Goal: Task Accomplishment & Management: Complete application form

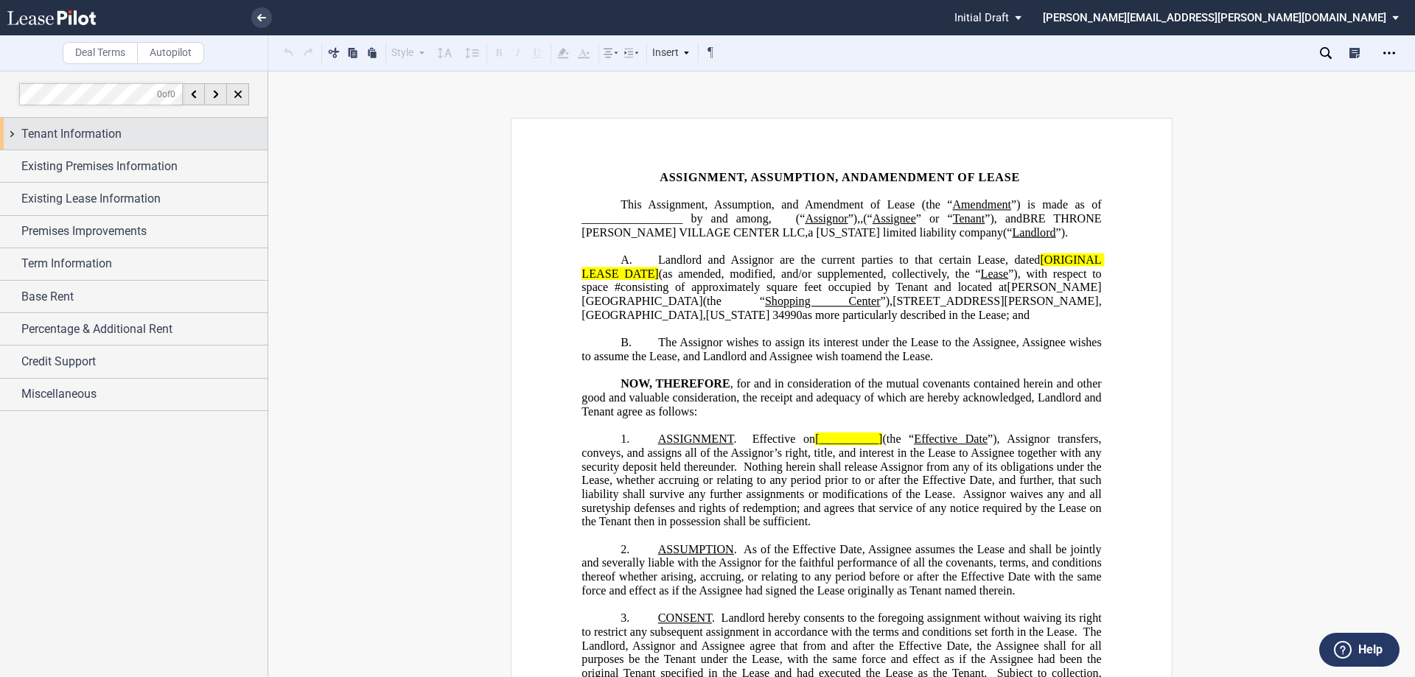
click at [12, 131] on div "Tenant Information" at bounding box center [133, 134] width 267 height 32
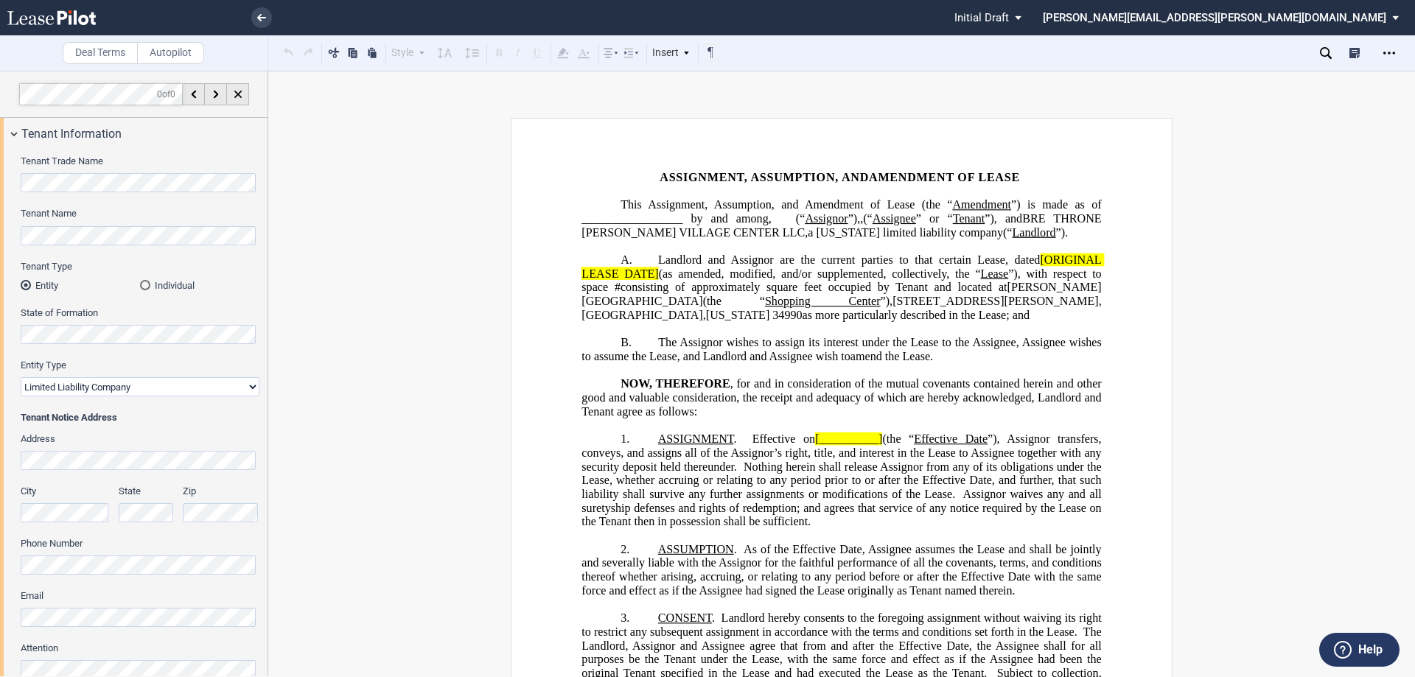
click at [246, 388] on select "Corporation Limited Liability Company General Partnership Limited Partnership O…" at bounding box center [140, 386] width 239 height 19
select select "corporation"
click at [21, 377] on select "Corporation Limited Liability Company General Partnership Limited Partnership O…" at bounding box center [140, 386] width 239 height 19
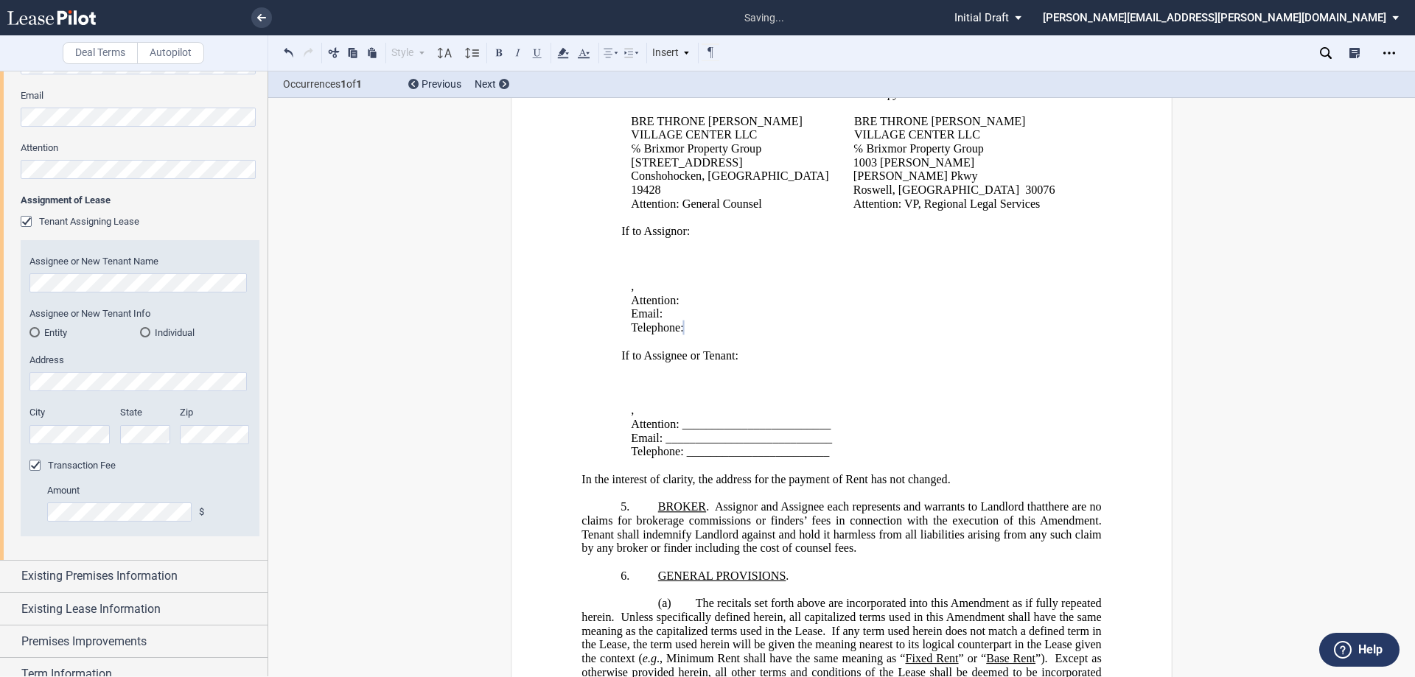
scroll to position [516, 0]
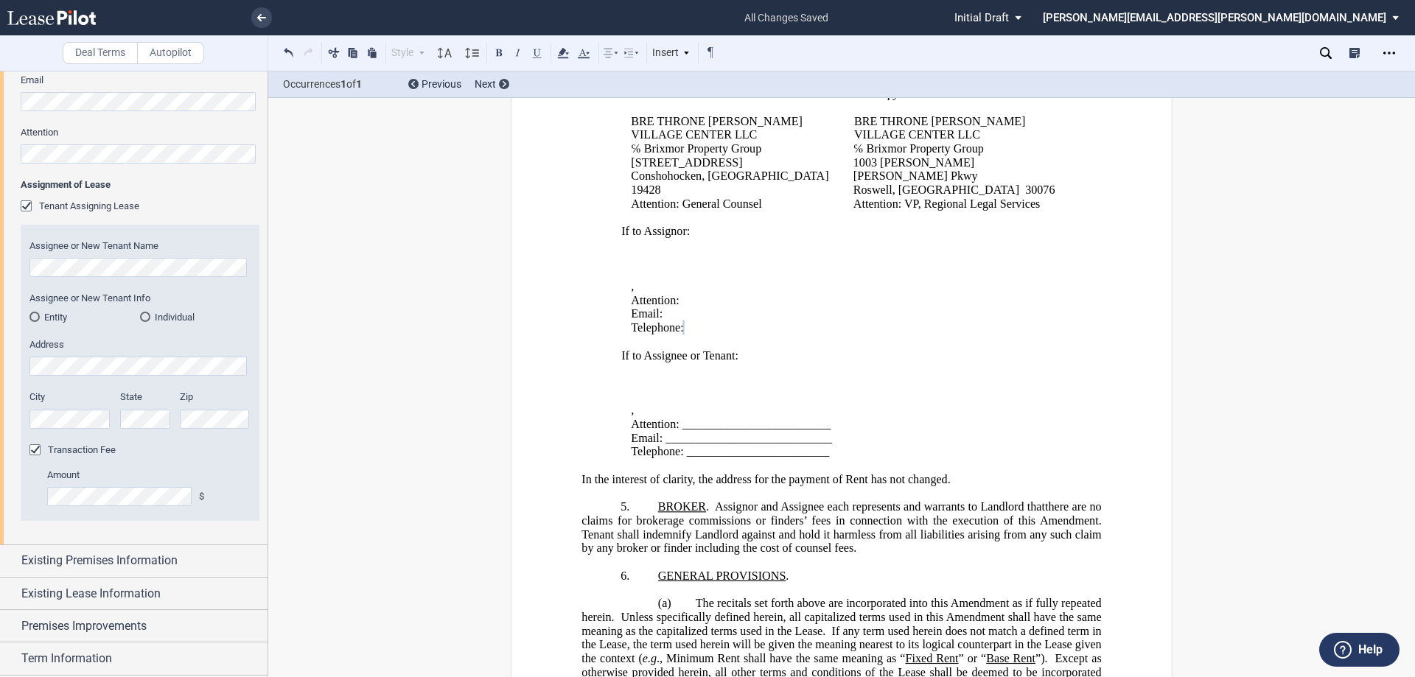
click at [32, 316] on div "Entity" at bounding box center [34, 317] width 10 height 10
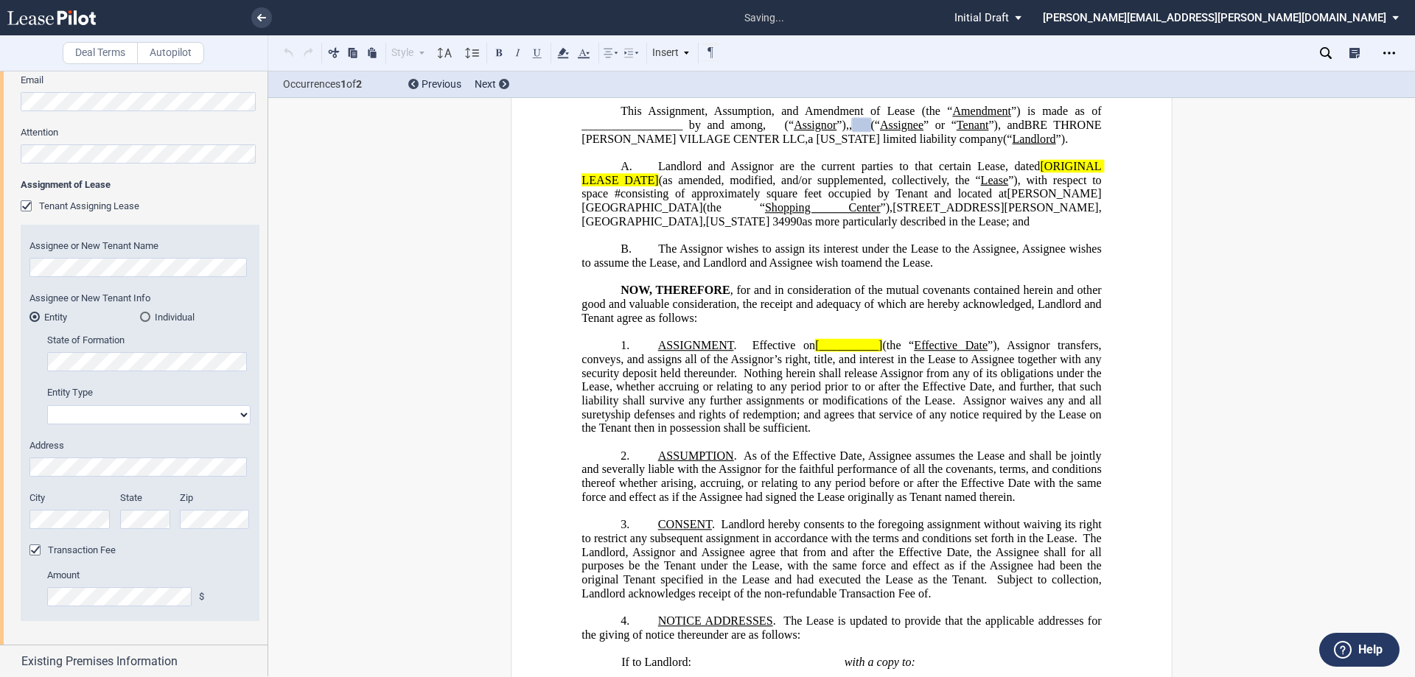
scroll to position [0, 0]
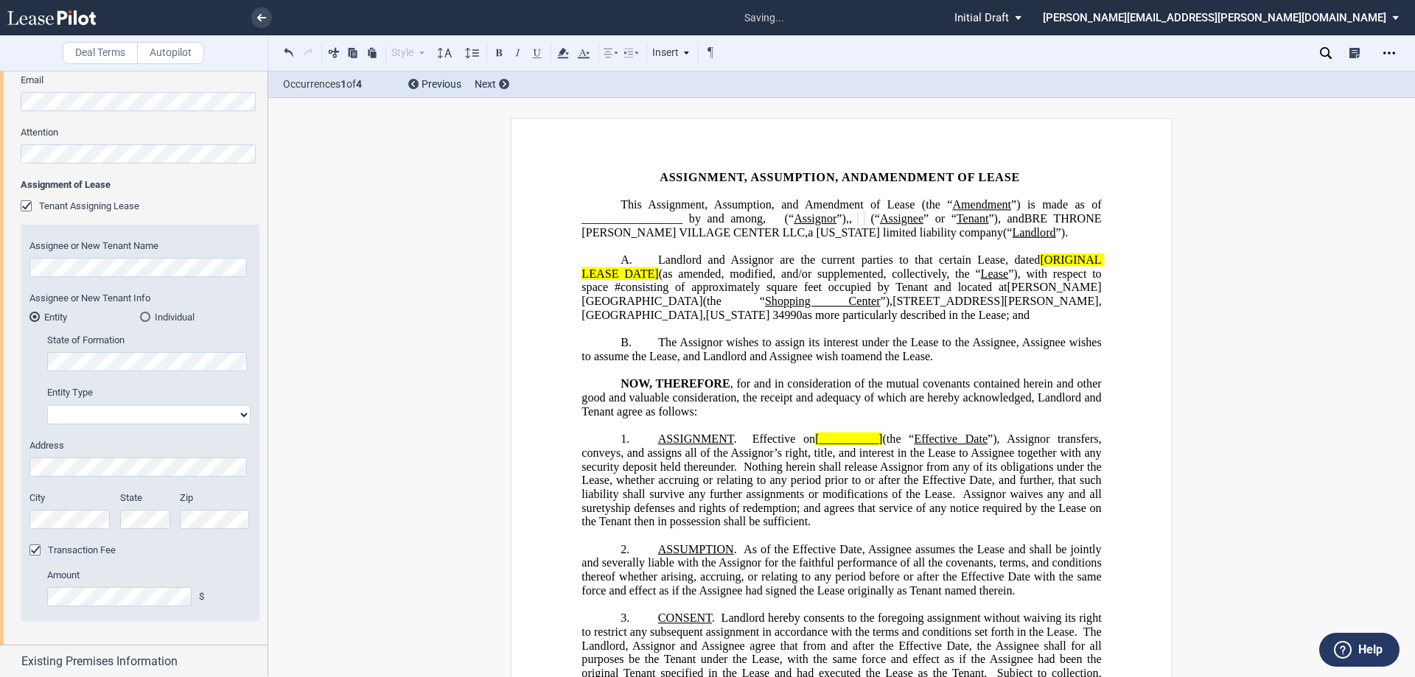
click at [234, 414] on select "Corporation Limited Liability Company General Partnership Limited Partnership O…" at bounding box center [148, 414] width 203 height 19
select select "limited liability company"
click at [47, 405] on select "Corporation Limited Liability Company General Partnership Limited Partnership O…" at bounding box center [148, 414] width 203 height 19
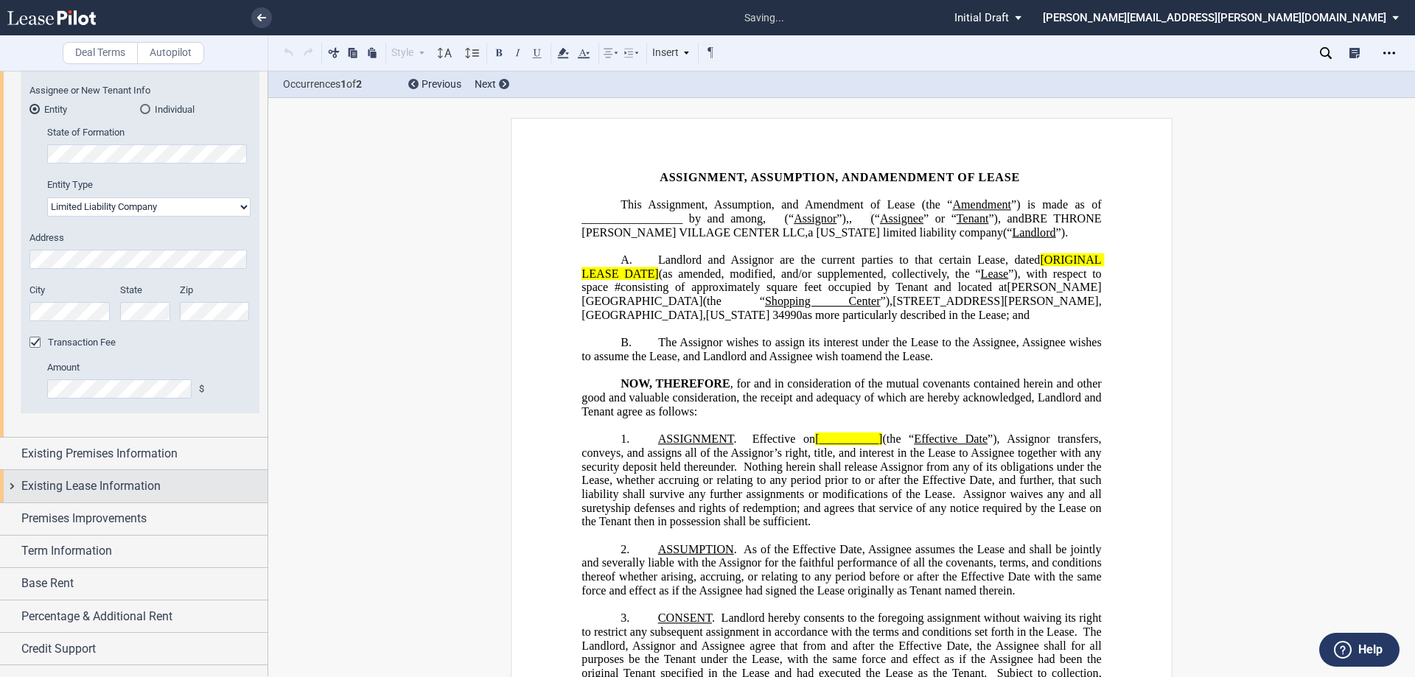
scroll to position [746, 0]
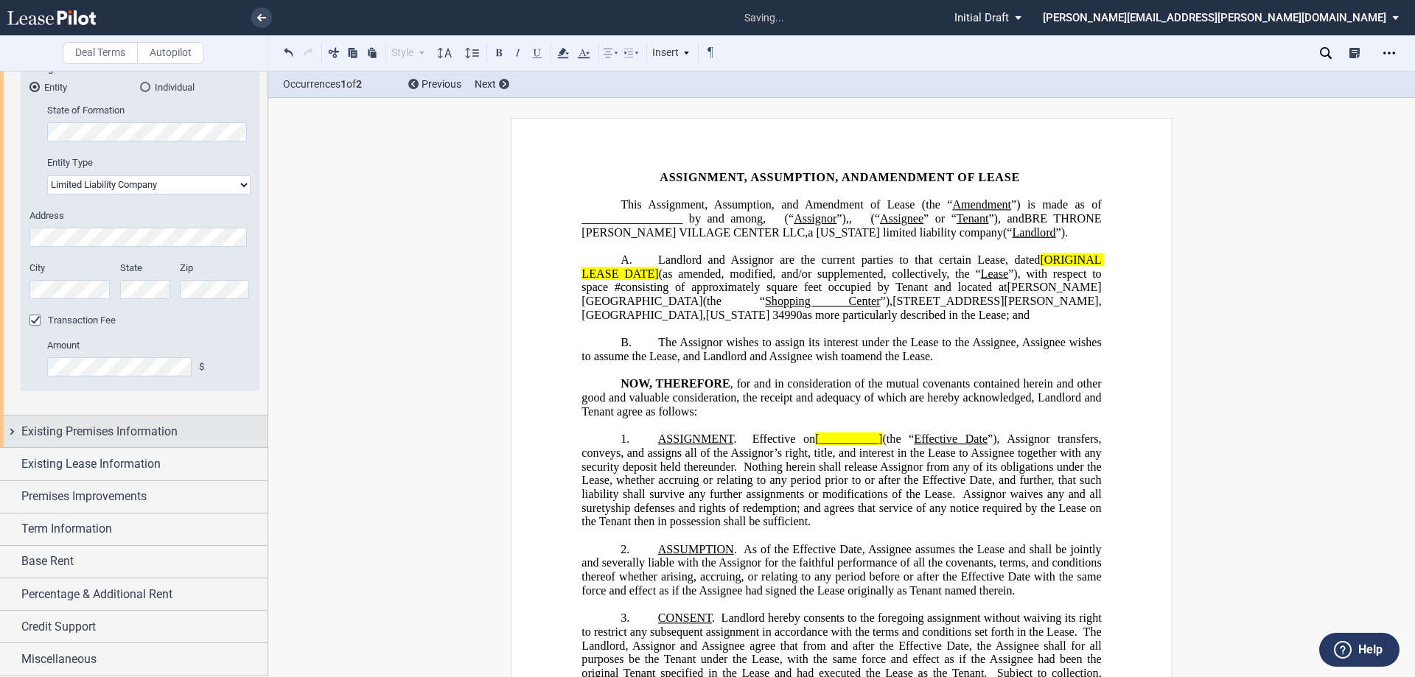
click at [13, 432] on div "Existing Premises Information" at bounding box center [133, 432] width 267 height 32
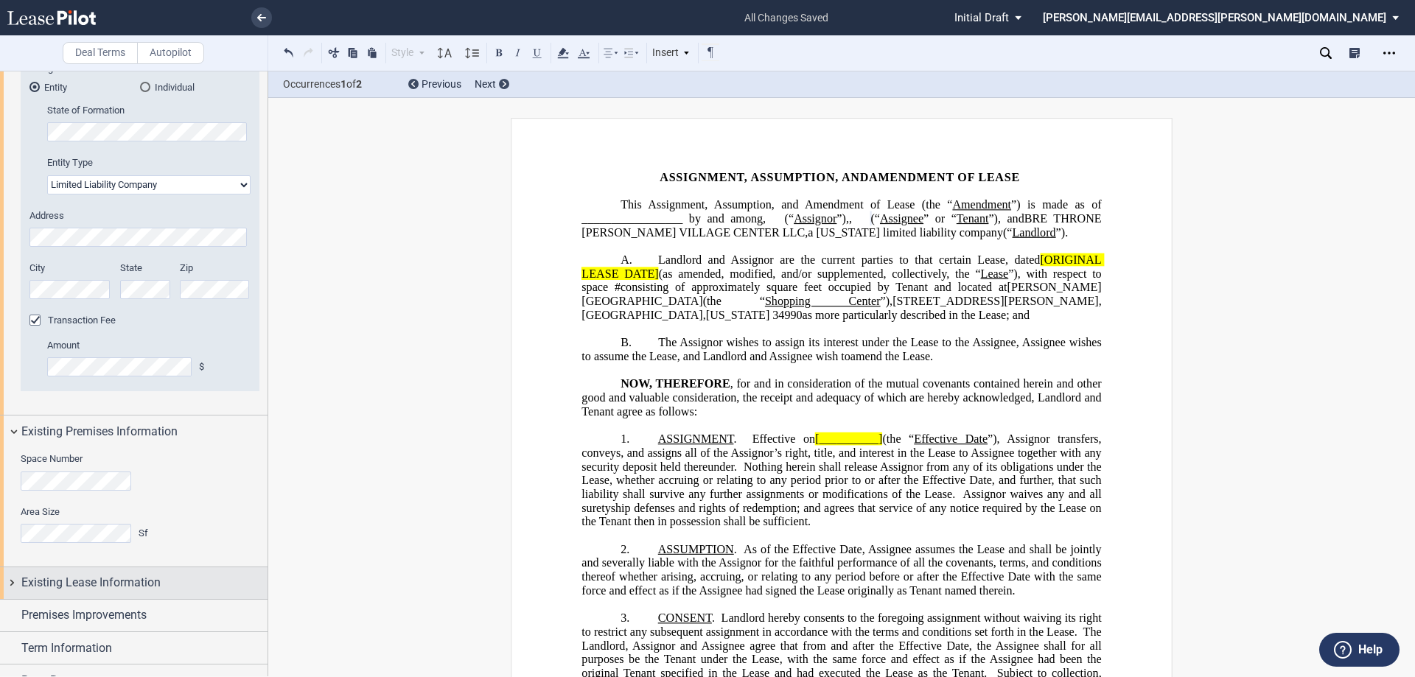
click at [13, 584] on div "Existing Lease Information" at bounding box center [133, 583] width 267 height 32
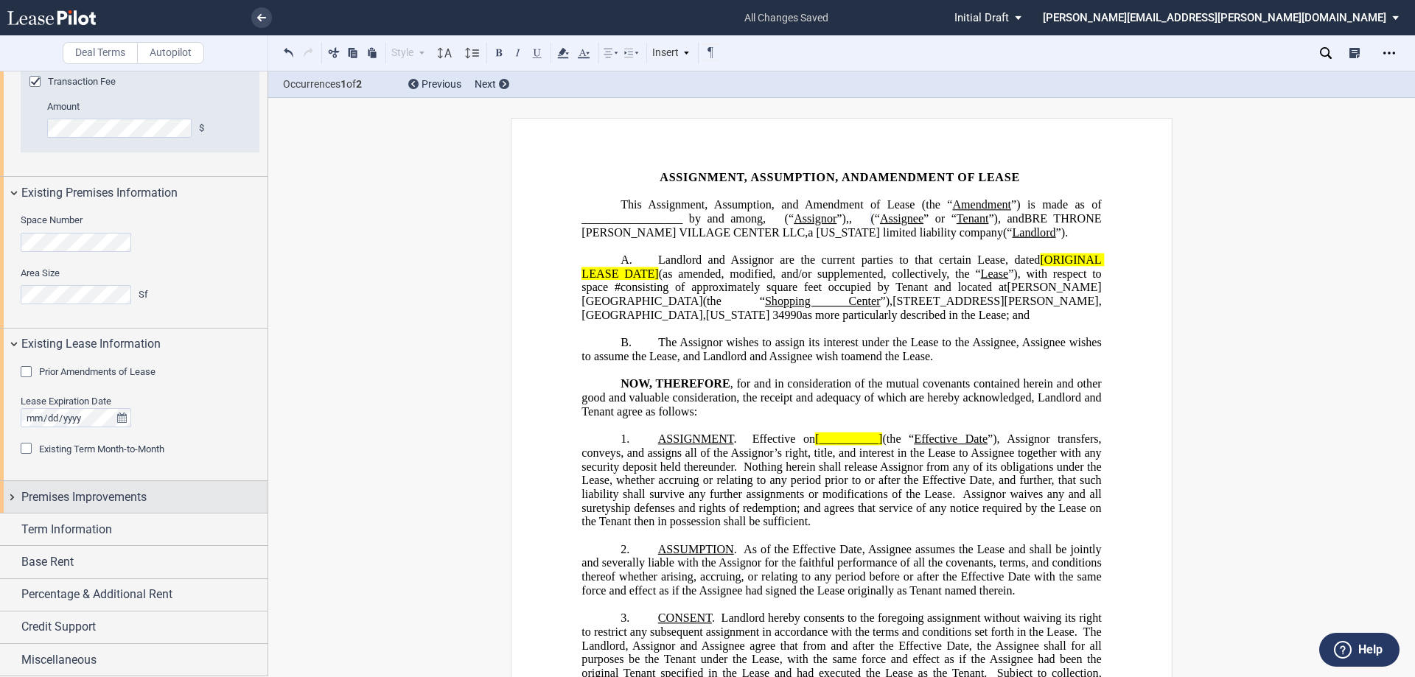
click at [9, 498] on div "Premises Improvements" at bounding box center [133, 497] width 267 height 32
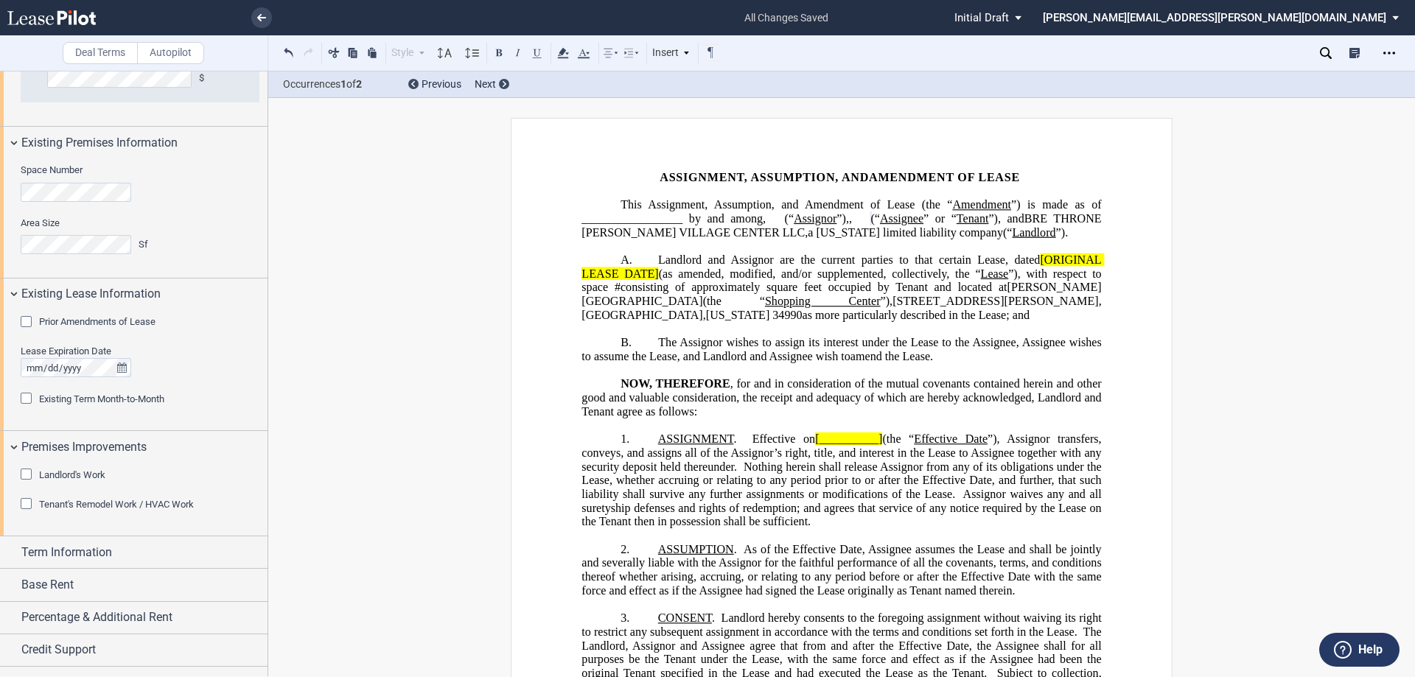
scroll to position [1057, 0]
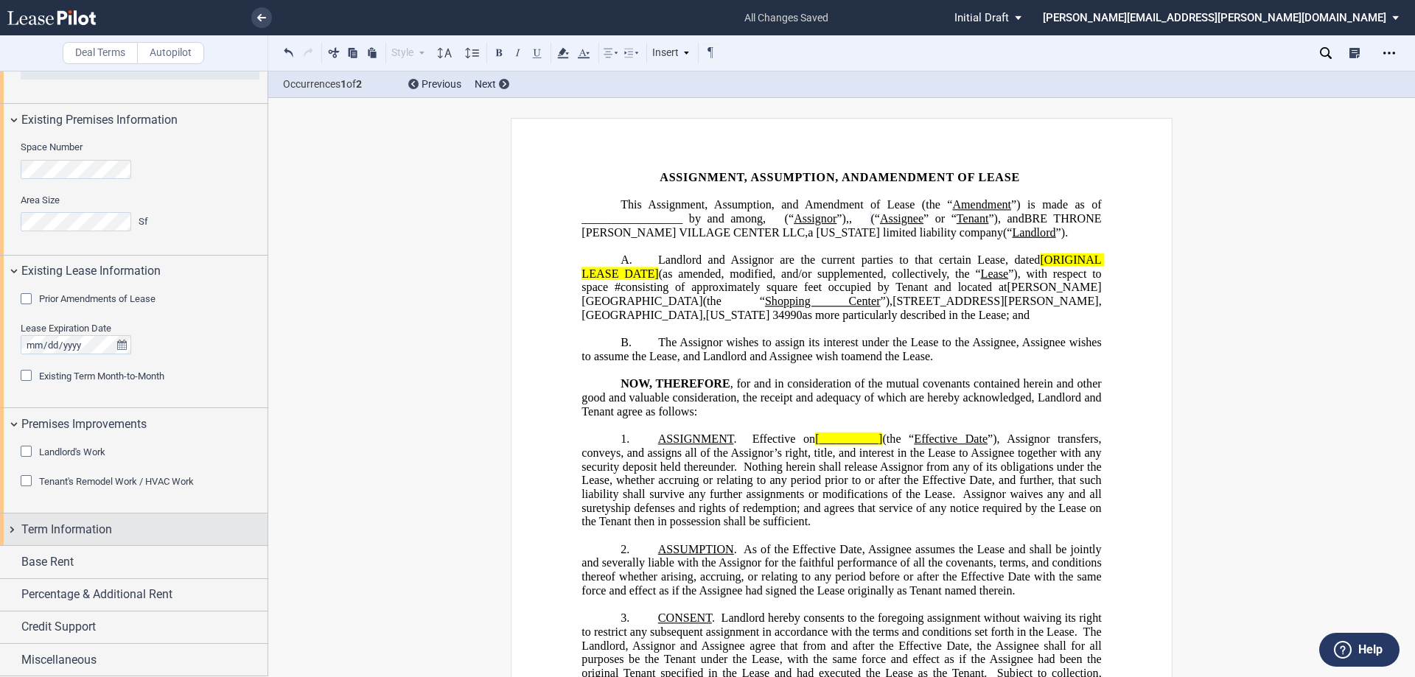
click at [10, 529] on div "Term Information" at bounding box center [133, 530] width 267 height 32
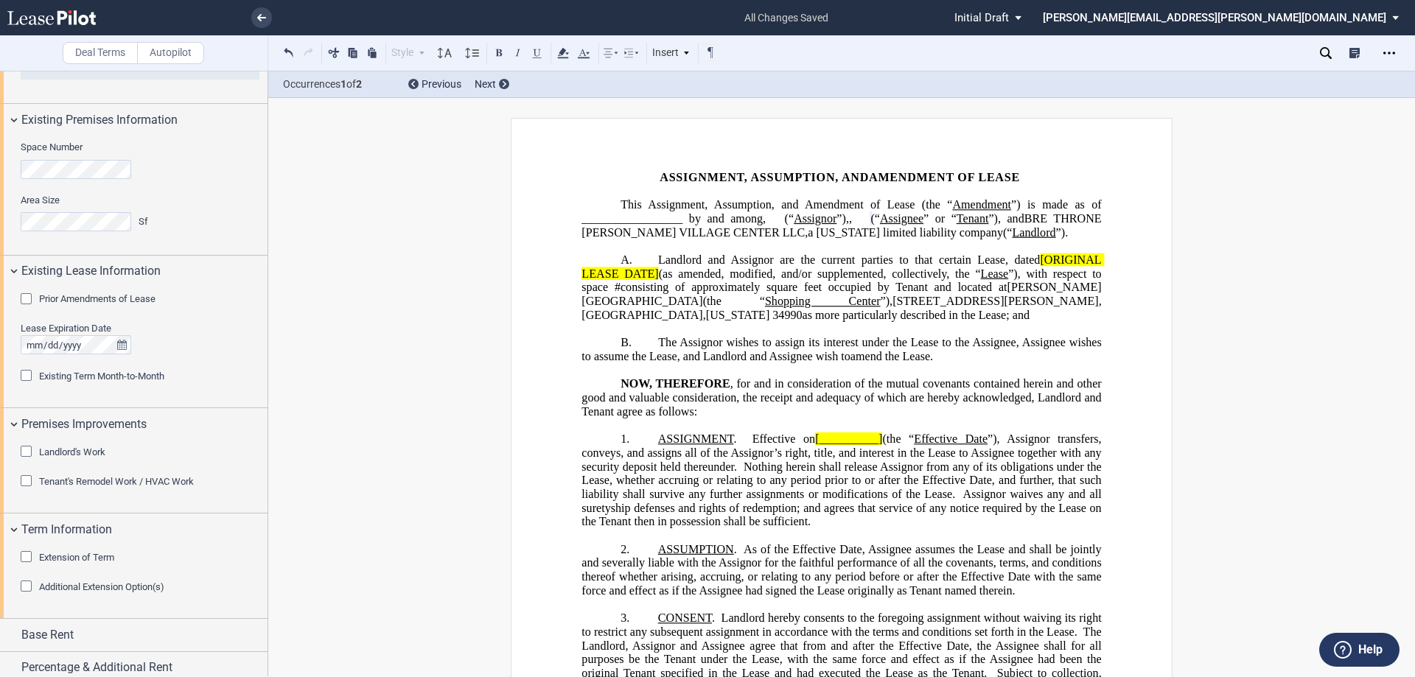
drag, startPoint x: 26, startPoint y: 557, endPoint x: 161, endPoint y: 566, distance: 135.1
click at [26, 556] on div "Extension of Term" at bounding box center [28, 558] width 15 height 15
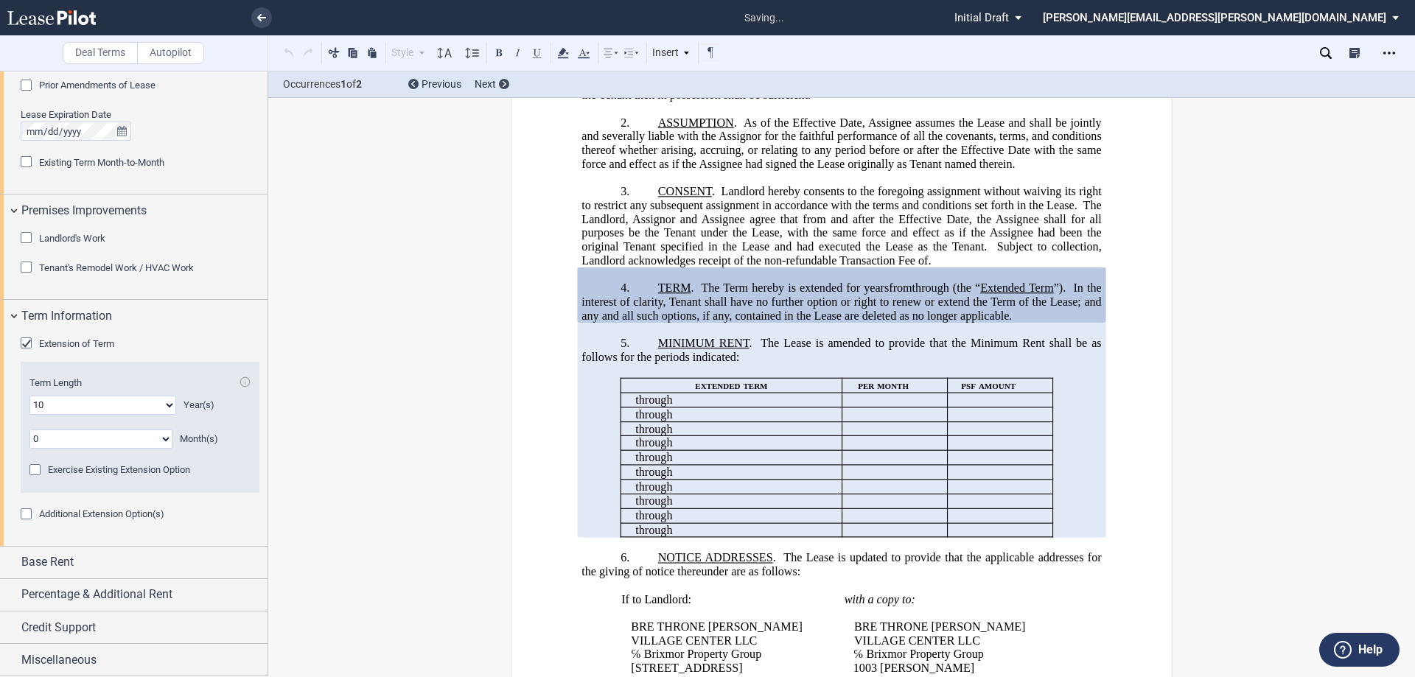
scroll to position [427, 0]
click at [10, 562] on div "Base Rent" at bounding box center [133, 563] width 267 height 32
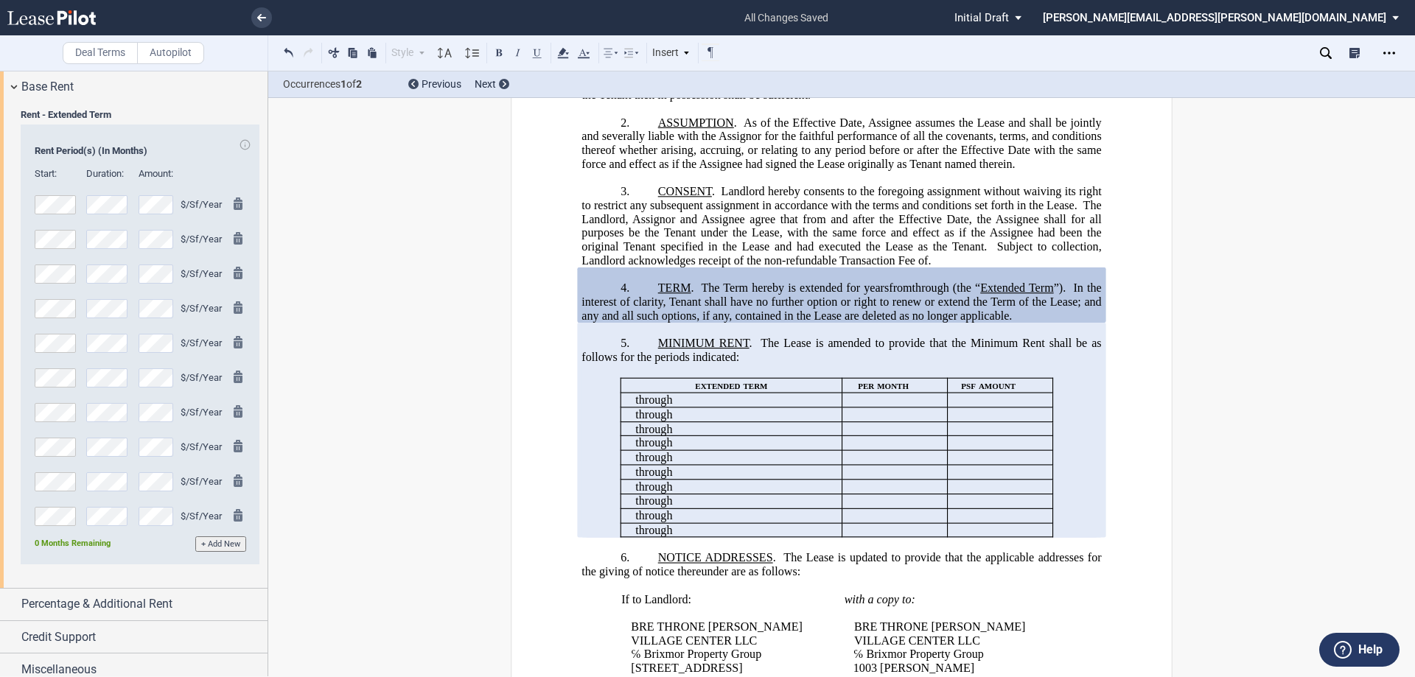
scroll to position [1756, 0]
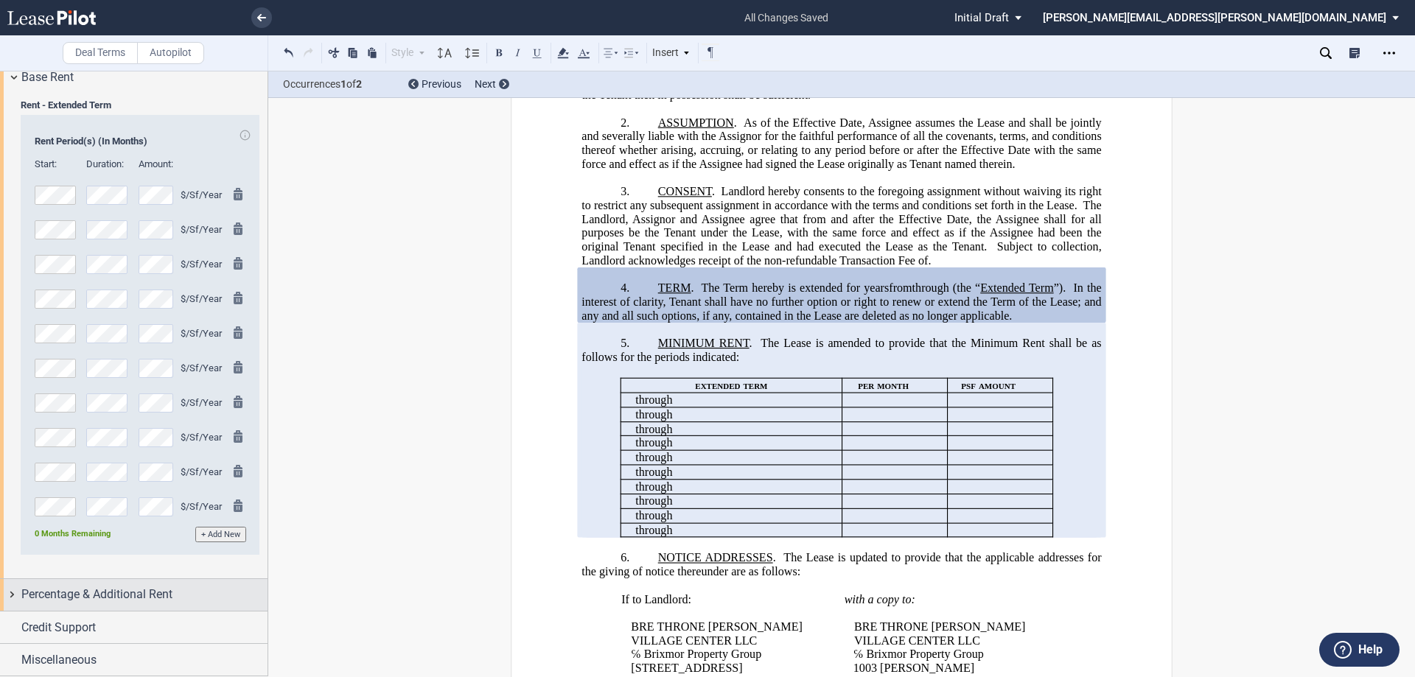
click at [9, 596] on div "Percentage & Additional Rent" at bounding box center [133, 595] width 267 height 32
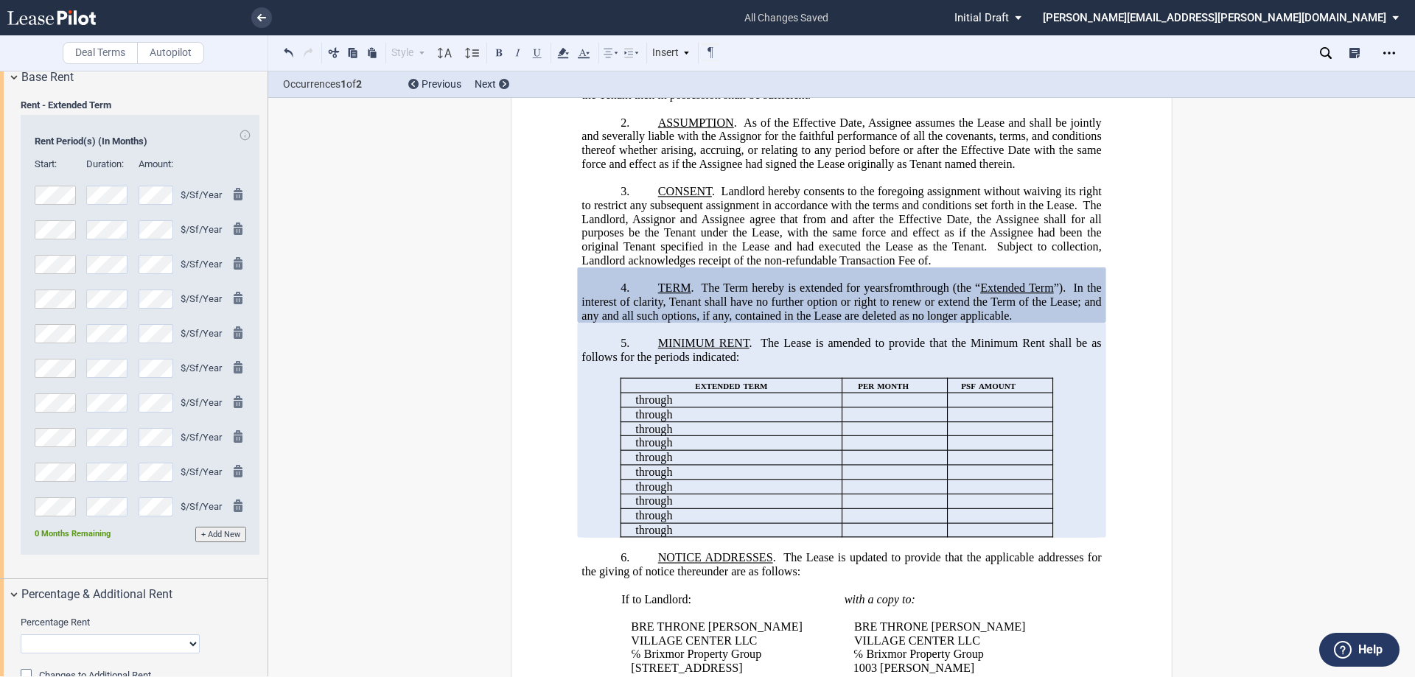
scroll to position [1853, 0]
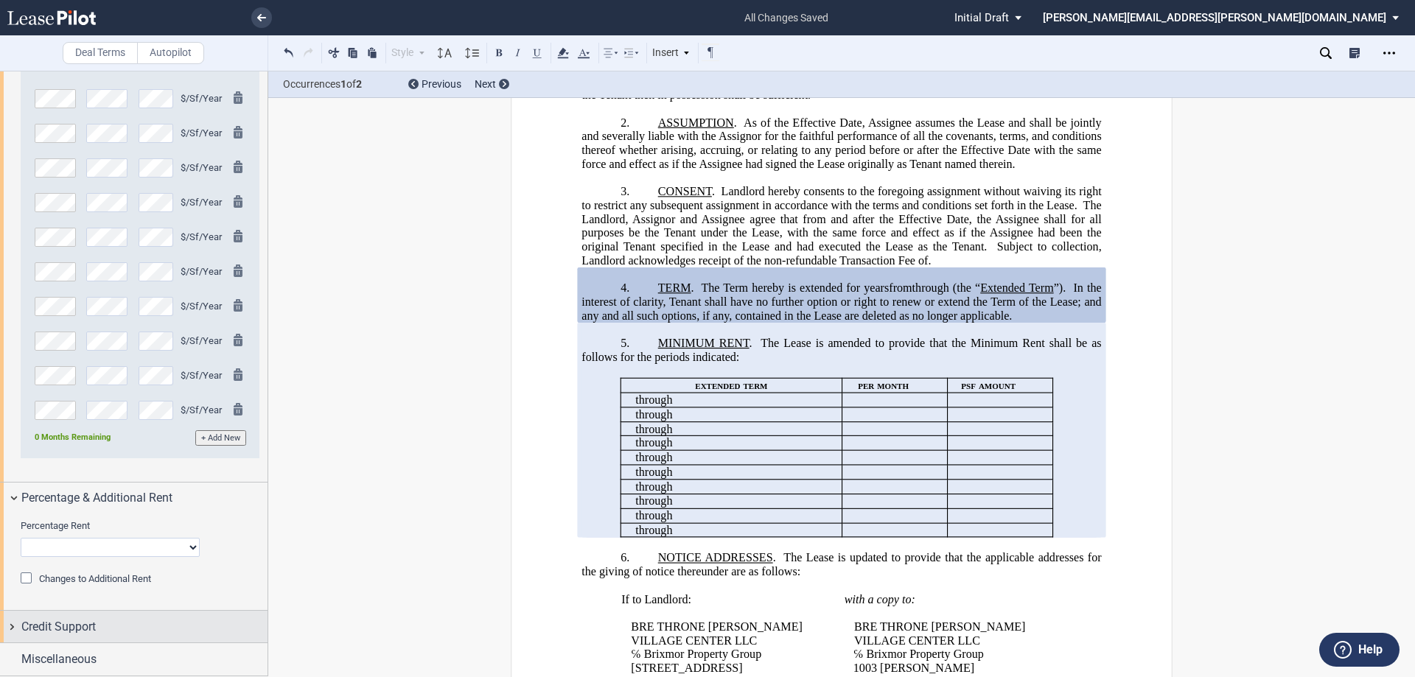
click at [9, 623] on div "Credit Support" at bounding box center [133, 627] width 267 height 32
click at [21, 651] on div "Existing Guarantor" at bounding box center [28, 655] width 15 height 15
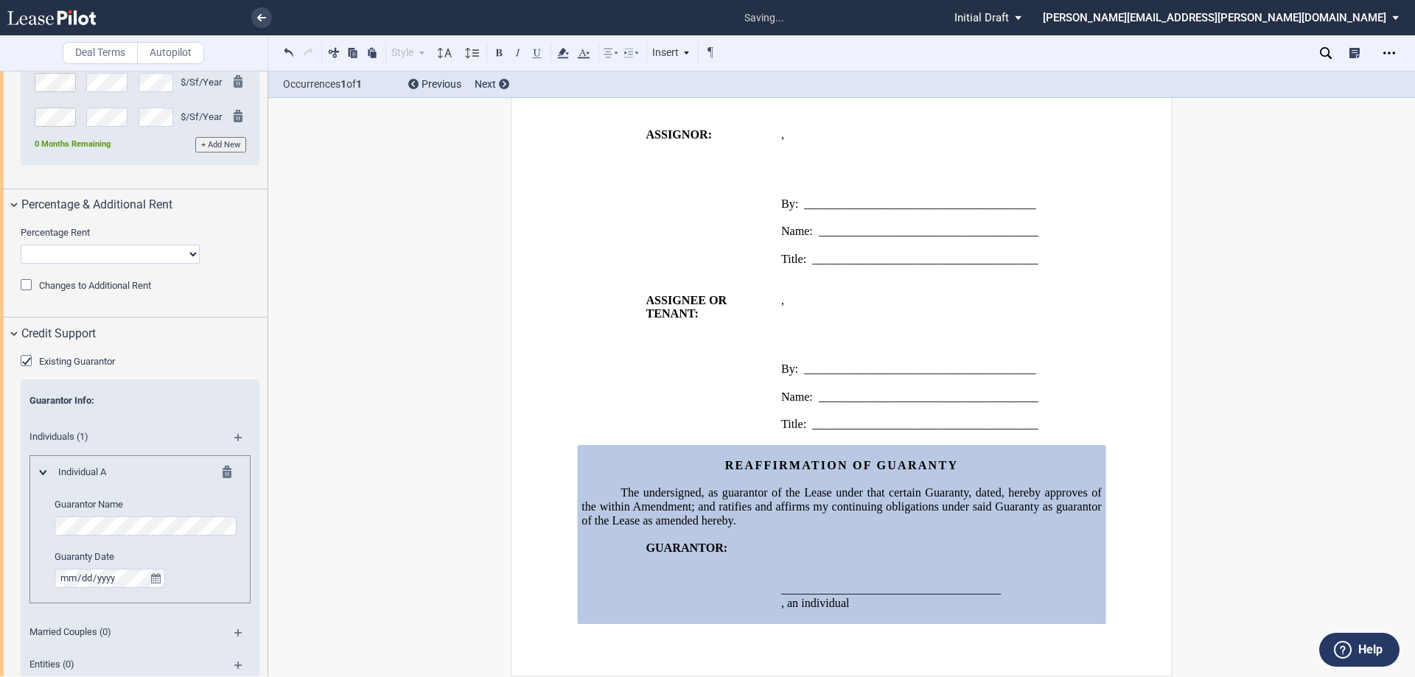
scroll to position [2147, 0]
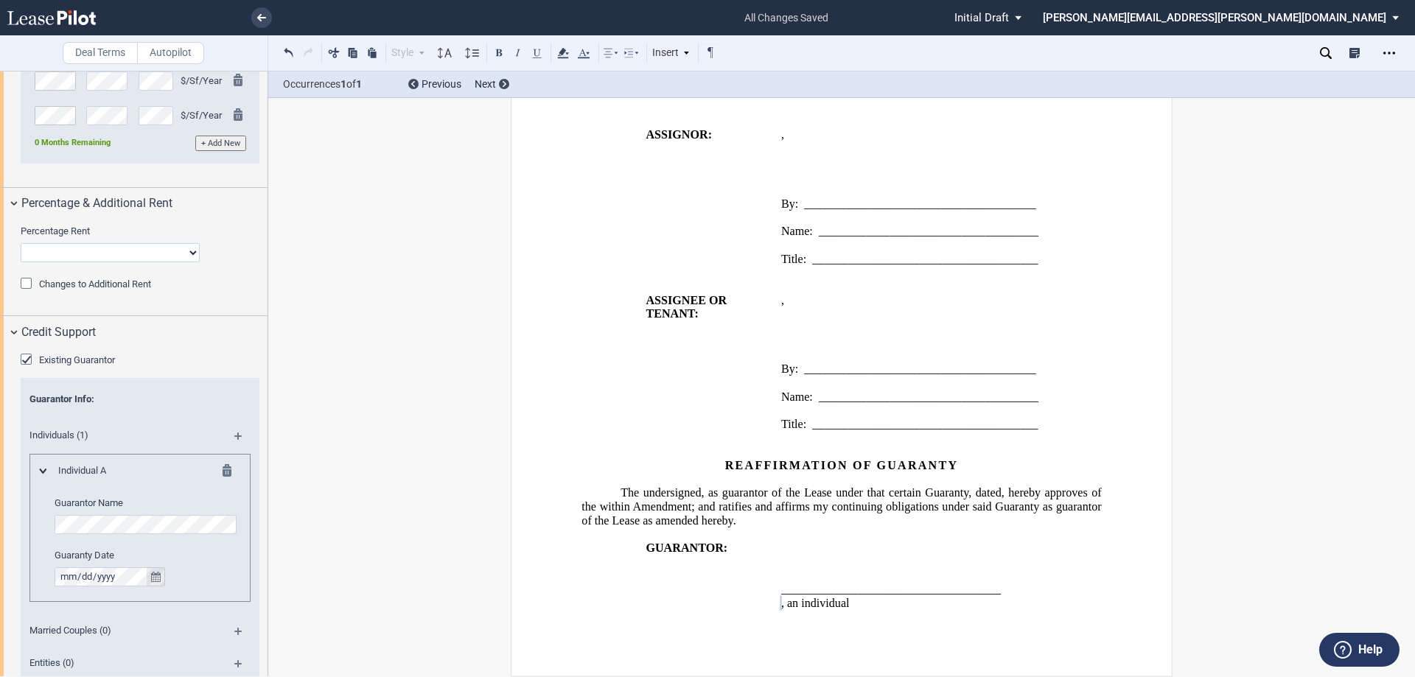
click at [159, 576] on icon "true" at bounding box center [156, 577] width 10 height 10
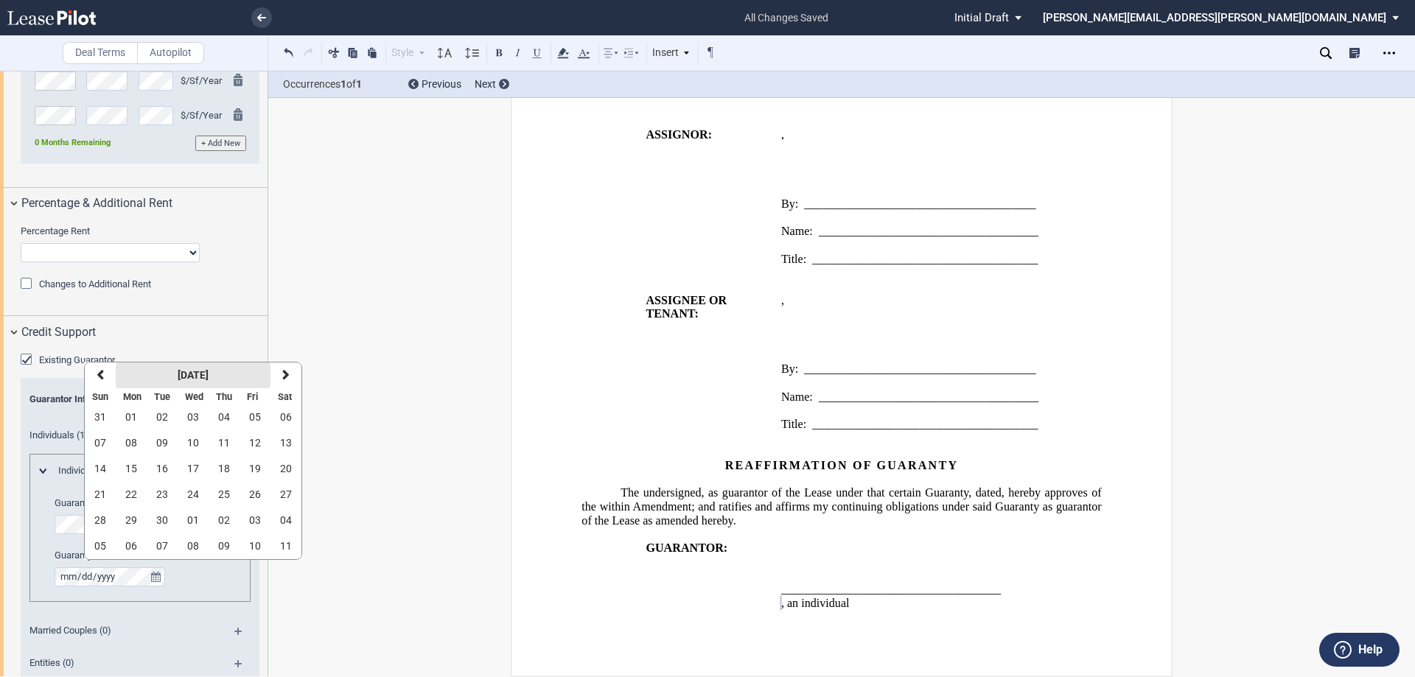
click at [209, 378] on strong "[DATE]" at bounding box center [193, 375] width 31 height 12
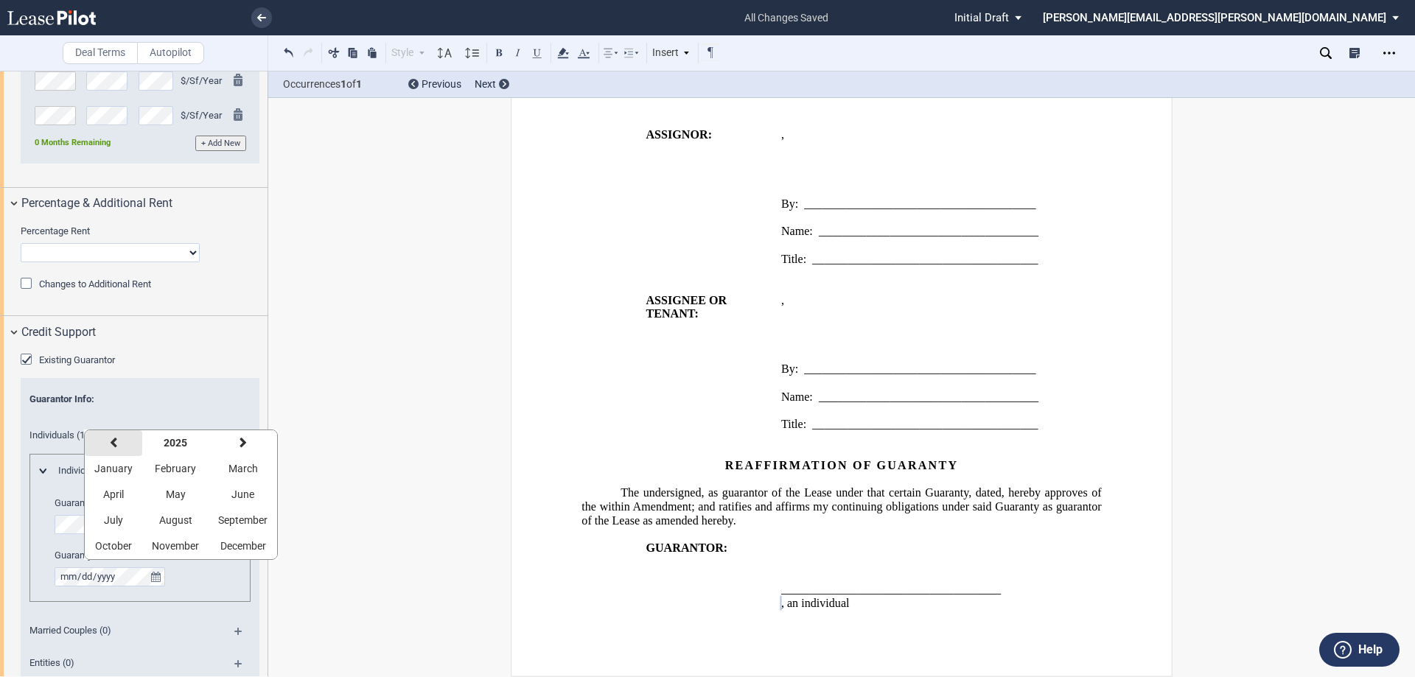
click at [113, 441] on icon "button" at bounding box center [113, 443] width 7 height 12
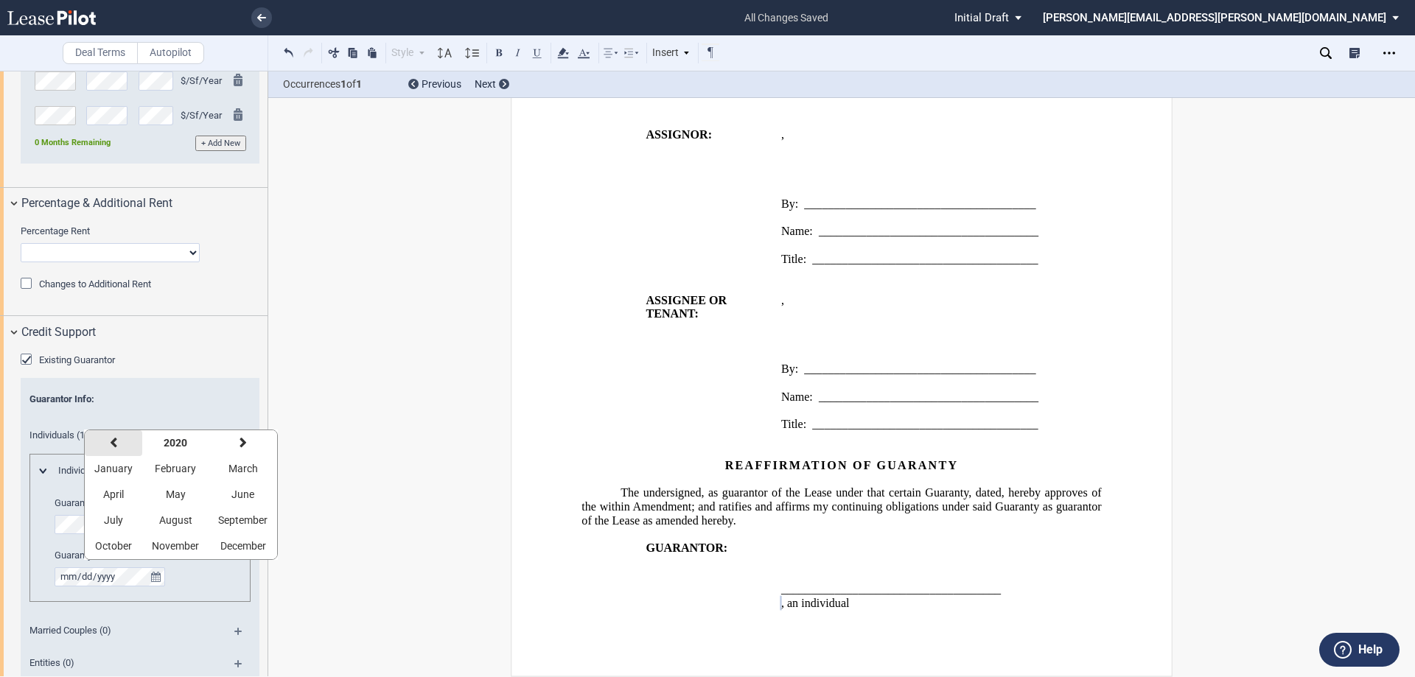
click at [113, 441] on icon "button" at bounding box center [113, 443] width 7 height 12
click at [267, 515] on span "September" at bounding box center [242, 520] width 49 height 12
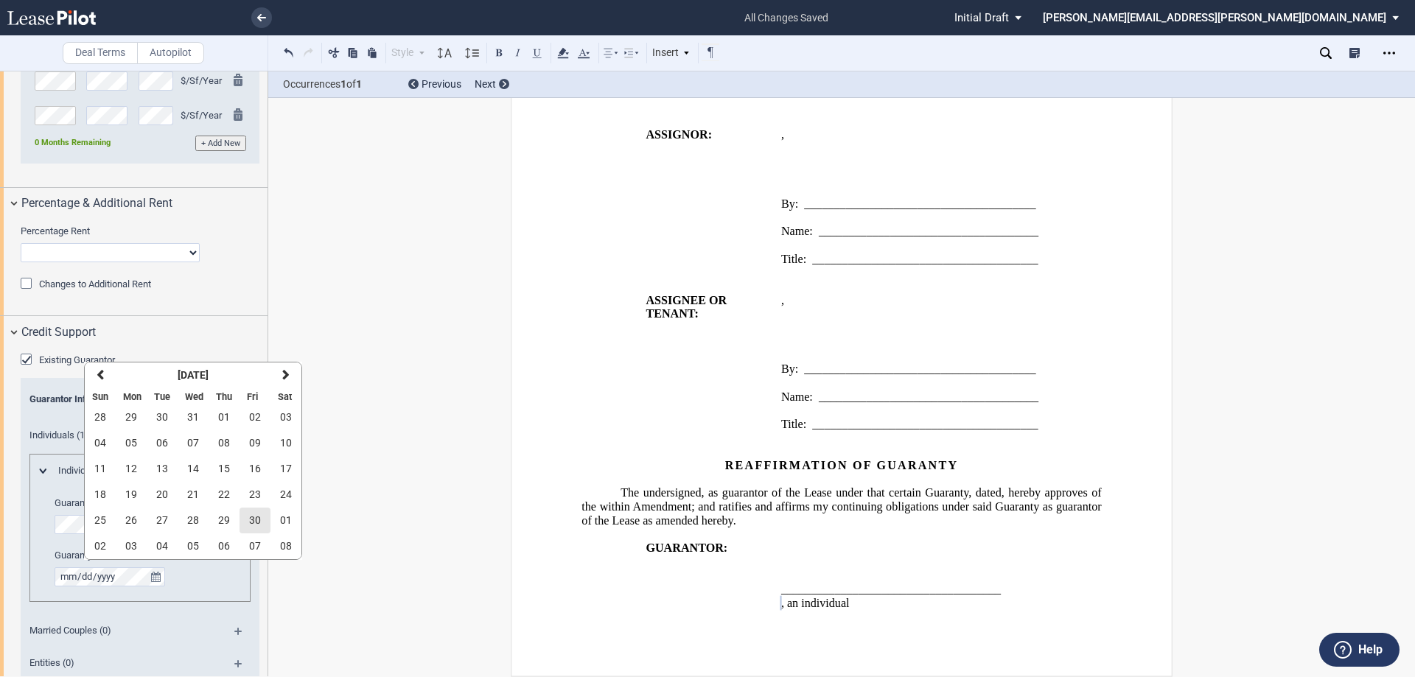
click at [251, 517] on span "30" at bounding box center [255, 520] width 12 height 12
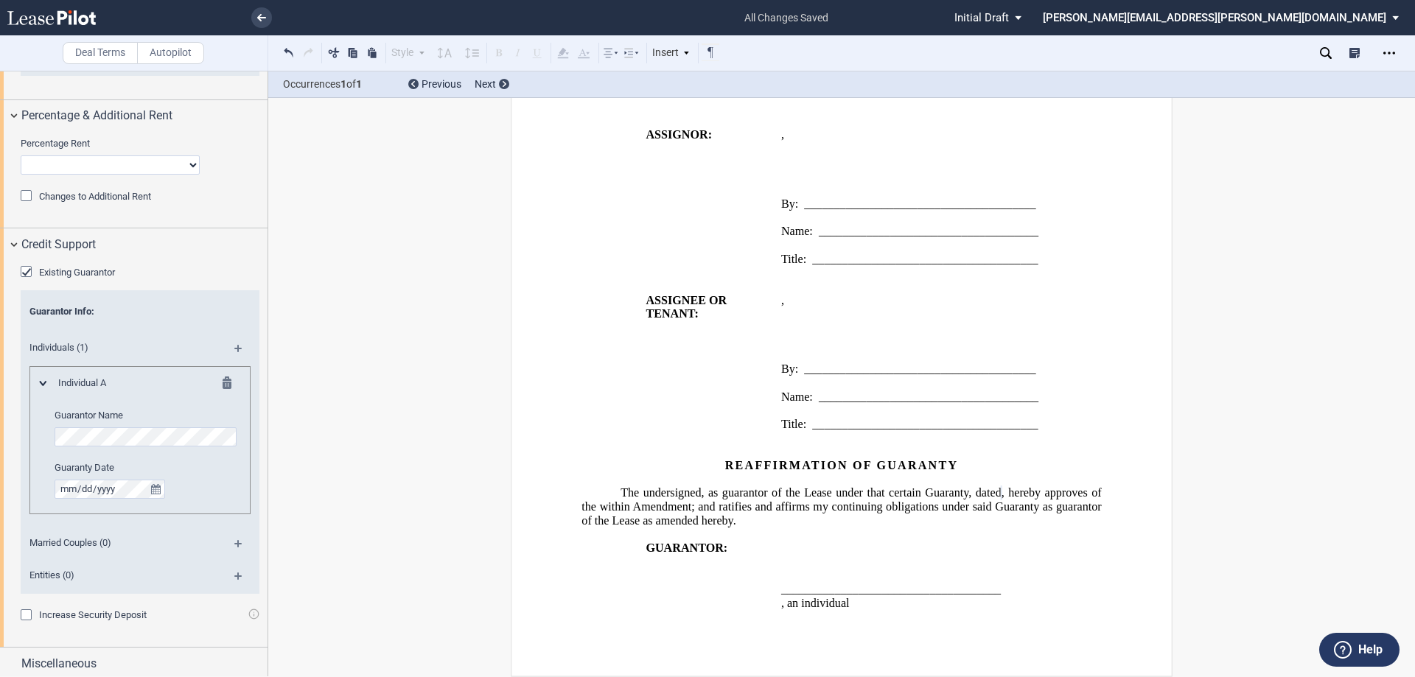
scroll to position [2239, 0]
click at [10, 660] on div "Miscellaneous" at bounding box center [133, 660] width 267 height 32
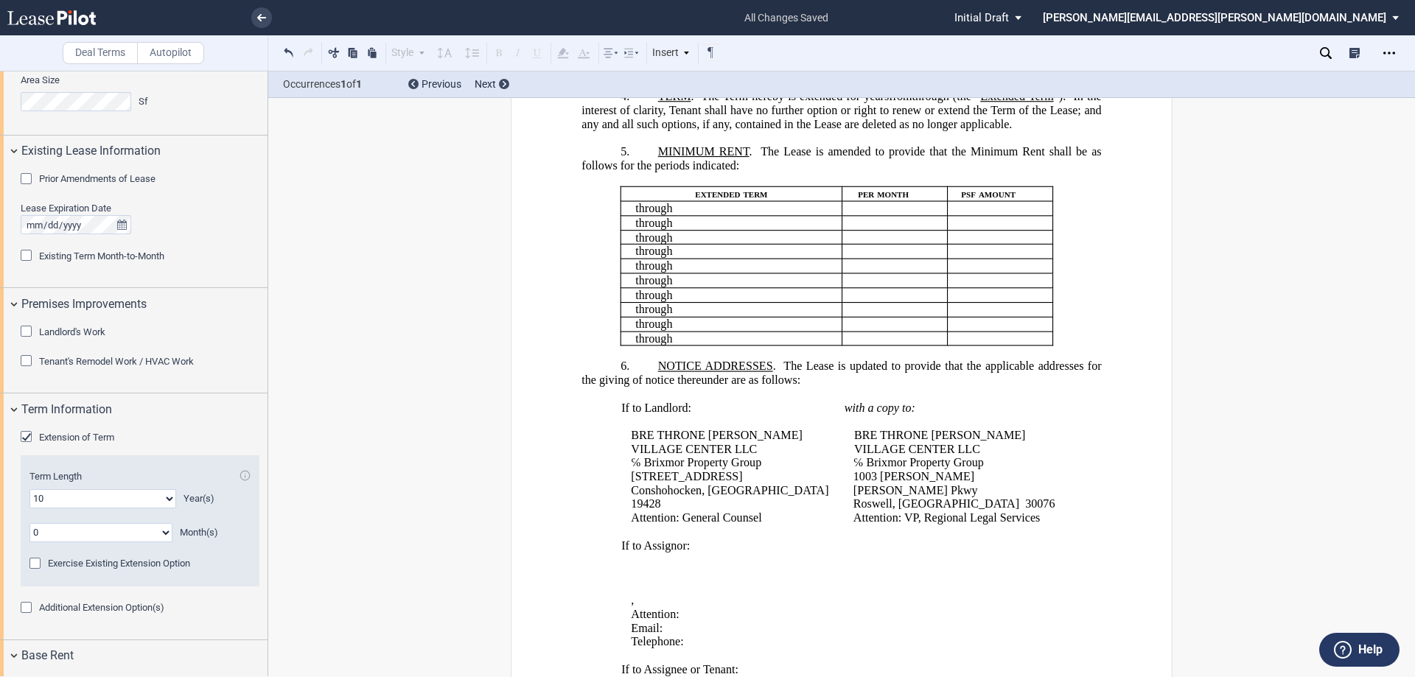
scroll to position [1177, 0]
click at [125, 225] on icon "true" at bounding box center [122, 225] width 10 height 10
click at [127, 388] on span "30" at bounding box center [128, 394] width 12 height 12
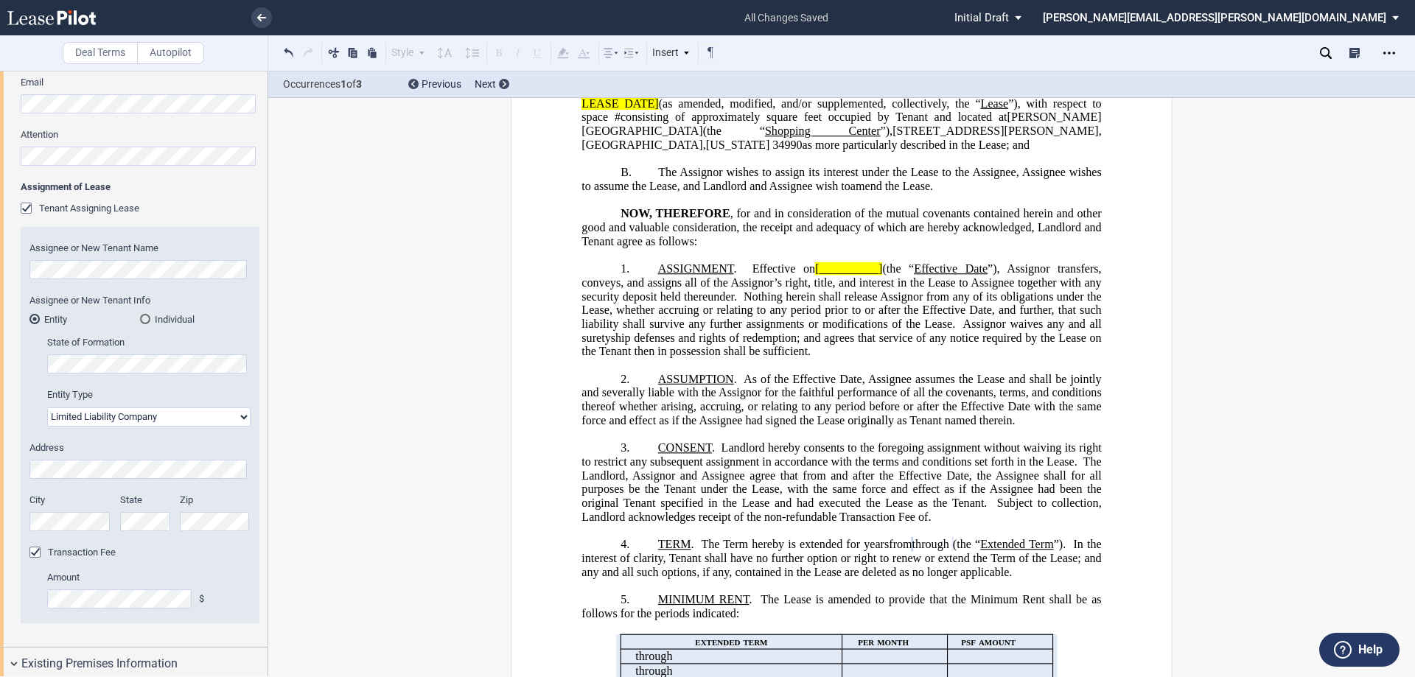
scroll to position [29, 0]
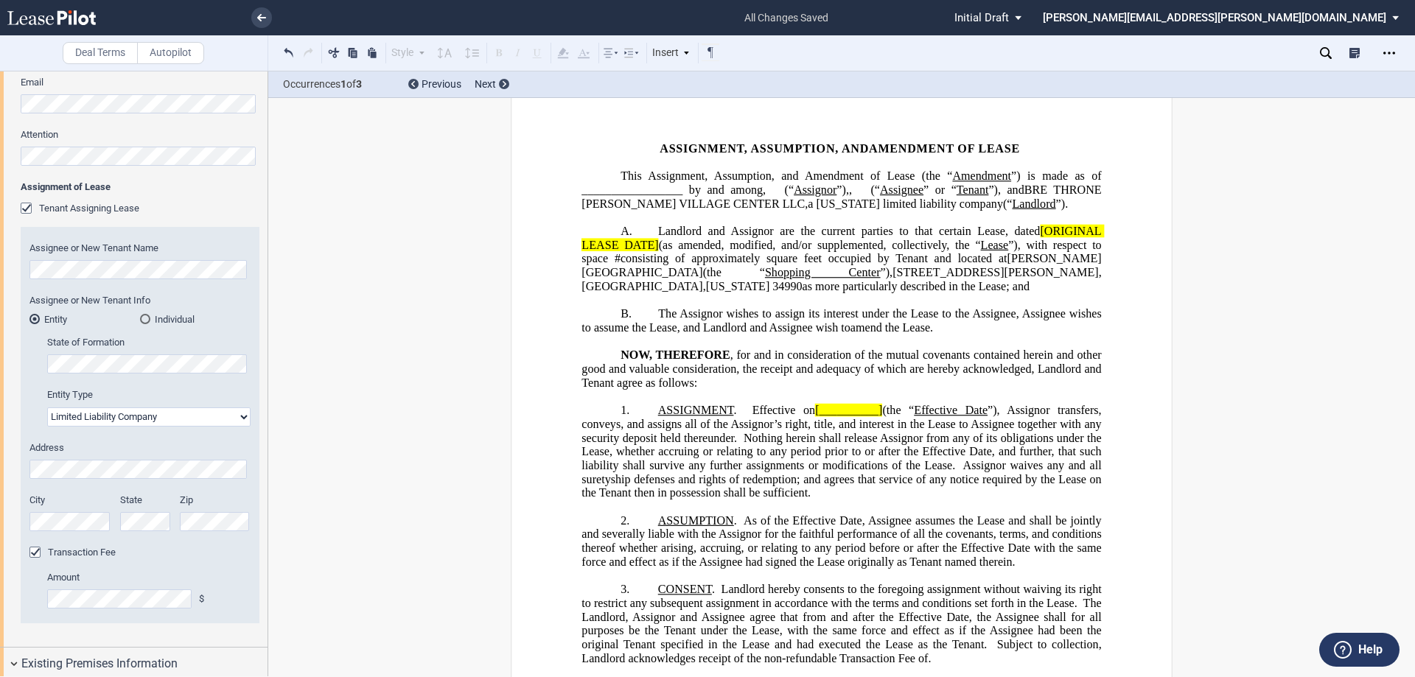
click at [608, 389] on span ", for and in consideration of the mutual covenants contained herein and other g…" at bounding box center [842, 369] width 522 height 41
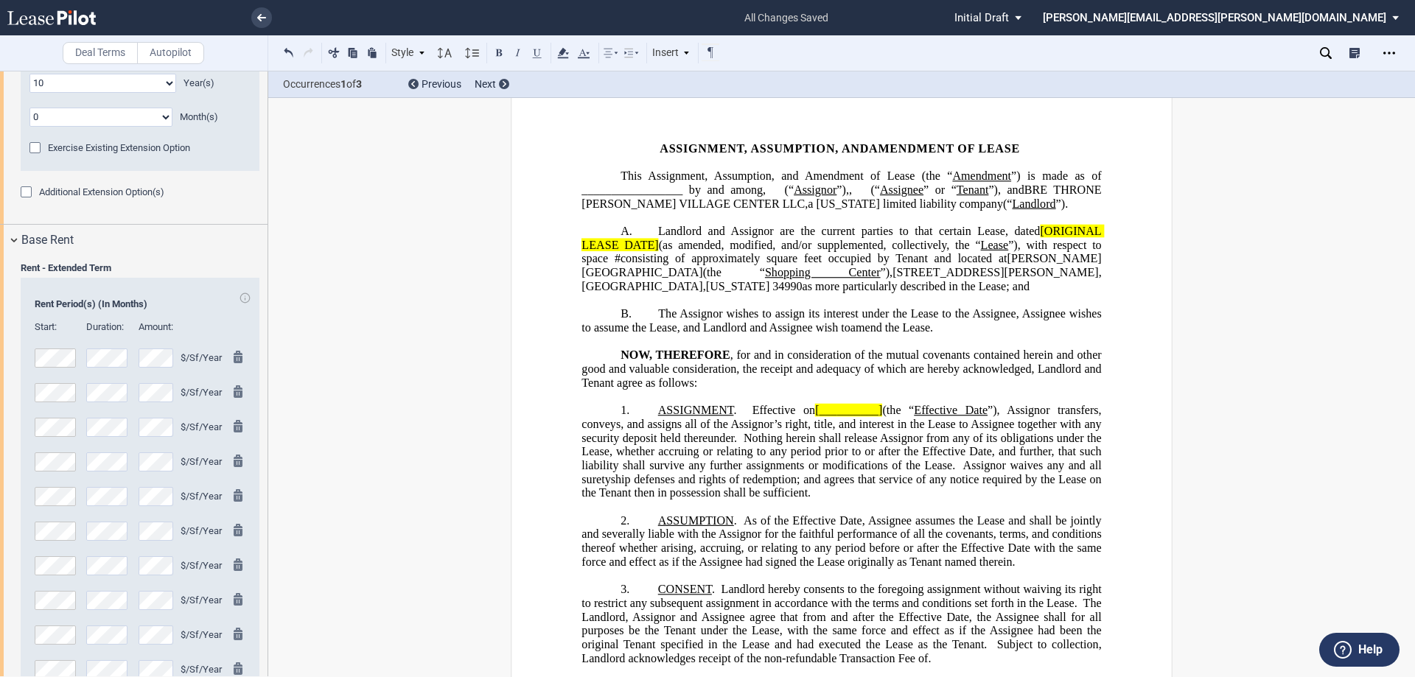
scroll to position [1693, 0]
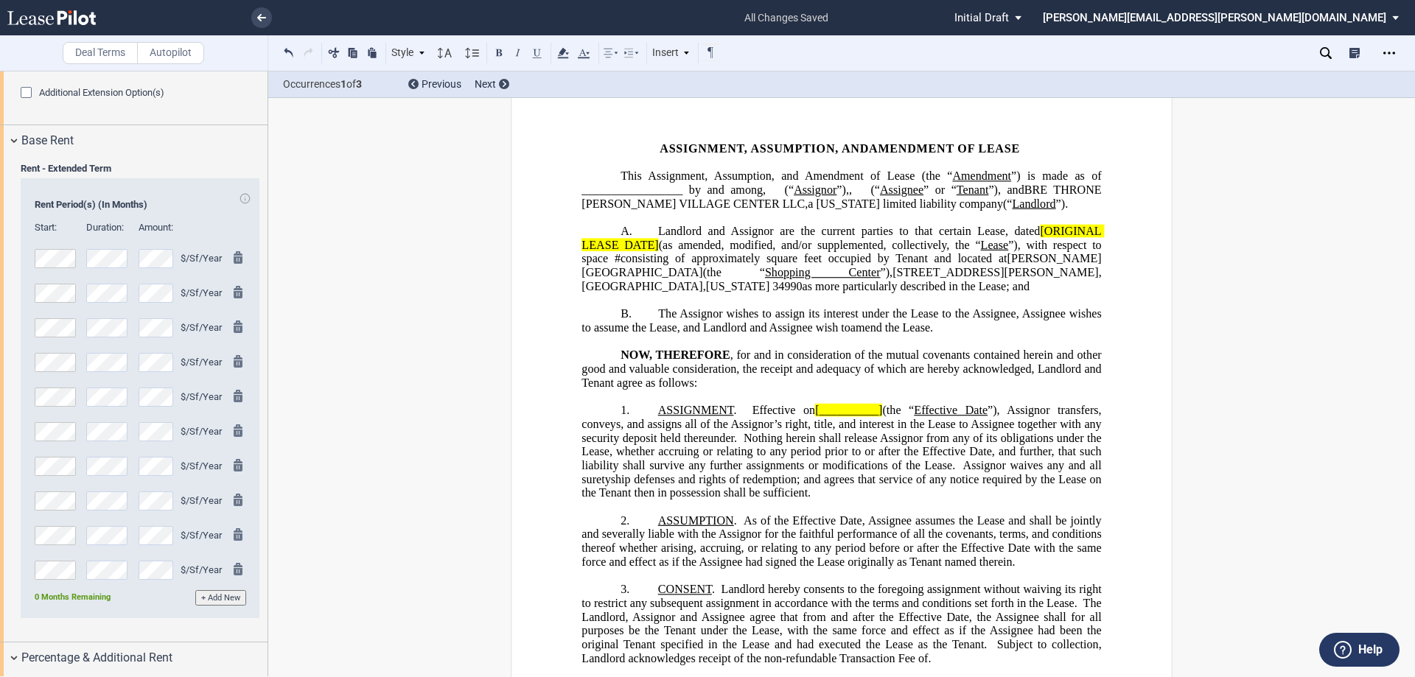
drag, startPoint x: 899, startPoint y: 378, endPoint x: 915, endPoint y: 371, distance: 16.8
click at [903, 376] on span ", for and in consideration of the mutual covenants contained herein and other g…" at bounding box center [842, 369] width 522 height 41
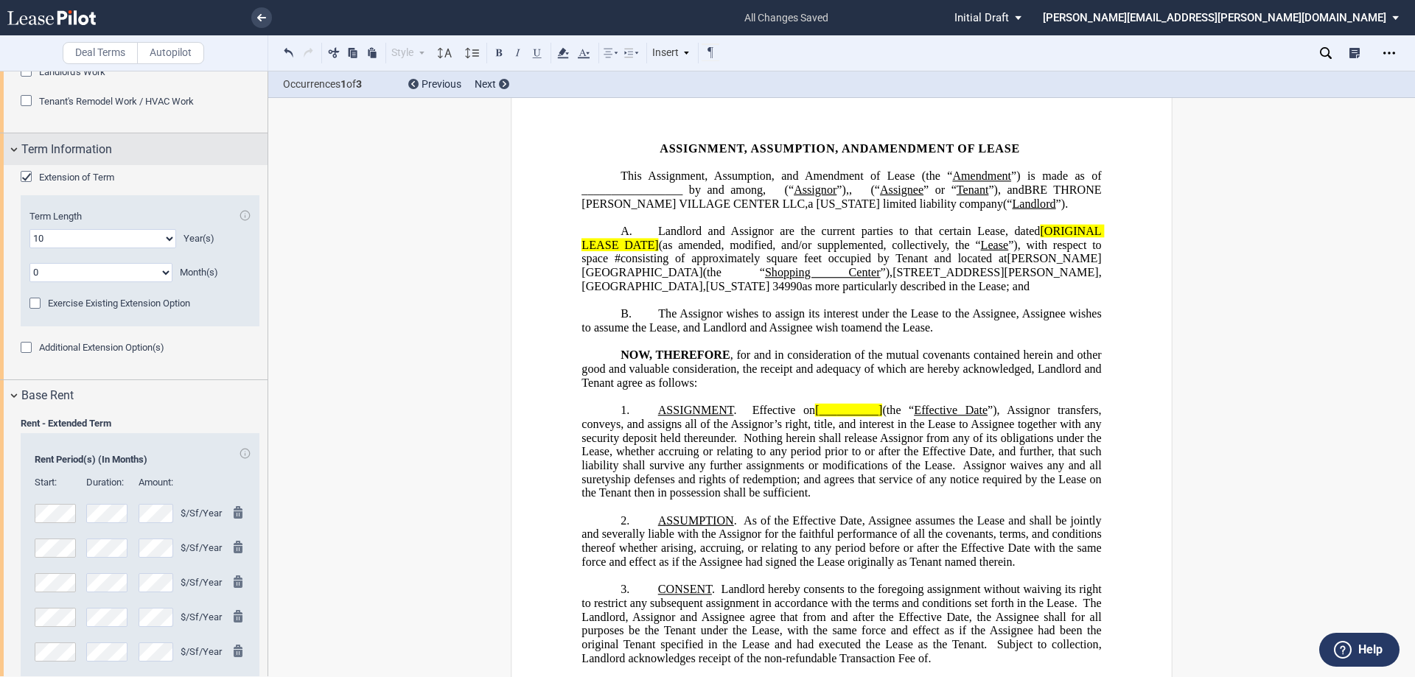
scroll to position [1029, 0]
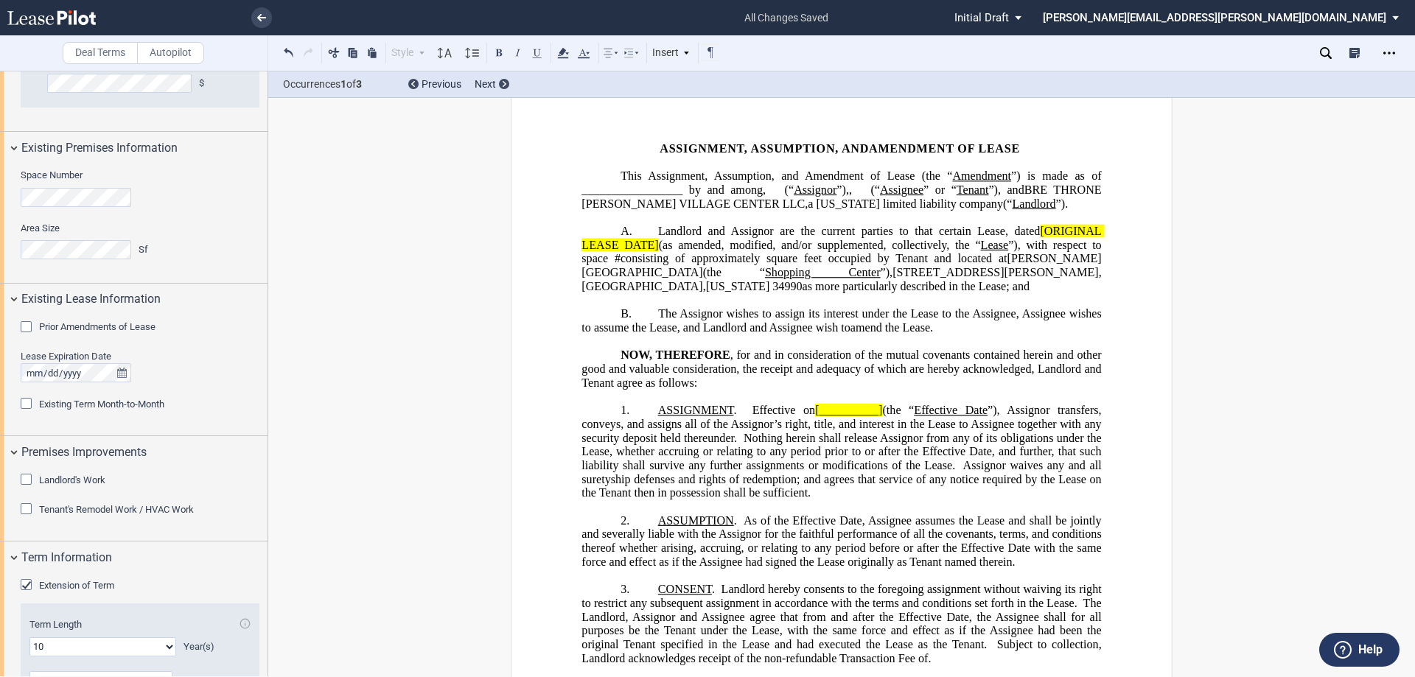
drag, startPoint x: 843, startPoint y: 367, endPoint x: 890, endPoint y: 290, distance: 90.0
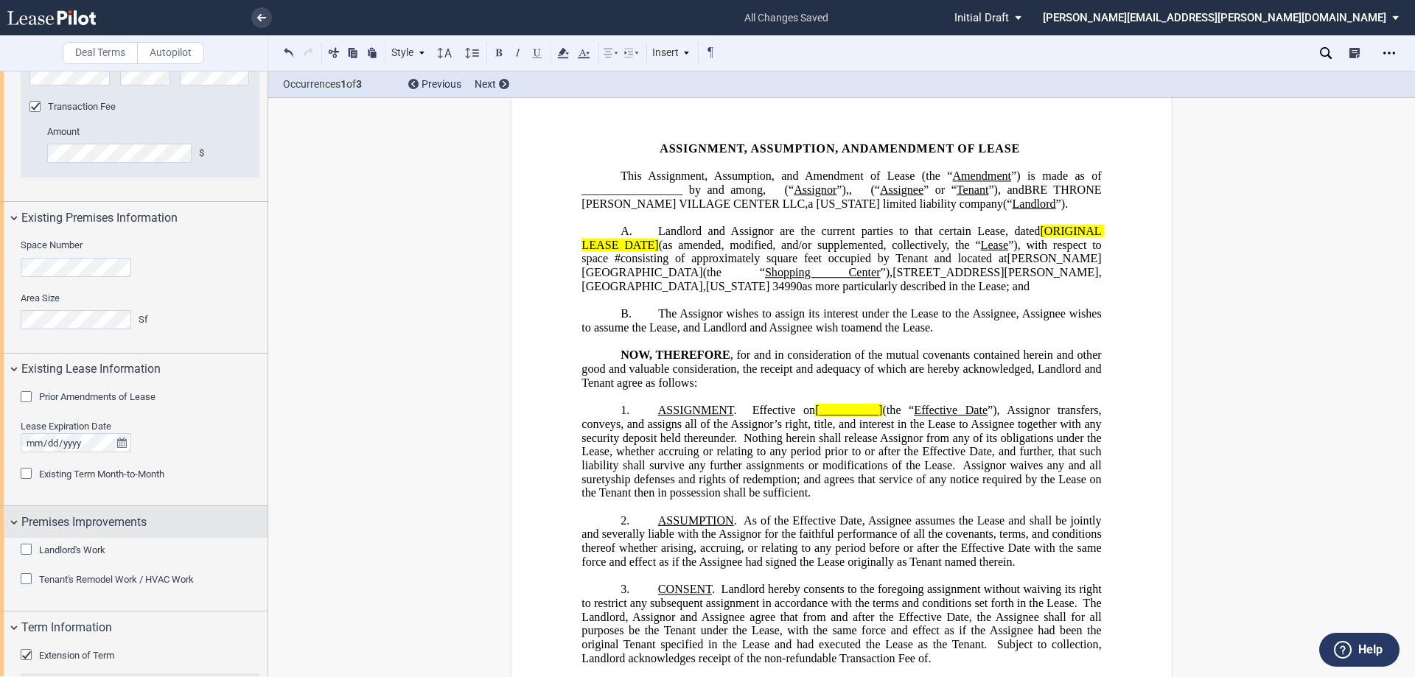
scroll to position [958, 0]
click at [27, 399] on div "Prior Amendments of Lease" at bounding box center [28, 400] width 15 height 15
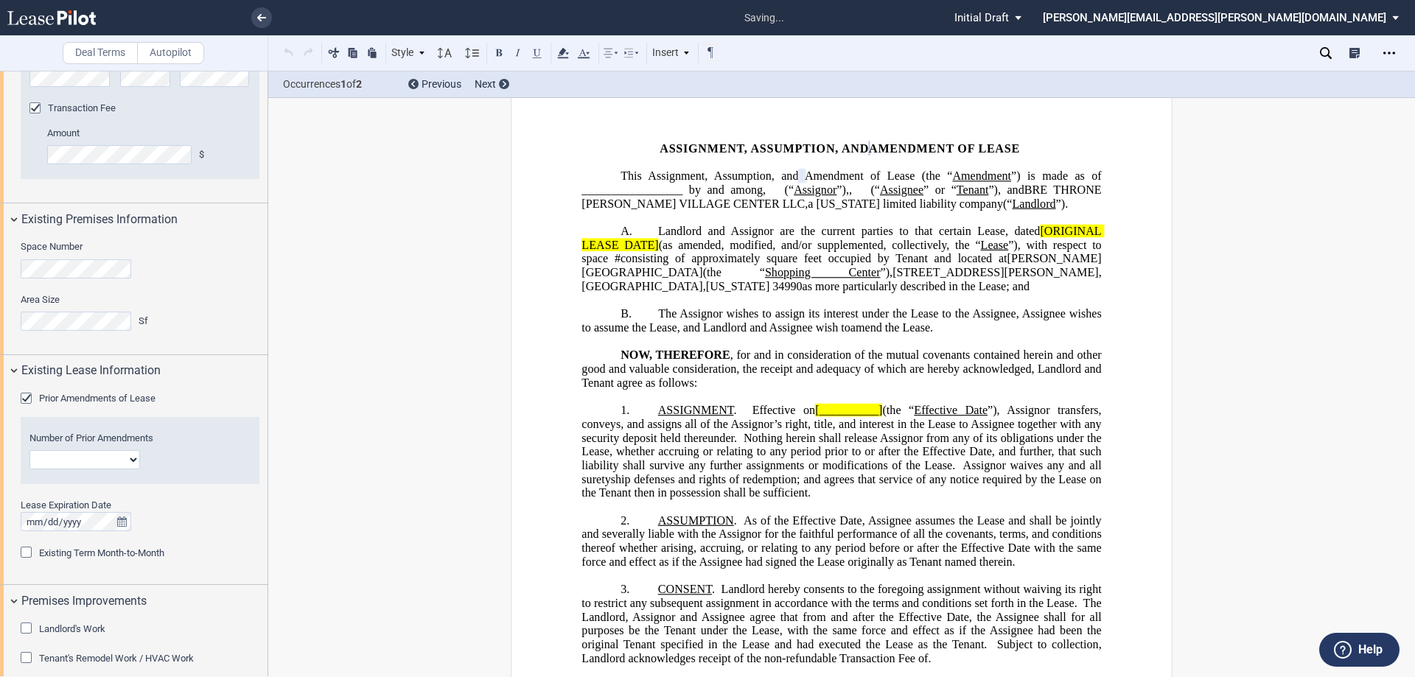
click at [27, 399] on div "Prior Amendments of Lease" at bounding box center [28, 400] width 15 height 15
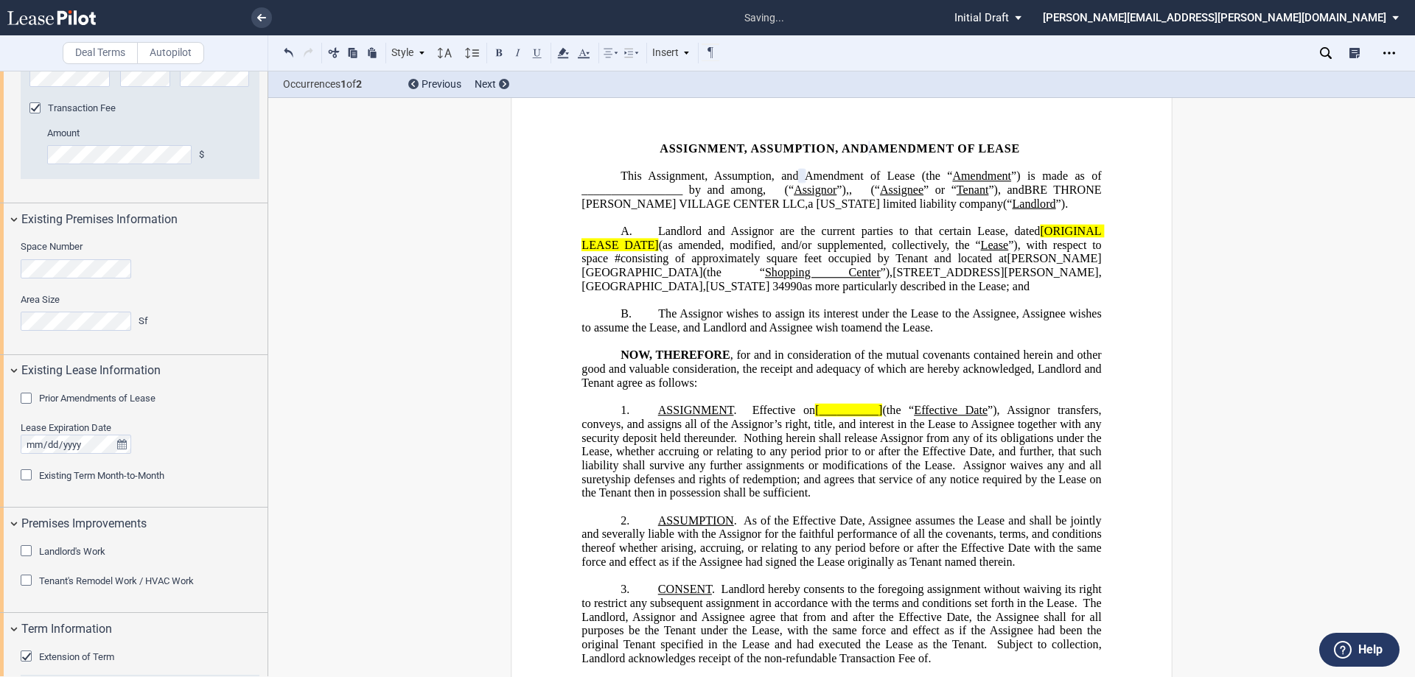
click at [27, 473] on div "Existing Term Month-to-Month" at bounding box center [28, 476] width 15 height 15
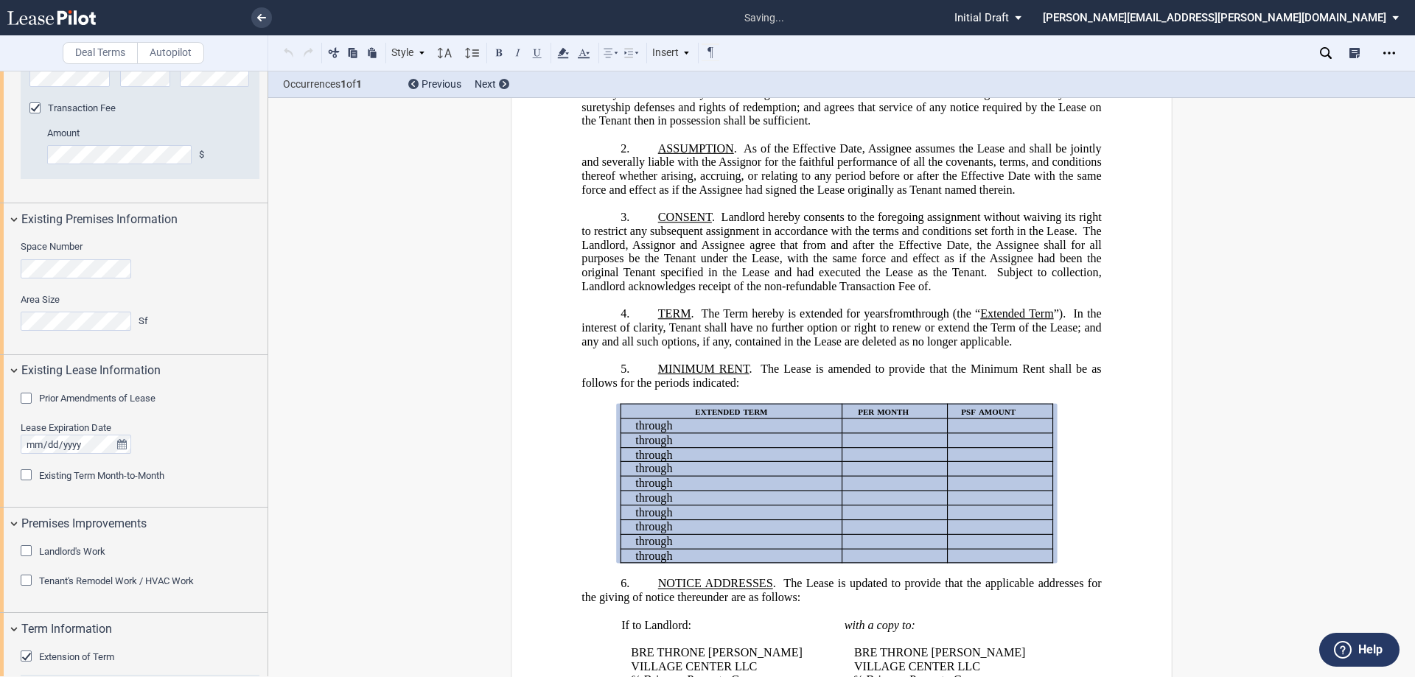
scroll to position [211, 0]
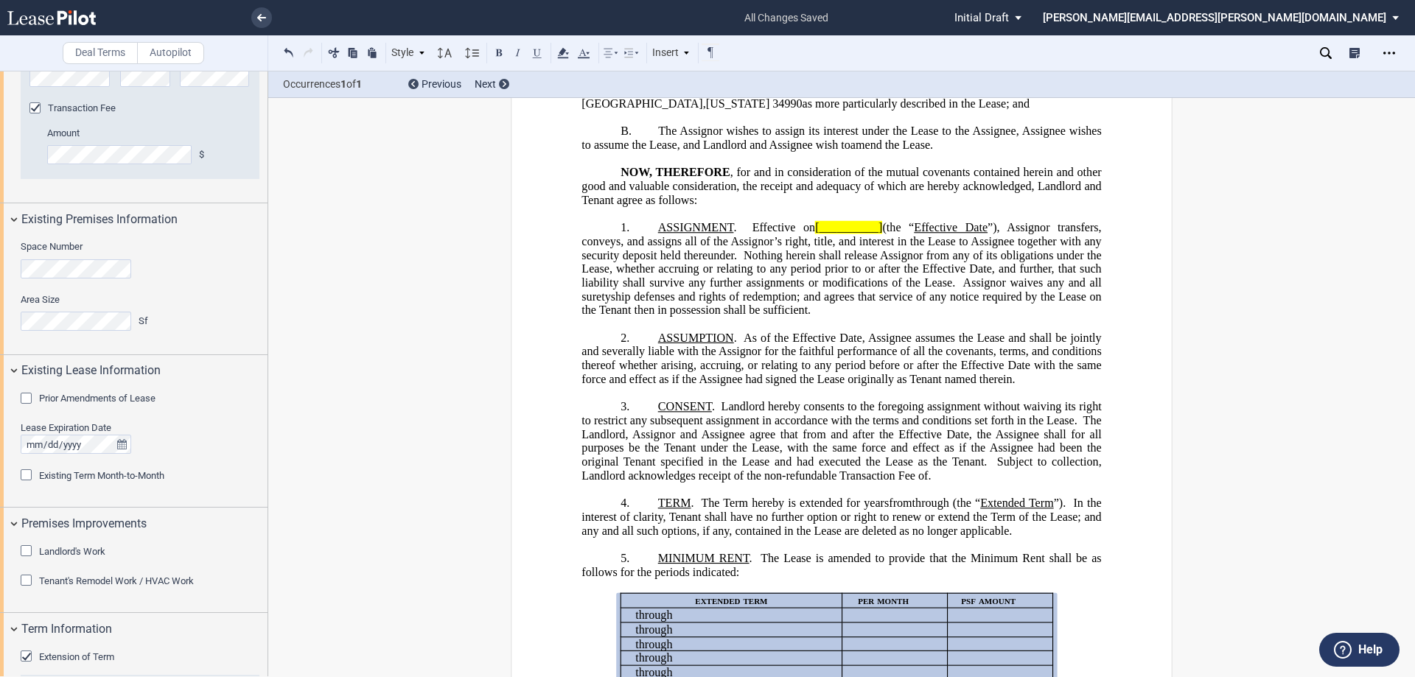
drag, startPoint x: 850, startPoint y: 321, endPoint x: 1001, endPoint y: 275, distance: 158.0
click at [853, 317] on span "Assignor waives any and all suretyship defenses and rights of redemption; and a…" at bounding box center [842, 296] width 522 height 41
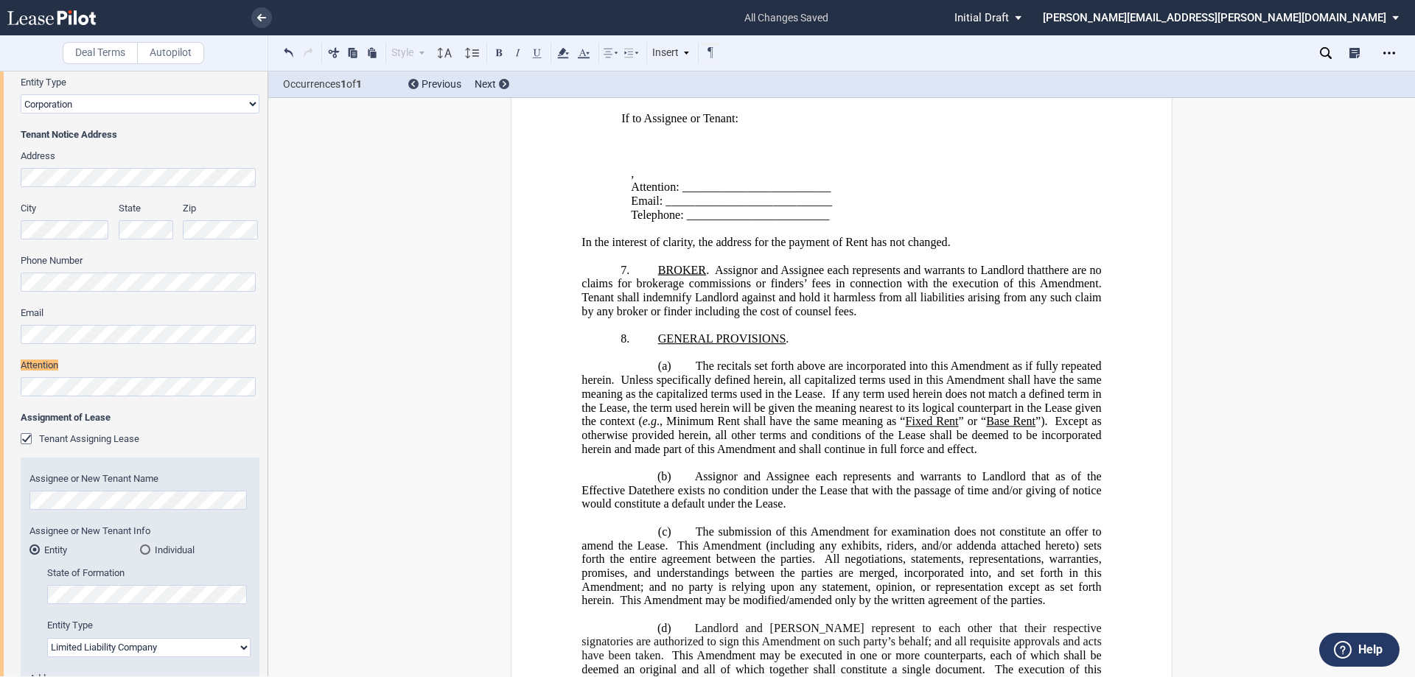
scroll to position [275, 0]
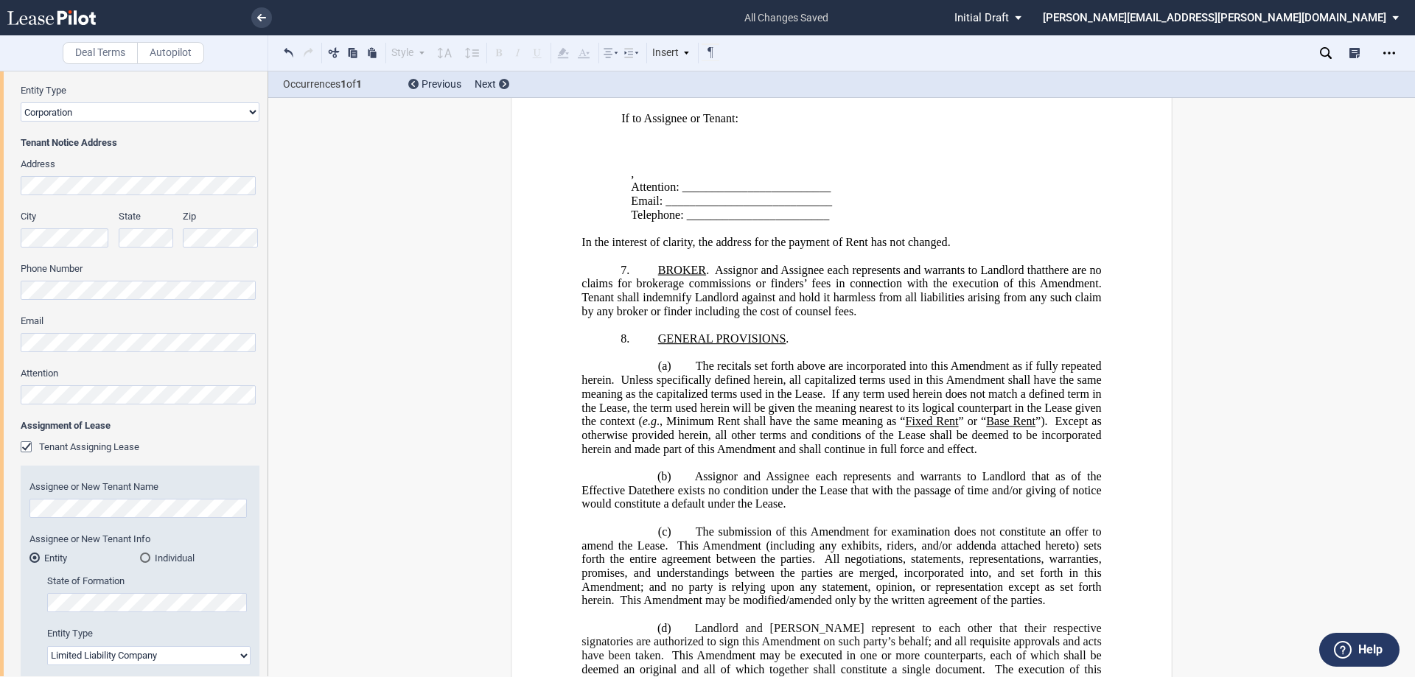
click at [0, 169] on div "Tenant Trade Name Tenant Name Tenant Type Entity Individual State of Formation …" at bounding box center [133, 380] width 267 height 1011
click at [0, 233] on div "Tenant Trade Name Tenant Name Tenant Type Entity Individual State of Formation …" at bounding box center [133, 380] width 267 height 1011
click at [888, 57] on p "﻿ ﻿ , ﻿ ﻿ ﻿ ﻿" at bounding box center [849, 50] width 436 height 14
click at [888, 71] on p "Attention: ﻿ ﻿" at bounding box center [849, 64] width 436 height 14
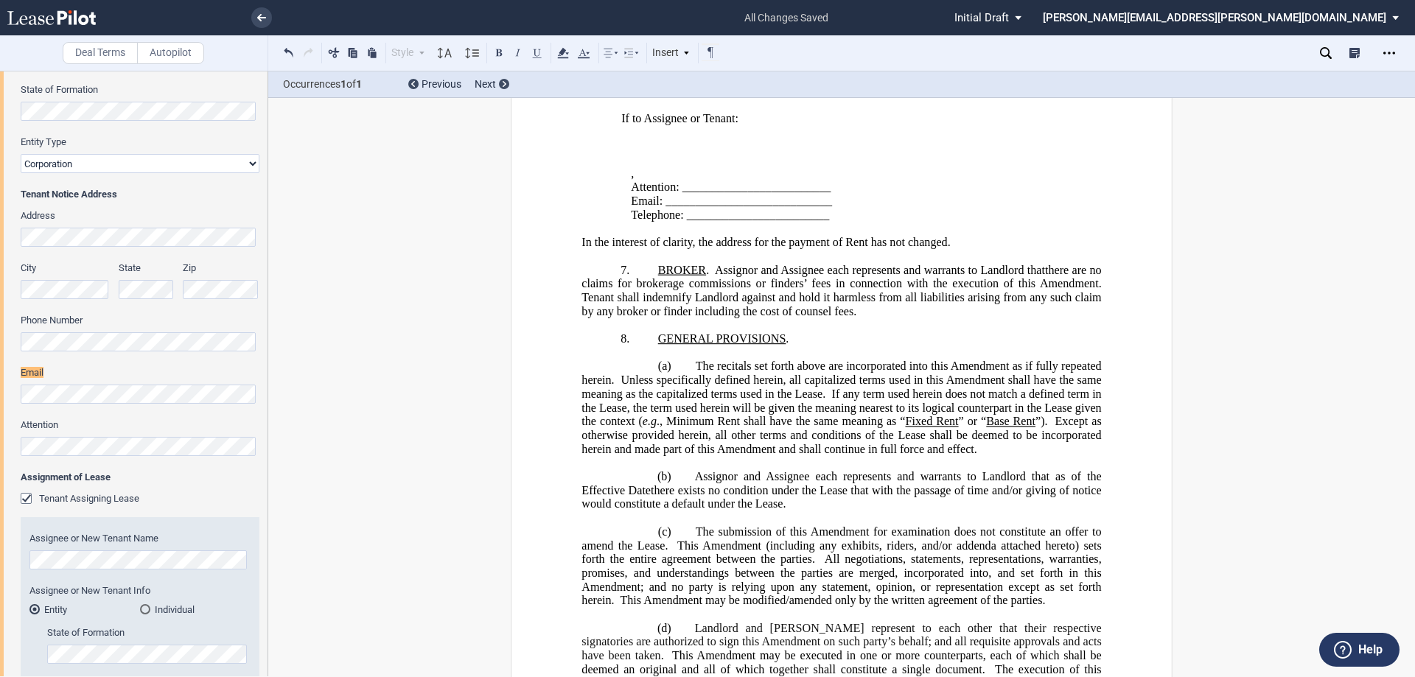
scroll to position [223, 0]
click at [0, 388] on div "Tenant Trade Name Tenant Name Tenant Type Entity Individual State of Formation …" at bounding box center [133, 432] width 267 height 1011
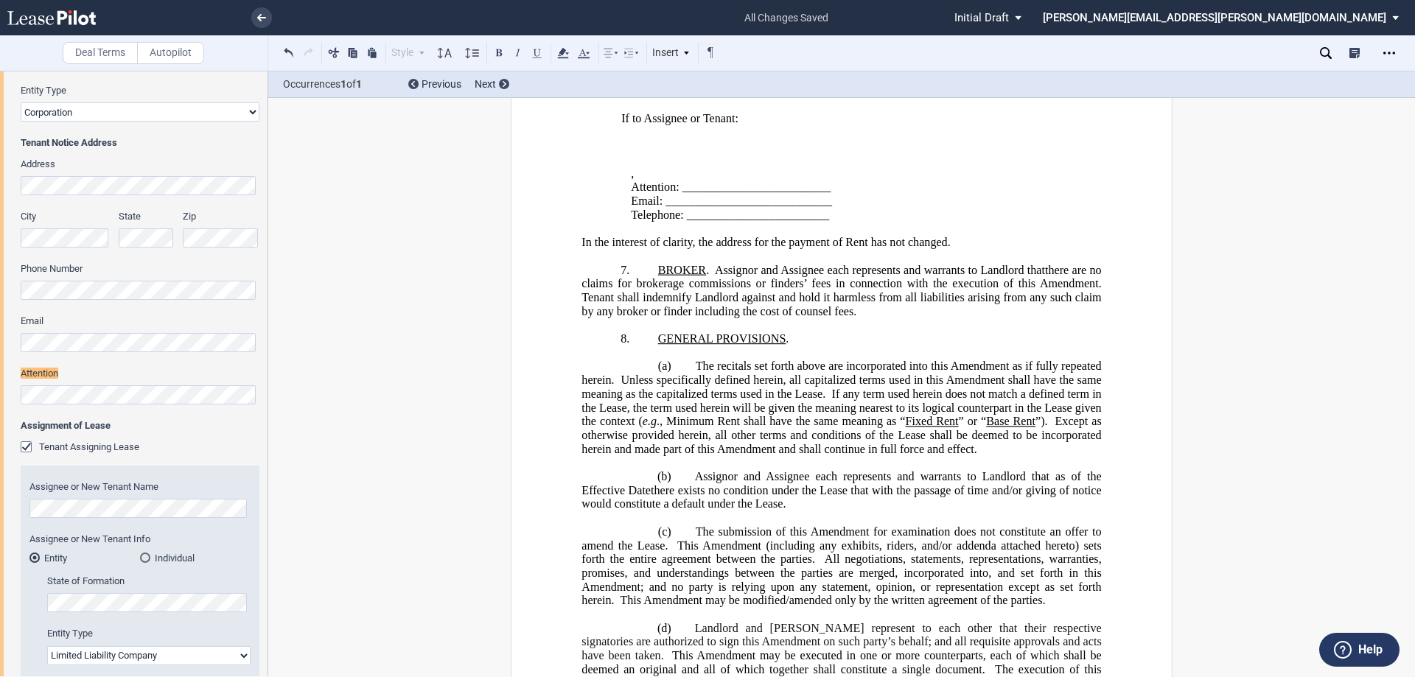
click at [0, 391] on div "Tenant Trade Name Tenant Name Tenant Type Entity Individual State of Formation …" at bounding box center [133, 380] width 267 height 1011
click at [0, 293] on div "Tenant Trade Name Tenant Name Tenant Type Entity Individual State of Formation …" at bounding box center [133, 380] width 267 height 1011
click at [759, 194] on span "Attention: _________________________" at bounding box center [731, 187] width 200 height 13
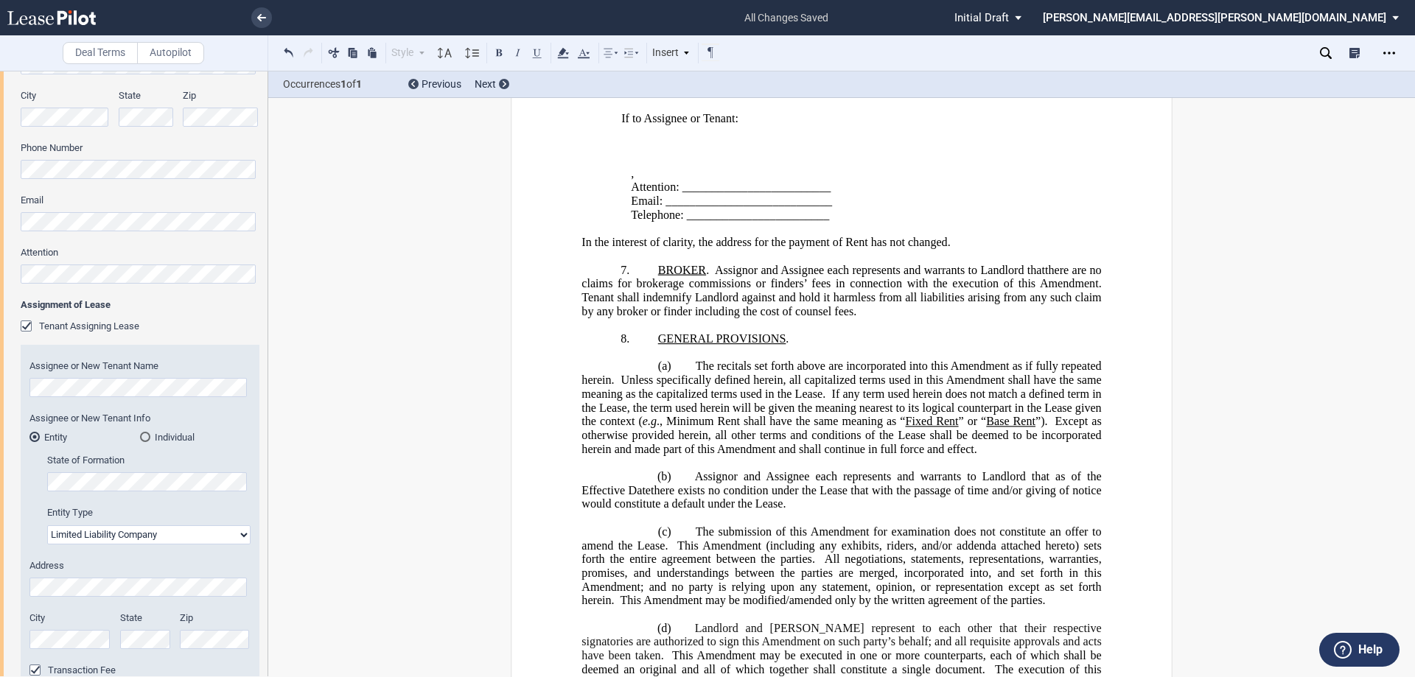
scroll to position [570, 0]
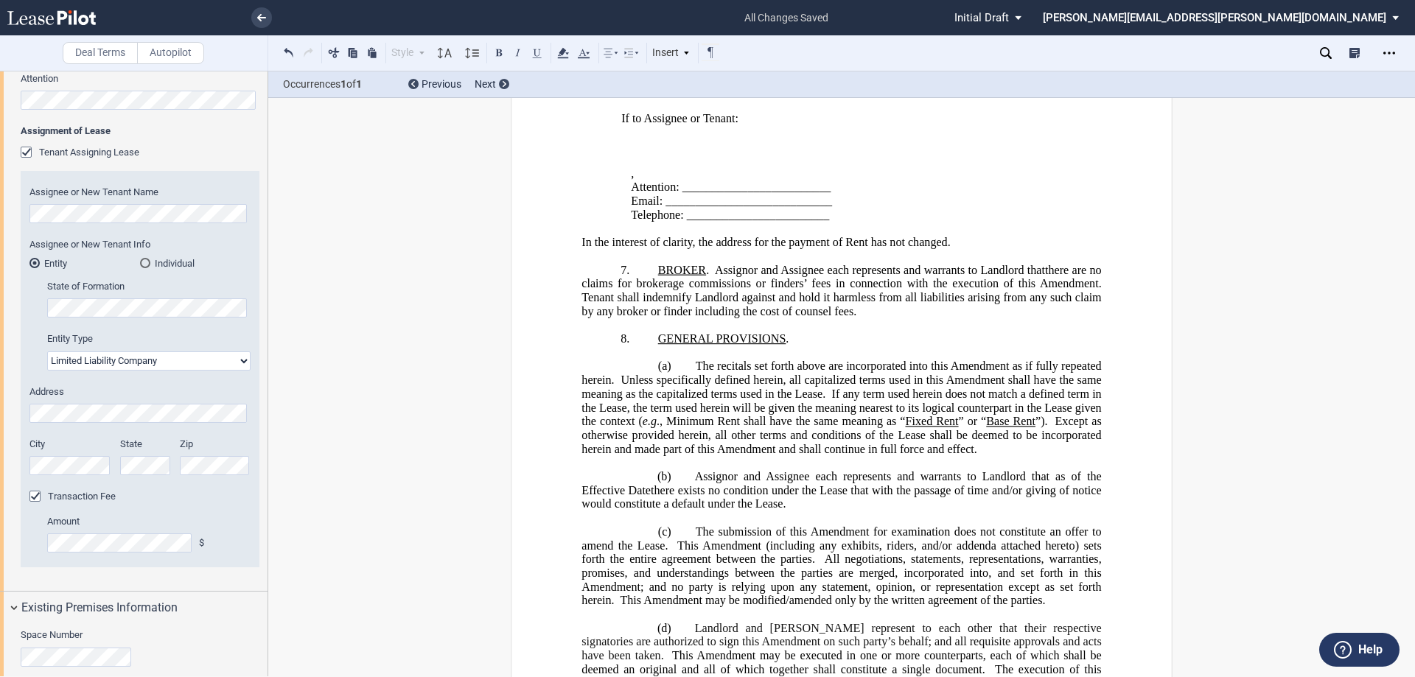
drag, startPoint x: 684, startPoint y: 382, endPoint x: 713, endPoint y: 360, distance: 36.3
click at [688, 222] on span "Telephone: ________________________" at bounding box center [730, 215] width 198 height 13
drag, startPoint x: 682, startPoint y: 379, endPoint x: 747, endPoint y: 382, distance: 64.9
click at [747, 222] on span "Telephone: [PHONE_NUMBER] ﻿ _______________________" at bounding box center [768, 215] width 275 height 13
drag, startPoint x: 682, startPoint y: 380, endPoint x: 773, endPoint y: 374, distance: 90.8
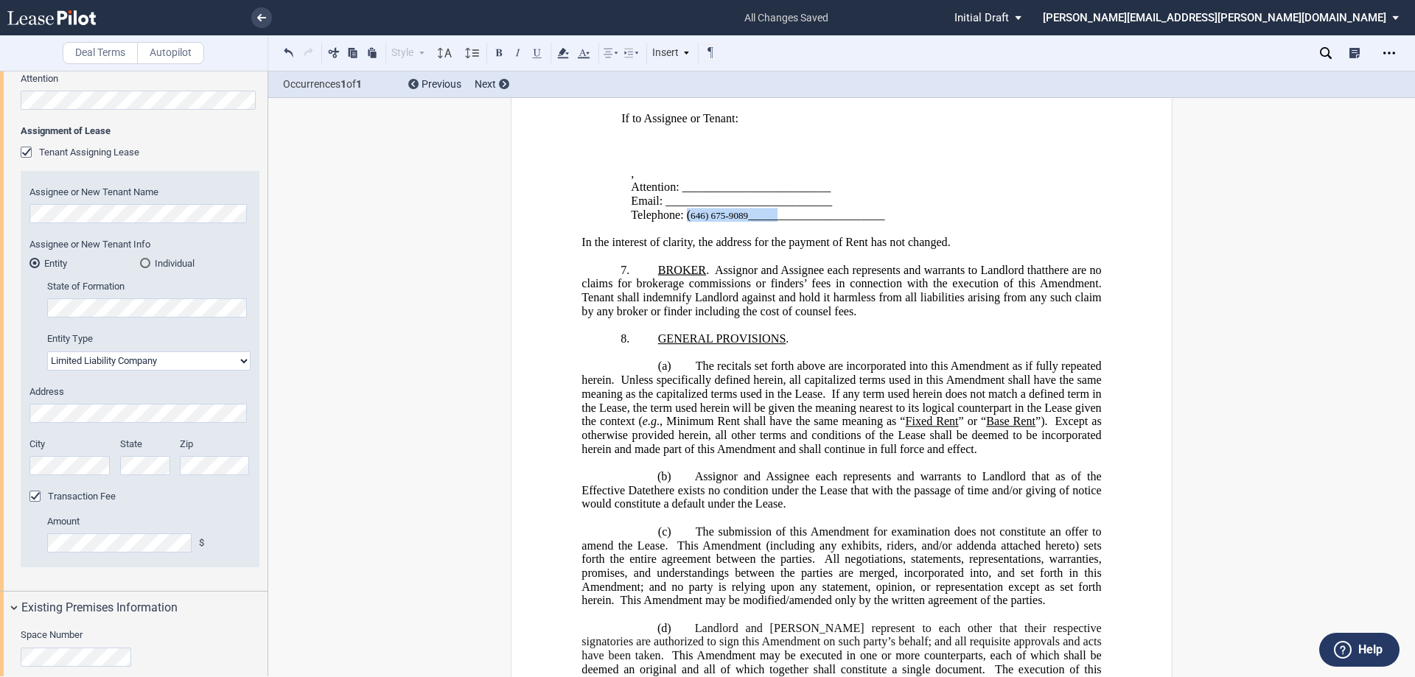
click at [773, 222] on span "Telephone: [PHONE_NUMBER] ﻿ _______________________" at bounding box center [757, 215] width 253 height 13
click at [568, 52] on icon at bounding box center [563, 53] width 18 height 18
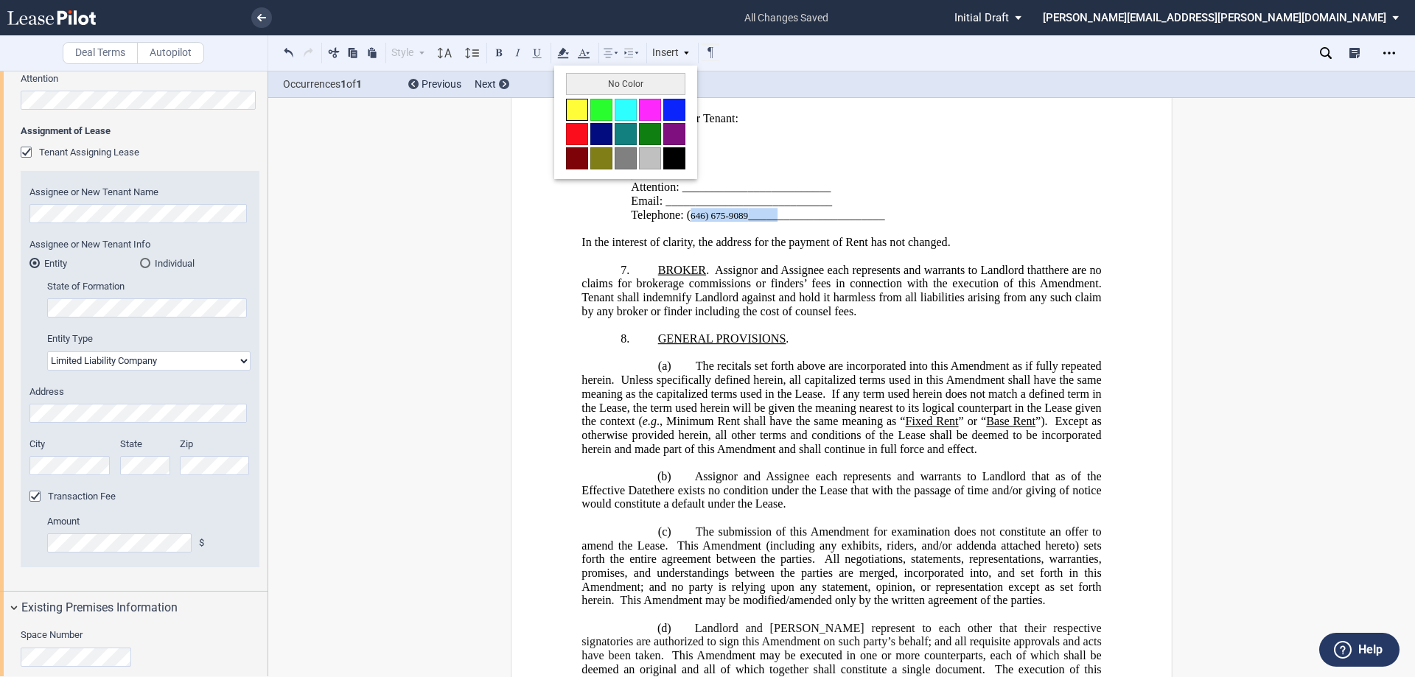
click at [572, 108] on button at bounding box center [577, 110] width 22 height 22
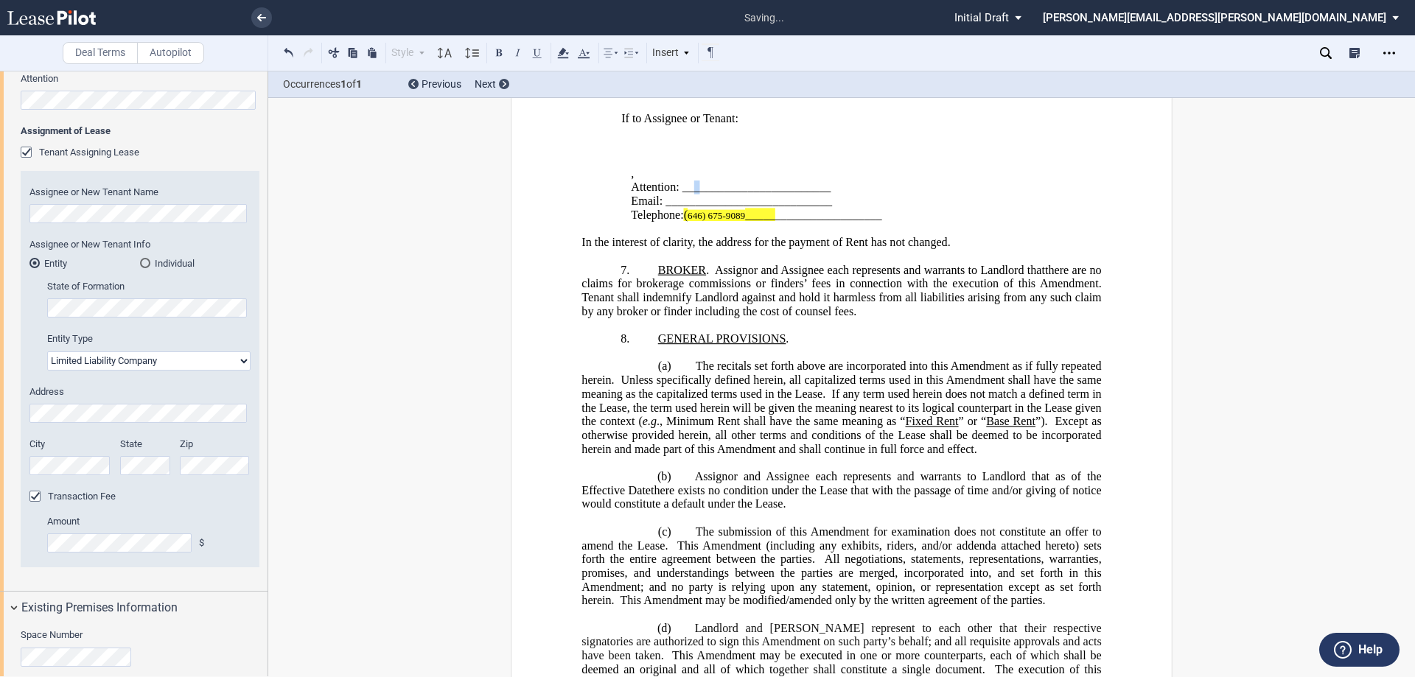
drag, startPoint x: 693, startPoint y: 356, endPoint x: 725, endPoint y: 344, distance: 33.8
click at [696, 194] on span "Attention: _________________________" at bounding box center [731, 187] width 200 height 13
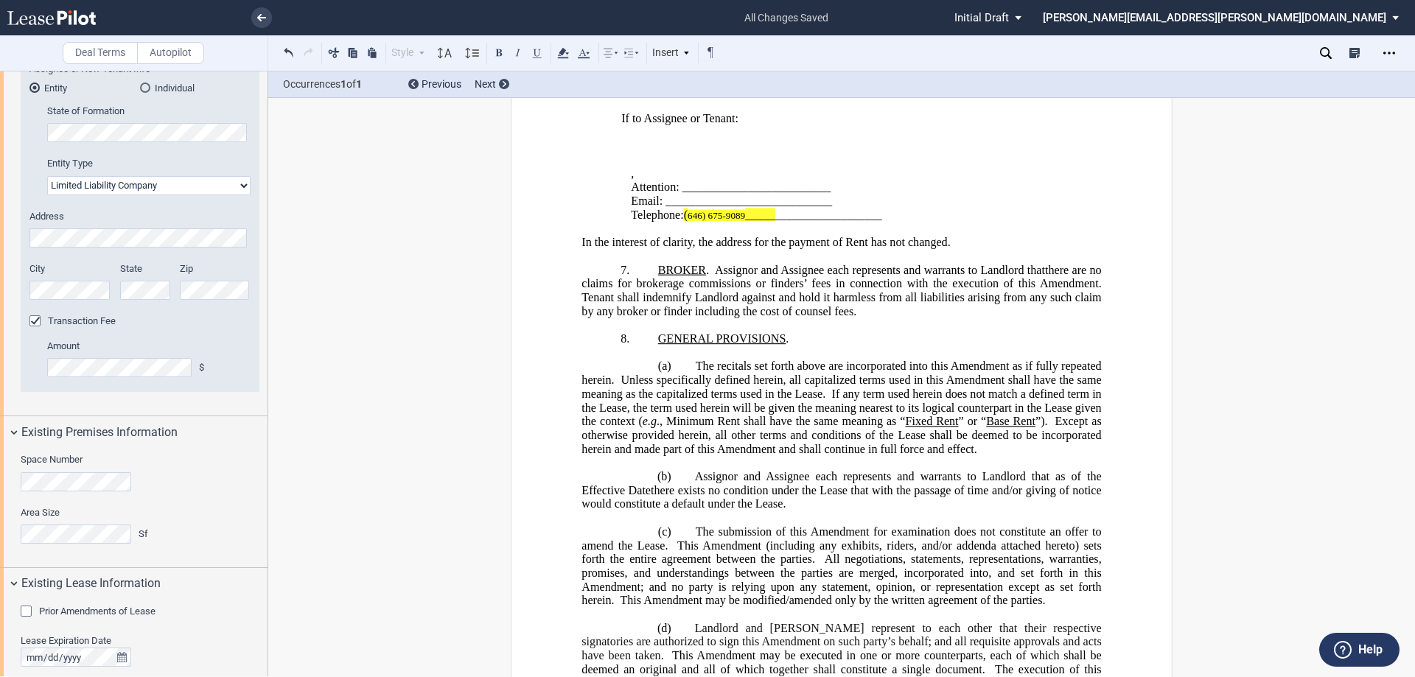
scroll to position [717, 0]
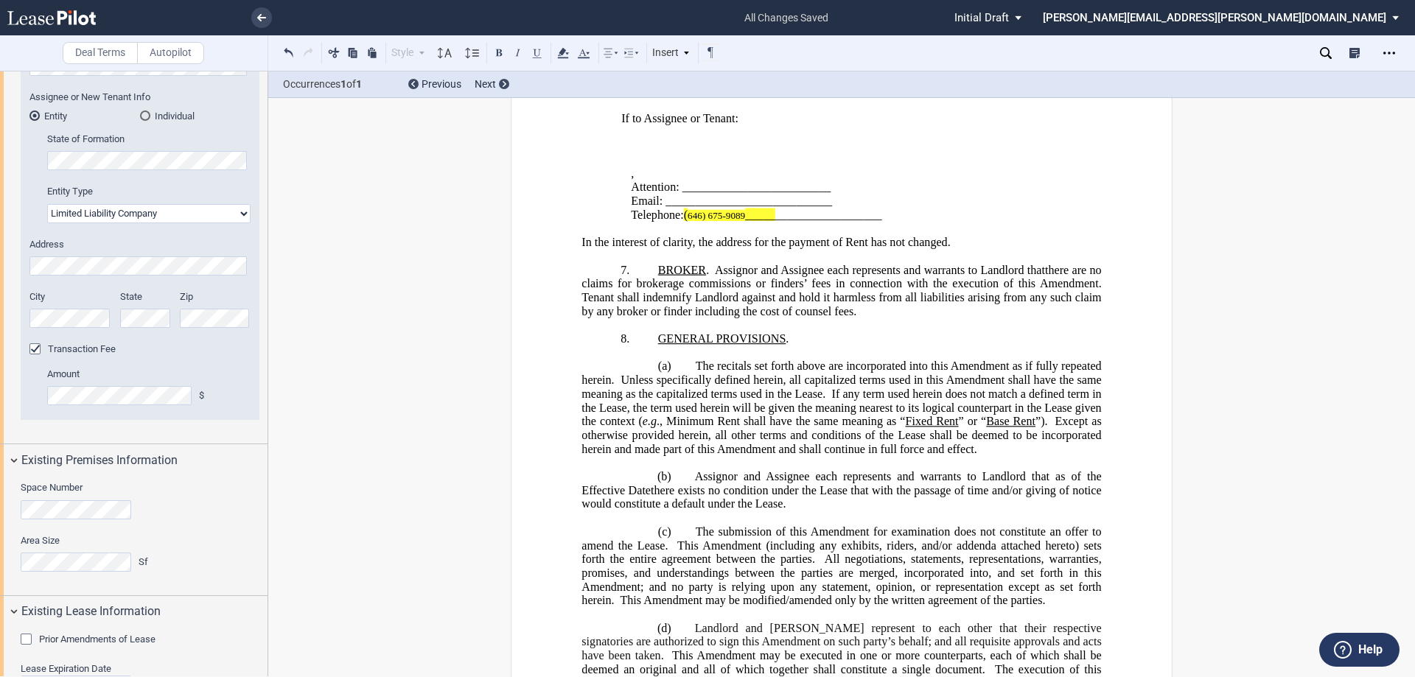
click at [697, 194] on span "Attention: _________________________" at bounding box center [731, 187] width 200 height 13
drag, startPoint x: 679, startPoint y: 357, endPoint x: 683, endPoint y: 273, distance: 84.9
click at [679, 194] on span "Attention: _________________________" at bounding box center [731, 187] width 200 height 13
drag, startPoint x: 680, startPoint y: 352, endPoint x: 779, endPoint y: 323, distance: 102.8
click at [772, 194] on span "Attention: [PERSON_NAME] _________________________" at bounding box center [768, 187] width 274 height 13
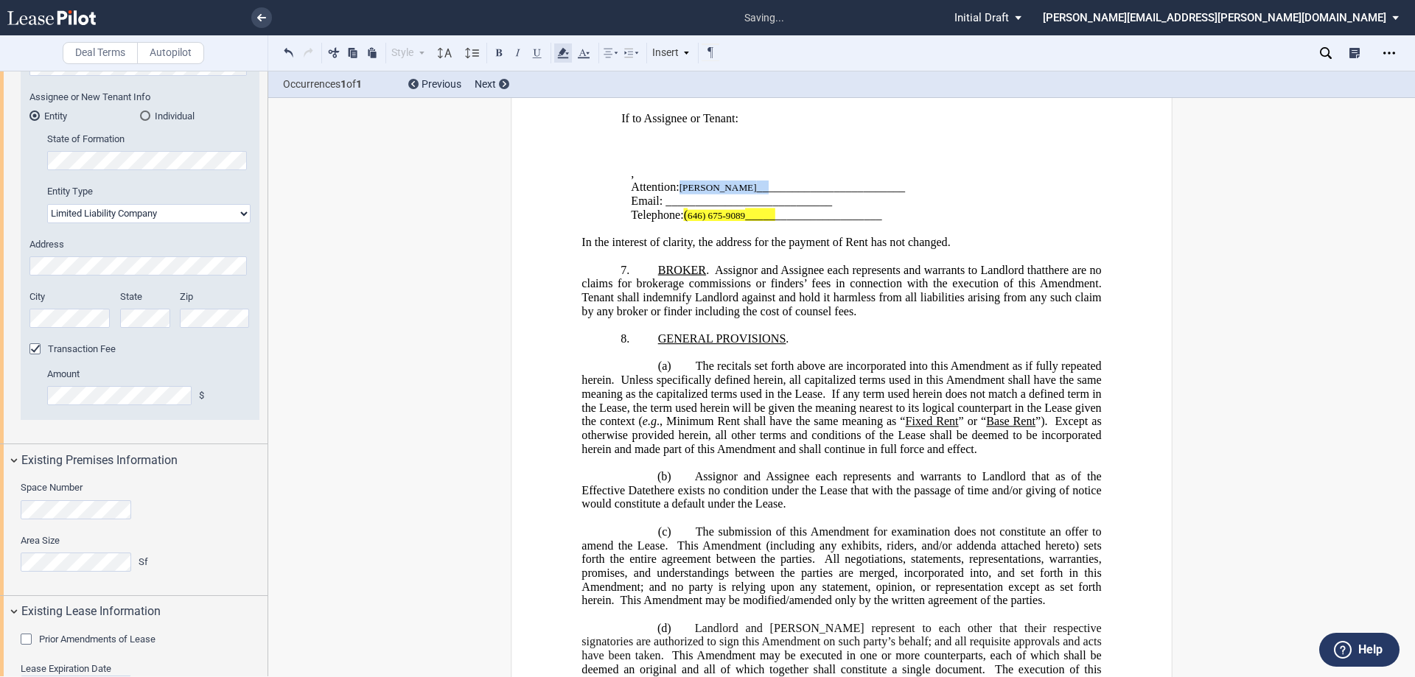
click at [561, 51] on use at bounding box center [562, 53] width 11 height 10
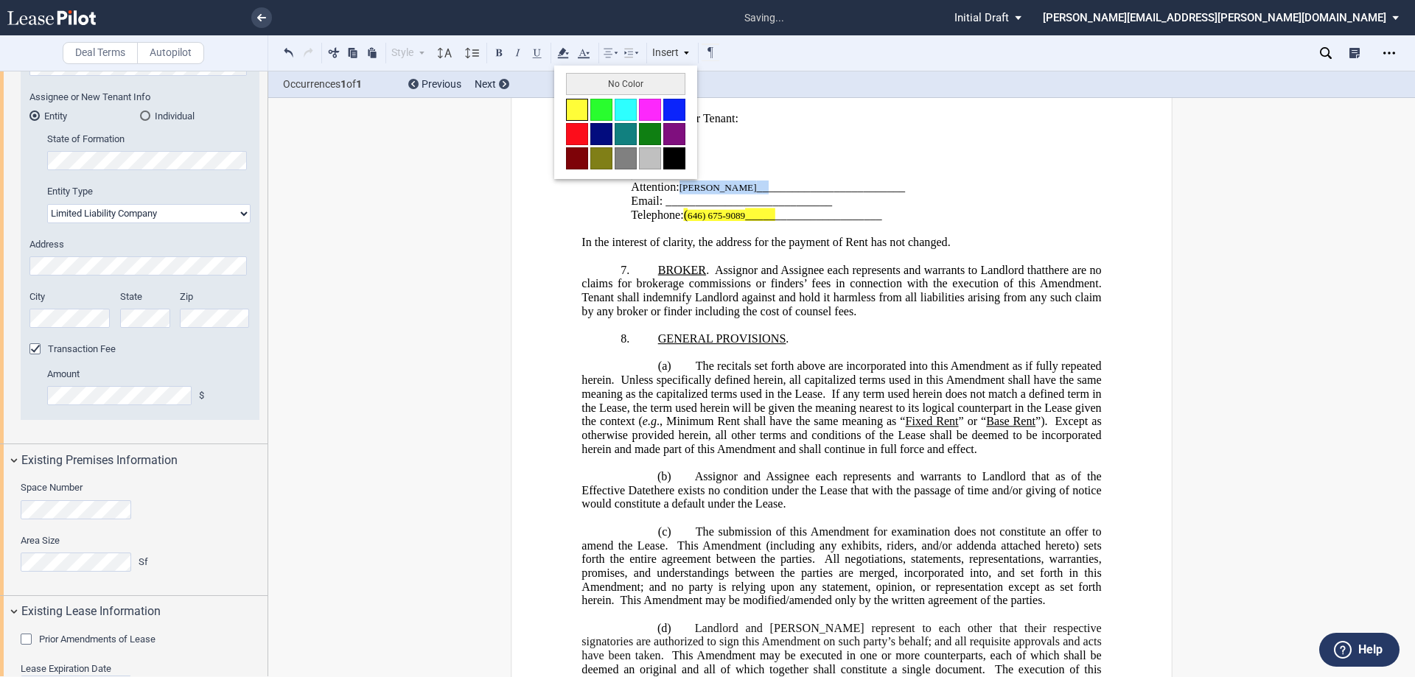
click at [576, 108] on button at bounding box center [577, 110] width 22 height 22
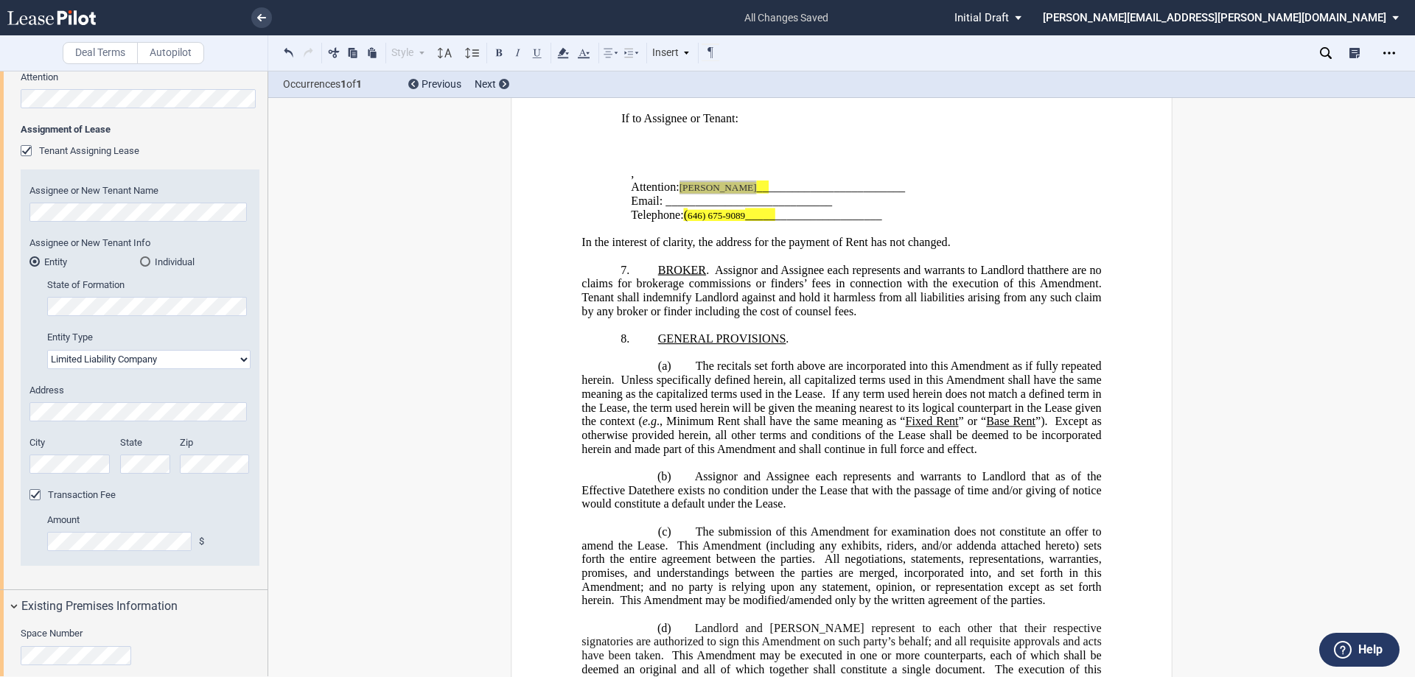
scroll to position [570, 0]
drag, startPoint x: 663, startPoint y: 363, endPoint x: 702, endPoint y: 349, distance: 41.5
click at [664, 208] on span "Email: ____________________________" at bounding box center [731, 201] width 201 height 13
drag, startPoint x: 662, startPoint y: 368, endPoint x: 782, endPoint y: 367, distance: 119.4
click at [782, 208] on span "Email: [EMAIL_ADDRESS][DOMAIN_NAME] ____________________________" at bounding box center [813, 201] width 365 height 13
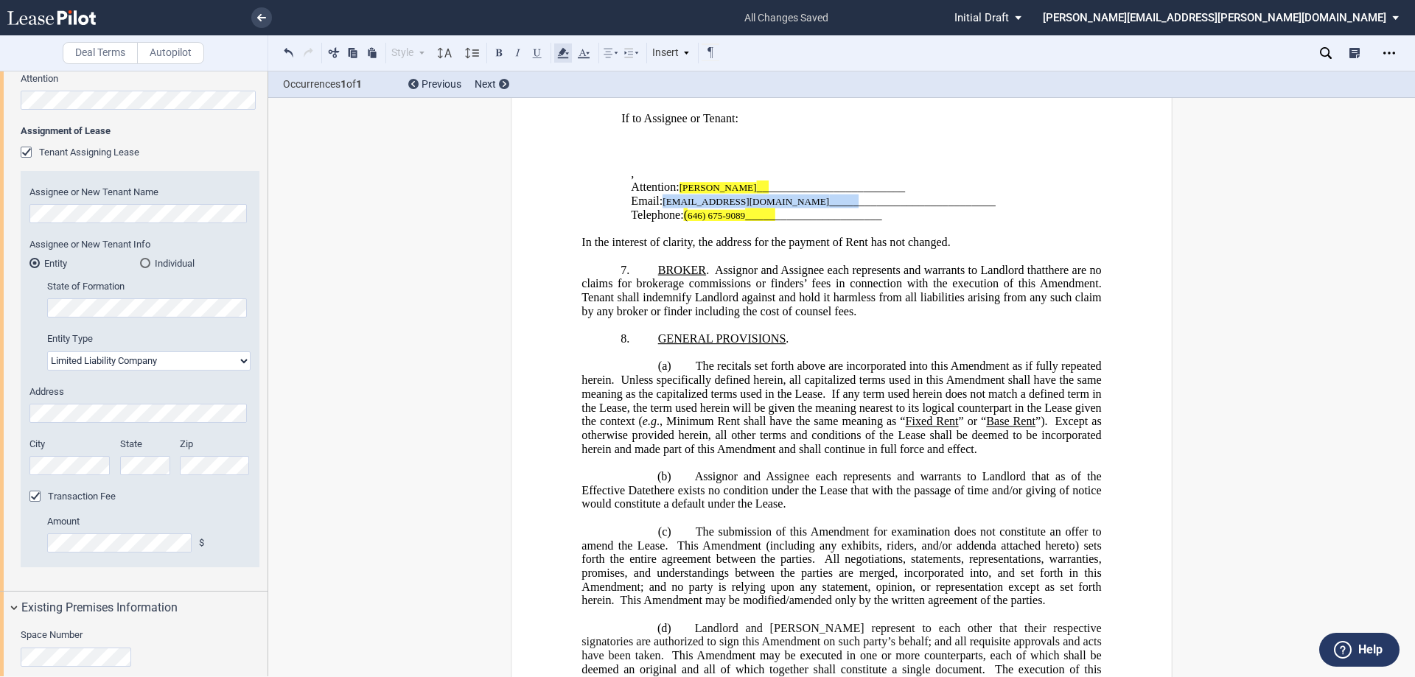
click at [564, 56] on icon at bounding box center [563, 53] width 18 height 18
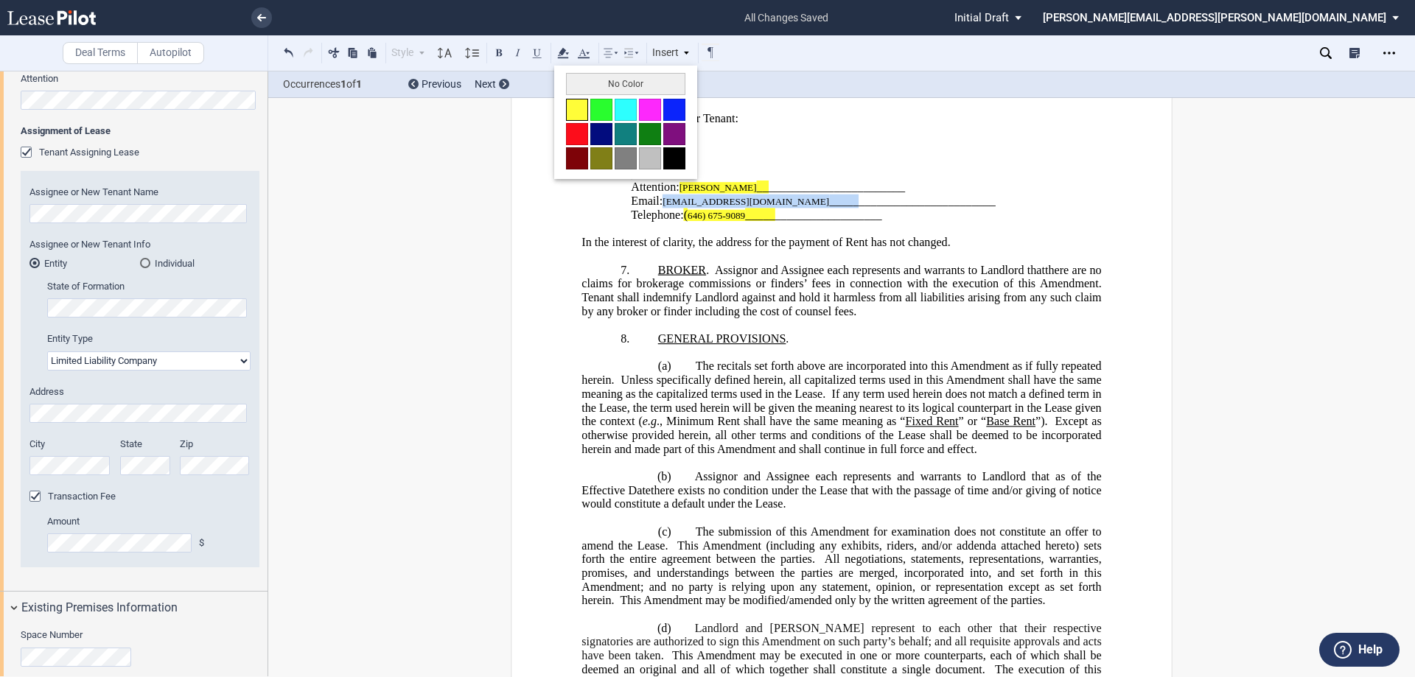
click at [576, 111] on button at bounding box center [577, 110] width 22 height 22
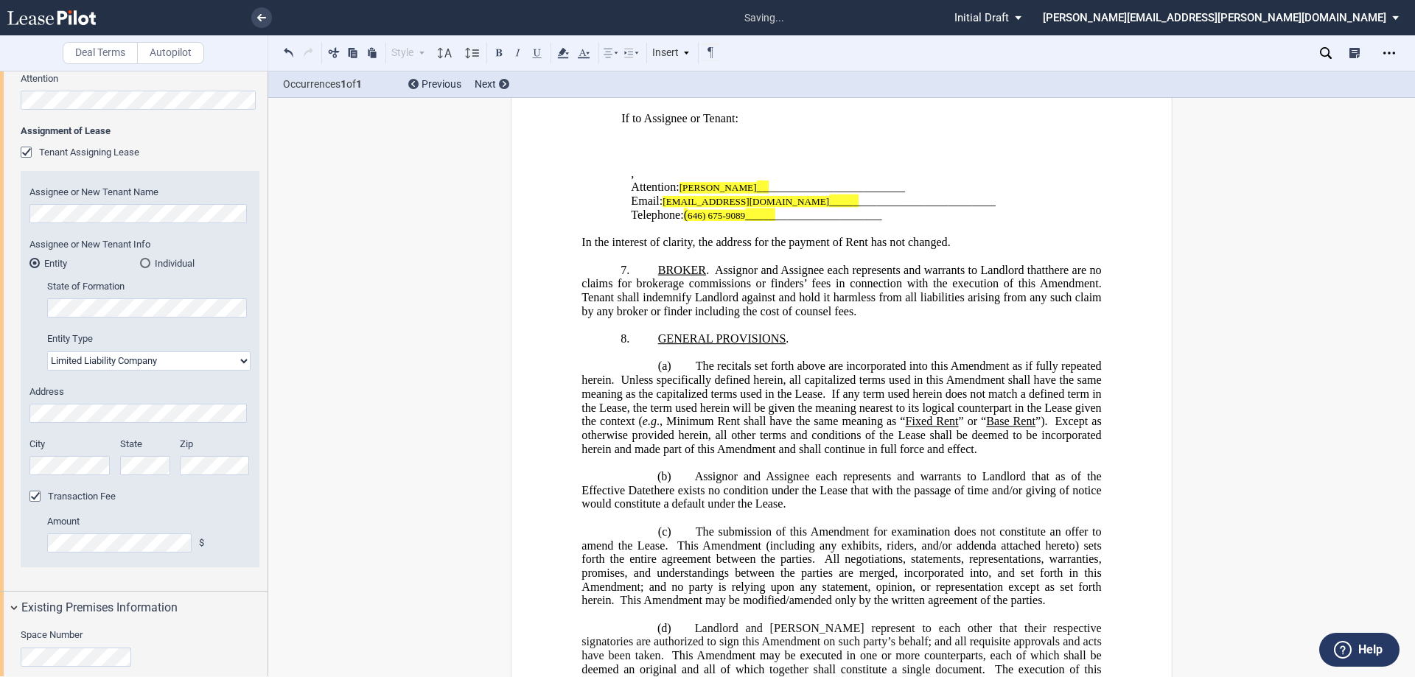
click at [1039, 290] on span "there are no claims for brokerage commissions or finders’ fees in connection wi…" at bounding box center [842, 277] width 522 height 27
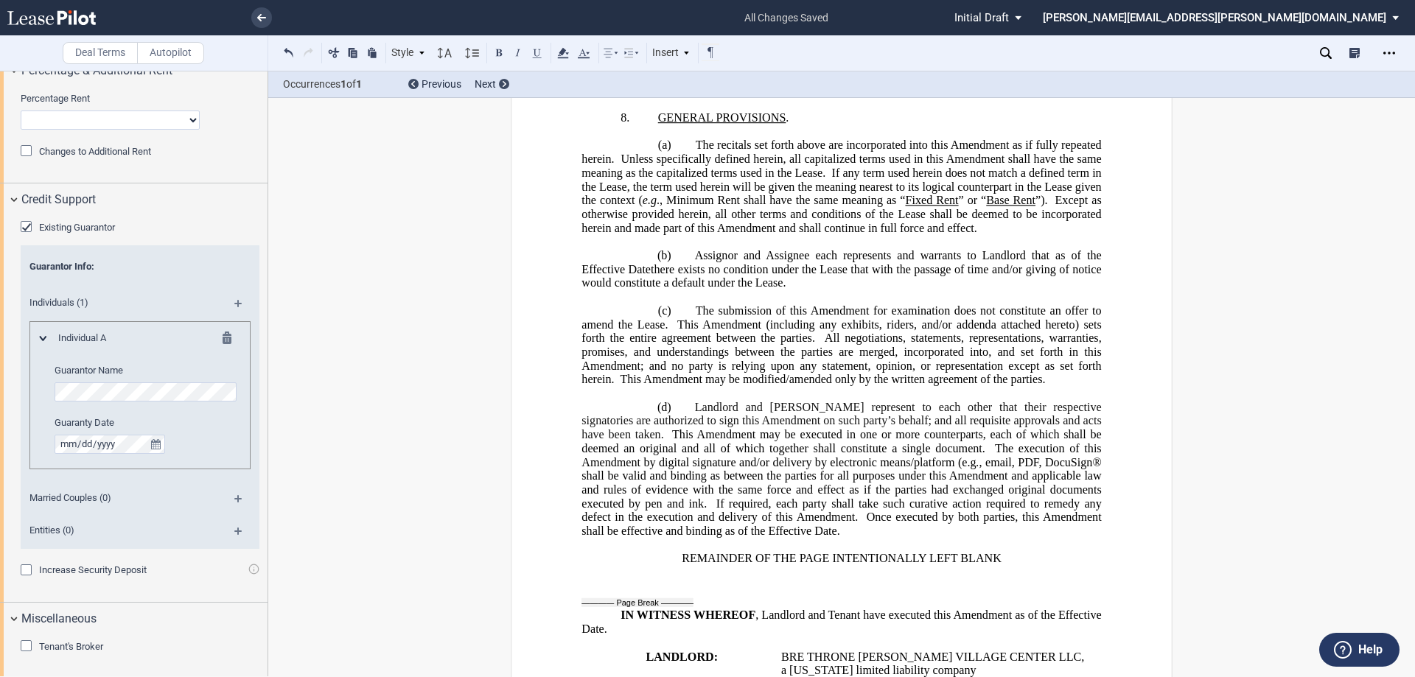
scroll to position [2282, 0]
click at [21, 641] on div "Tenant's Broker" at bounding box center [28, 645] width 15 height 15
drag, startPoint x: 864, startPoint y: 238, endPoint x: 944, endPoint y: 217, distance: 82.9
click at [865, 97] on span "Tenant shall indemnify Landlord against and hold it harmless from all liabiliti…" at bounding box center [842, 83] width 522 height 27
click at [801, 83] on span "there are no claims for brokerage commissions or finders’ fees in connection wi…" at bounding box center [842, 69] width 522 height 27
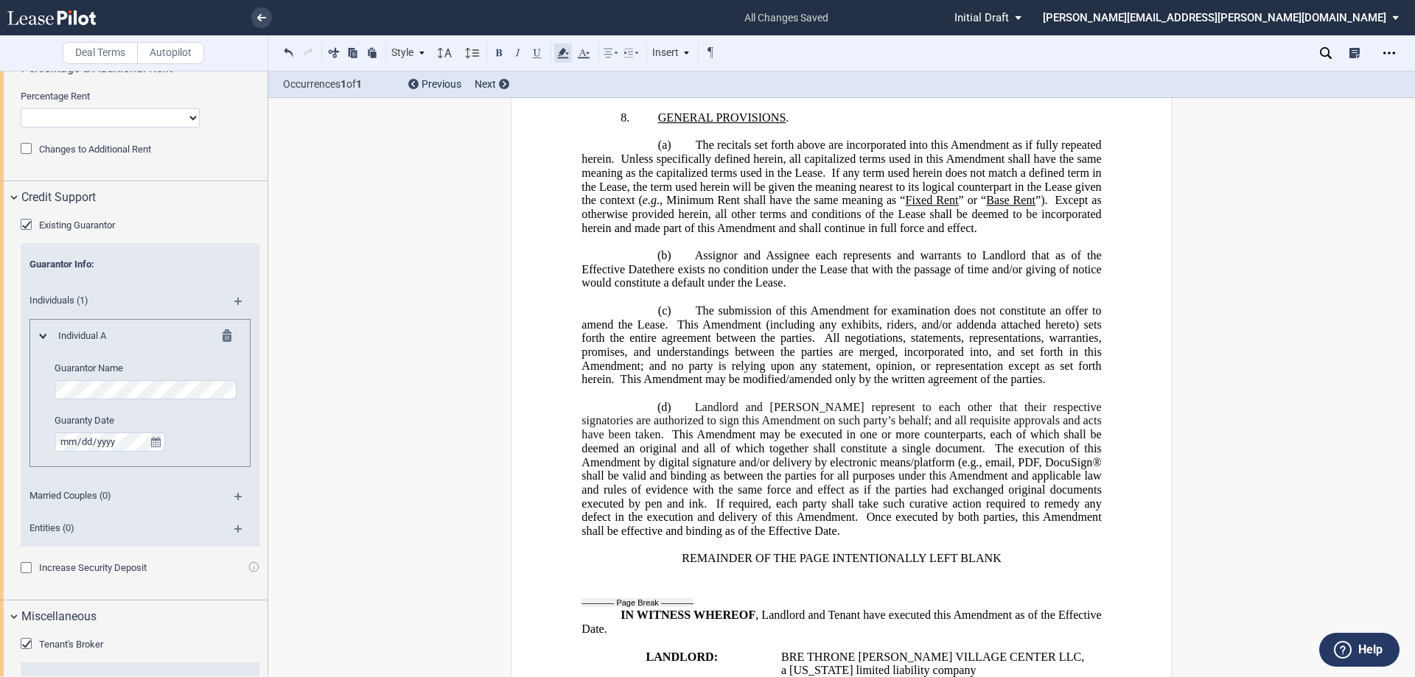
click at [563, 50] on use at bounding box center [562, 53] width 11 height 10
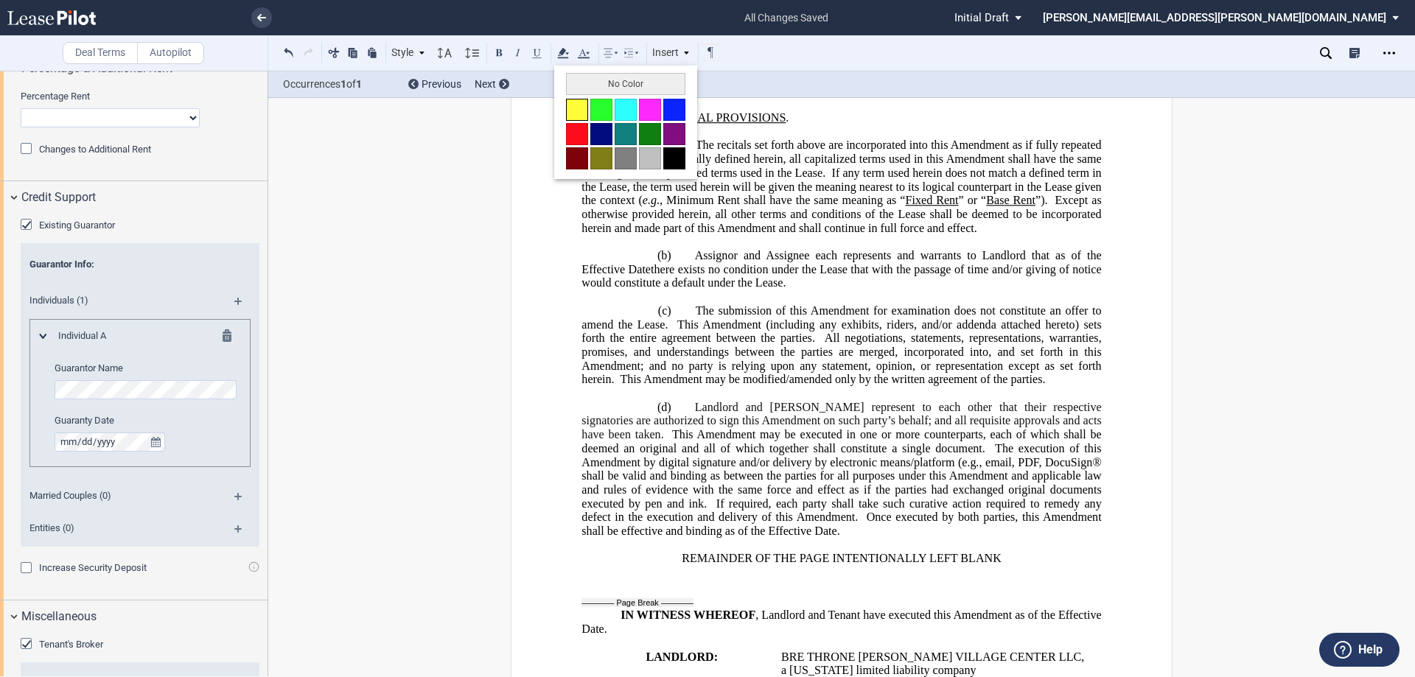
click at [576, 102] on button at bounding box center [577, 110] width 22 height 22
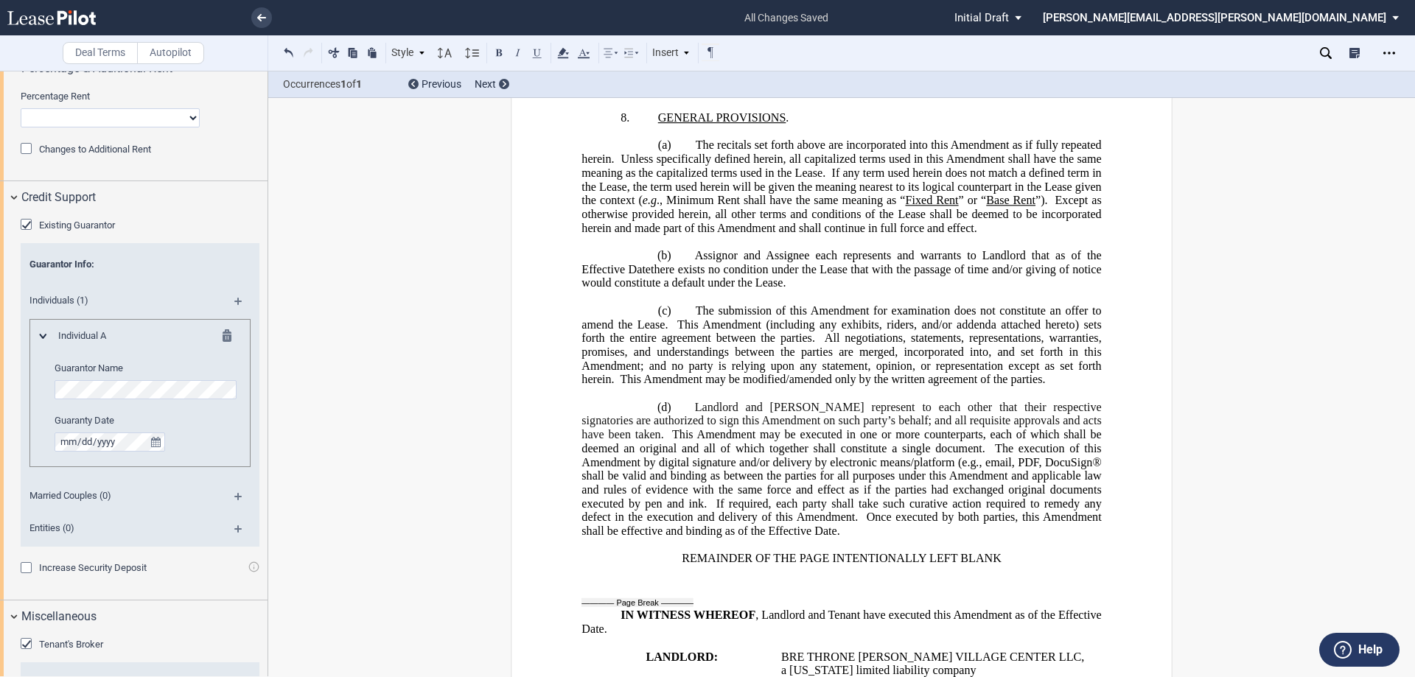
click at [1122, 253] on div "!!CUSTOM_FOOTER_DISTANCE_0.1!! !!CUSTOM_FOOTER_START!! ﻿ !!CUSTOM_PAGE_NUMBER:T…" at bounding box center [842, 38] width 662 height 2623
click at [780, 69] on span ", except for ﻿ ﻿ ," at bounding box center [842, 56] width 522 height 27
click at [561, 48] on icon at bounding box center [563, 53] width 18 height 18
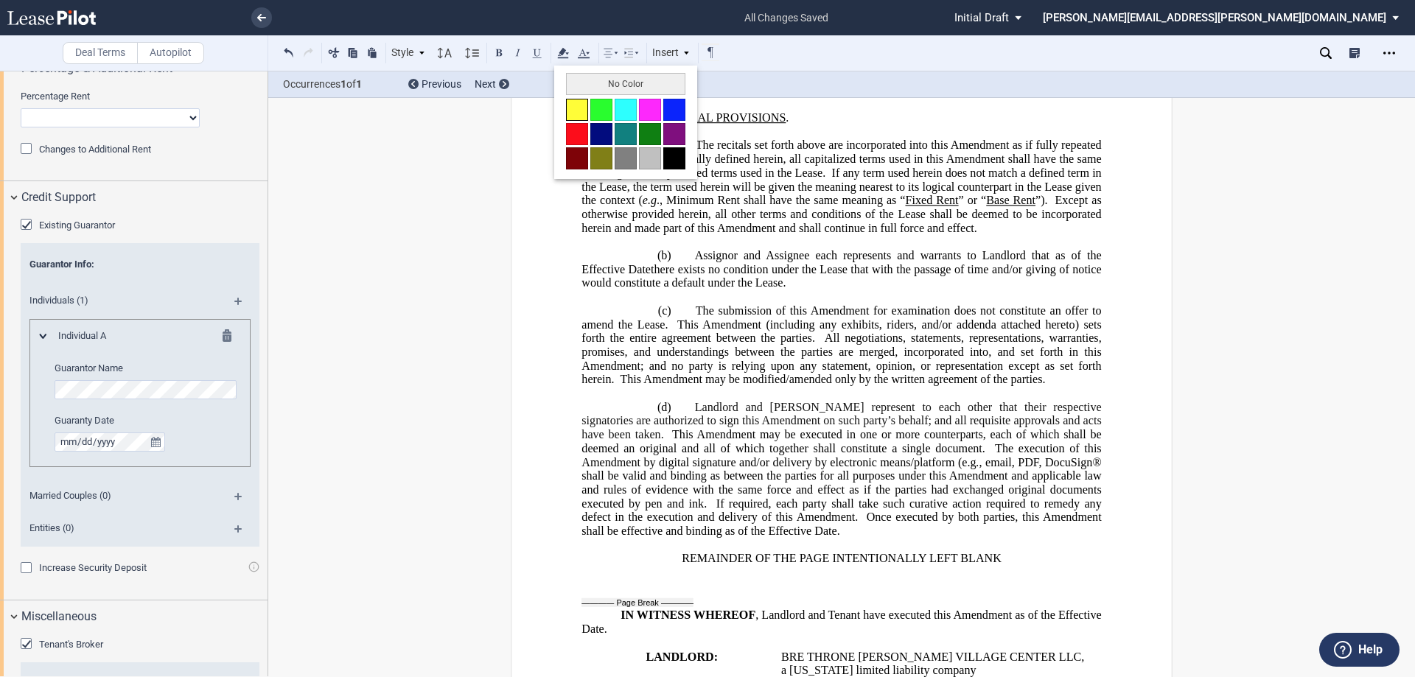
click at [571, 109] on button at bounding box center [577, 110] width 22 height 22
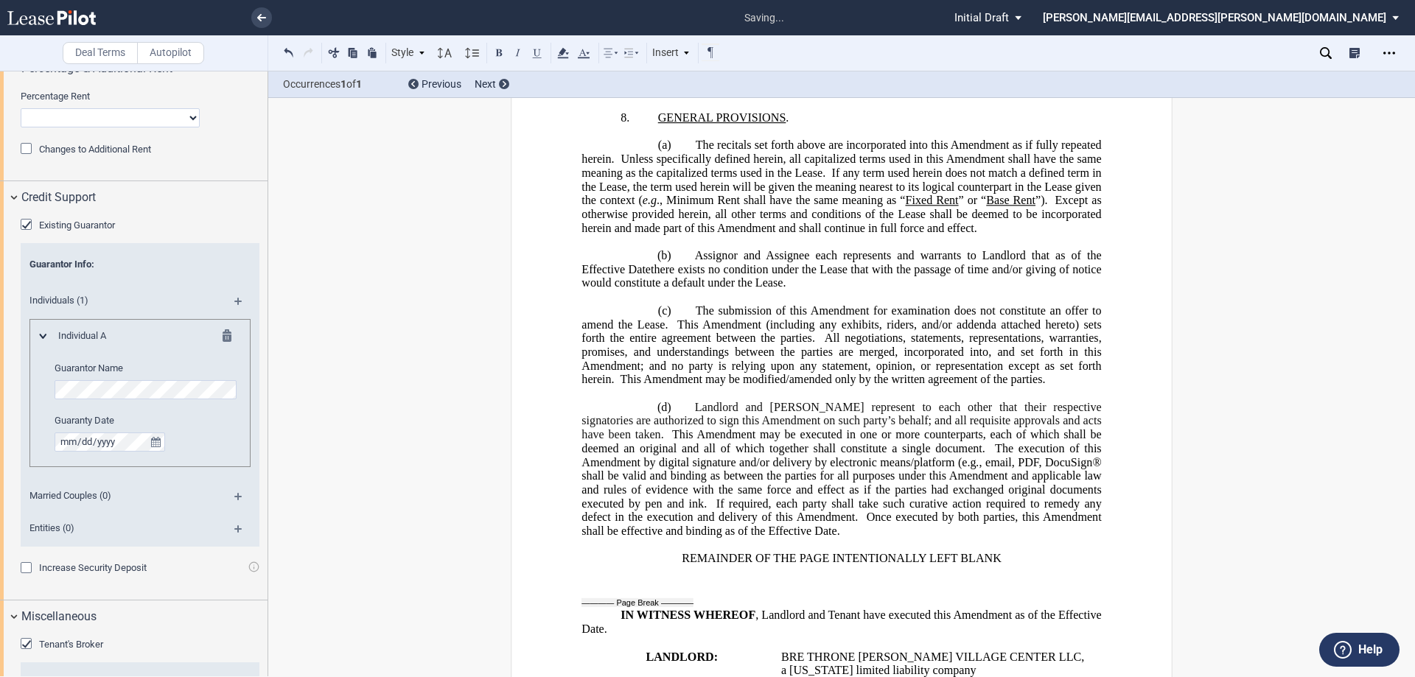
drag, startPoint x: 868, startPoint y: 282, endPoint x: 1015, endPoint y: 270, distance: 147.2
click at [872, 111] on p "﻿" at bounding box center [841, 104] width 520 height 14
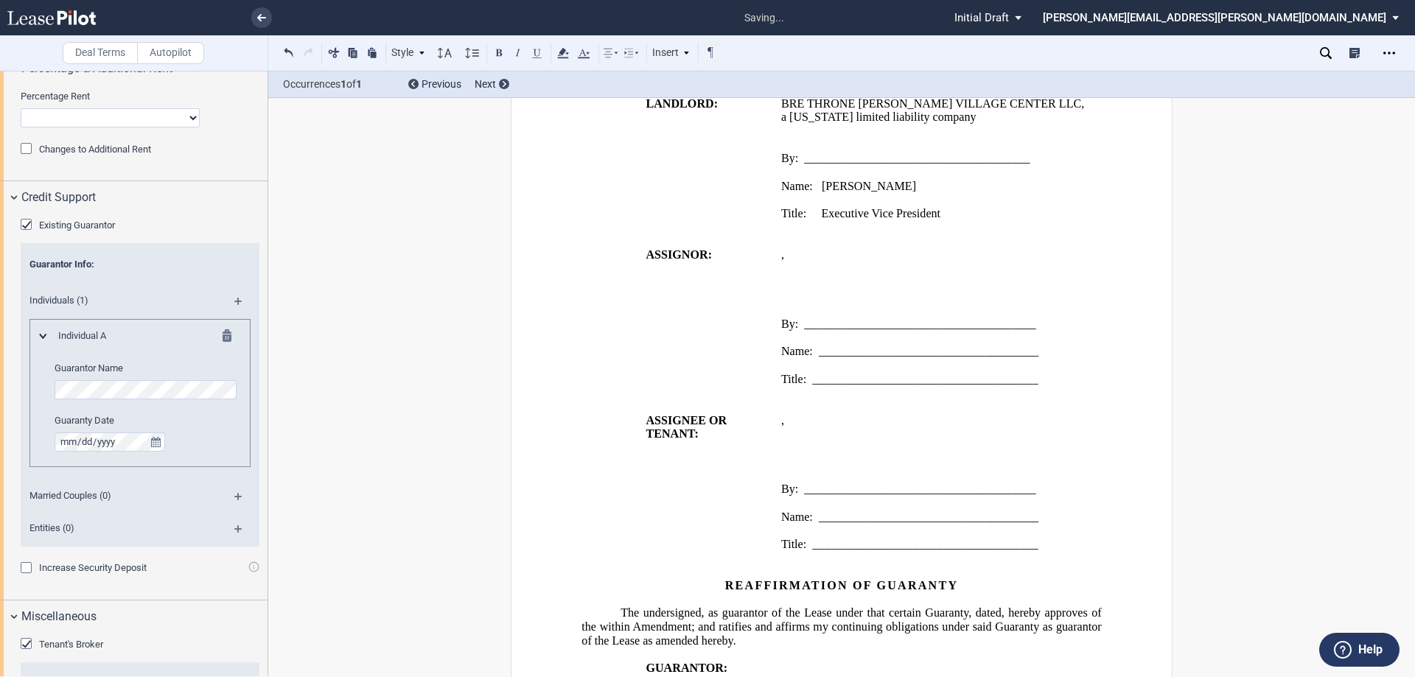
scroll to position [2242, 0]
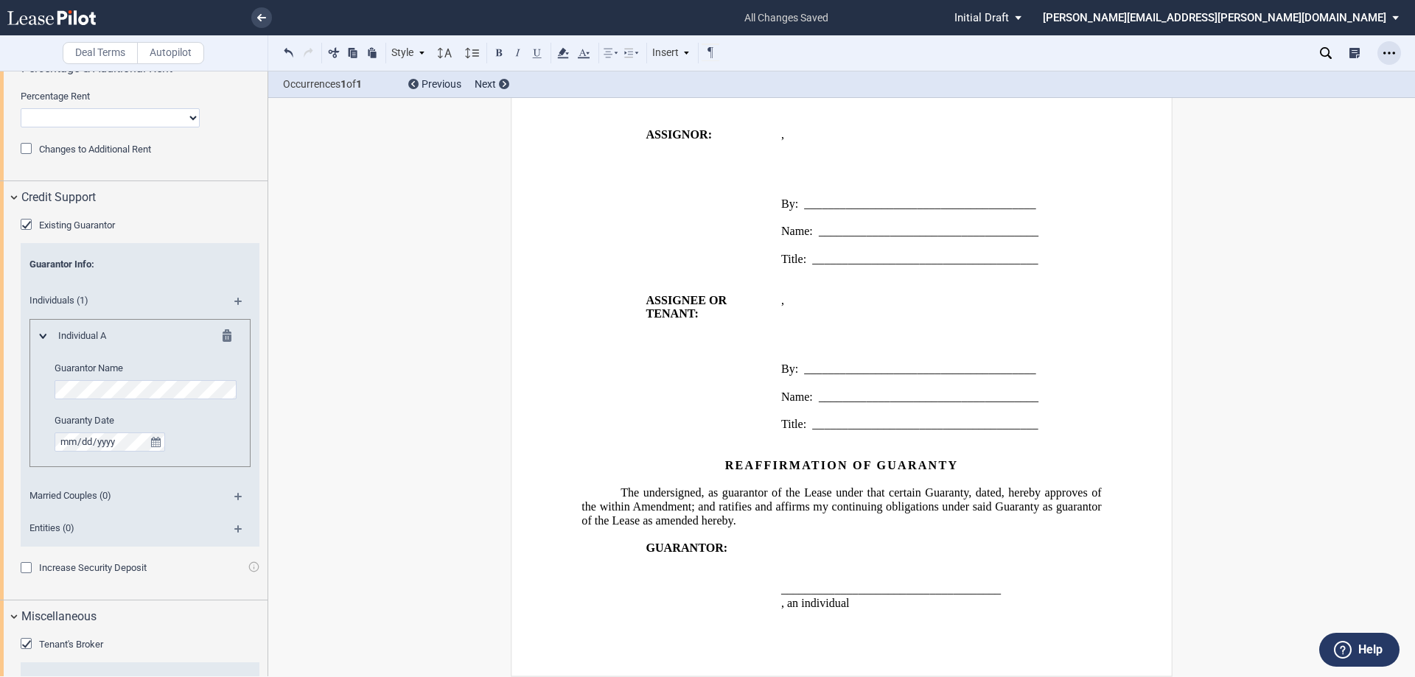
click at [1382, 49] on div "Open Lease options menu" at bounding box center [1389, 53] width 24 height 24
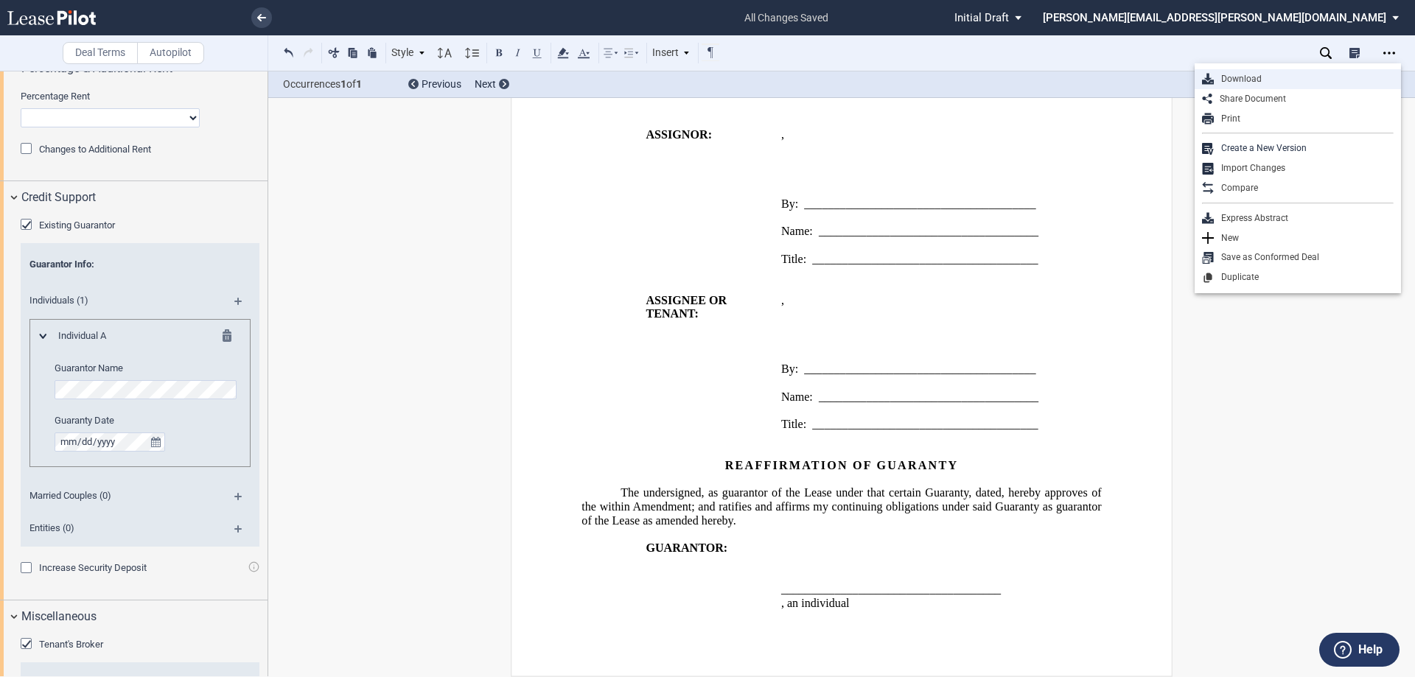
click at [1241, 77] on div "Download" at bounding box center [1304, 79] width 180 height 13
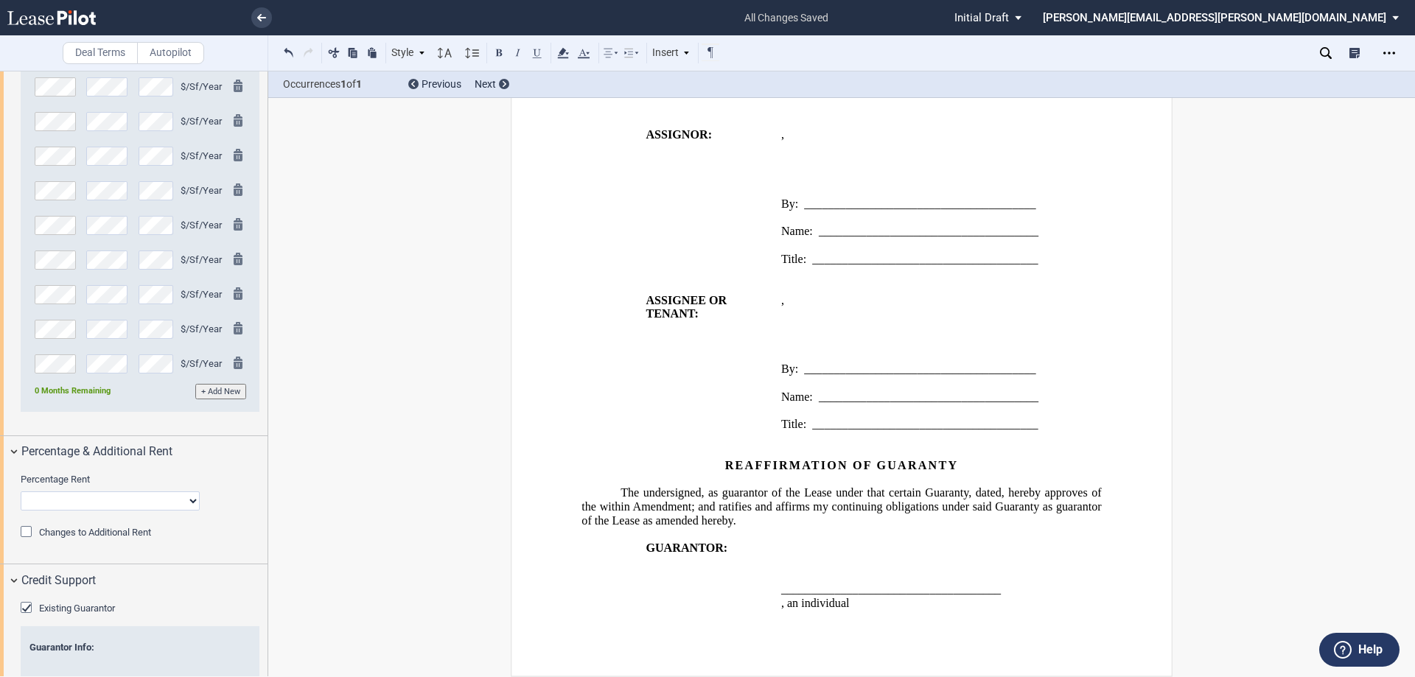
scroll to position [1987, 0]
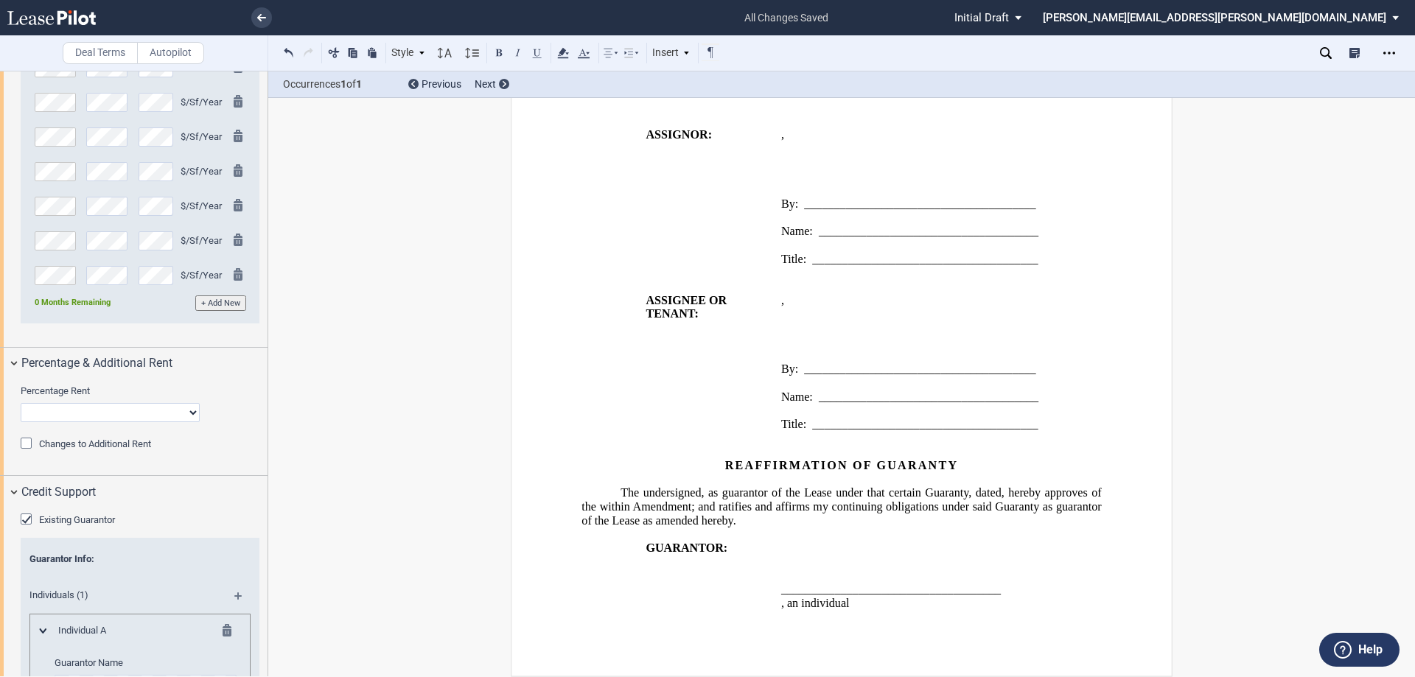
click at [22, 442] on div "Changes to Additional Rent" at bounding box center [28, 445] width 15 height 15
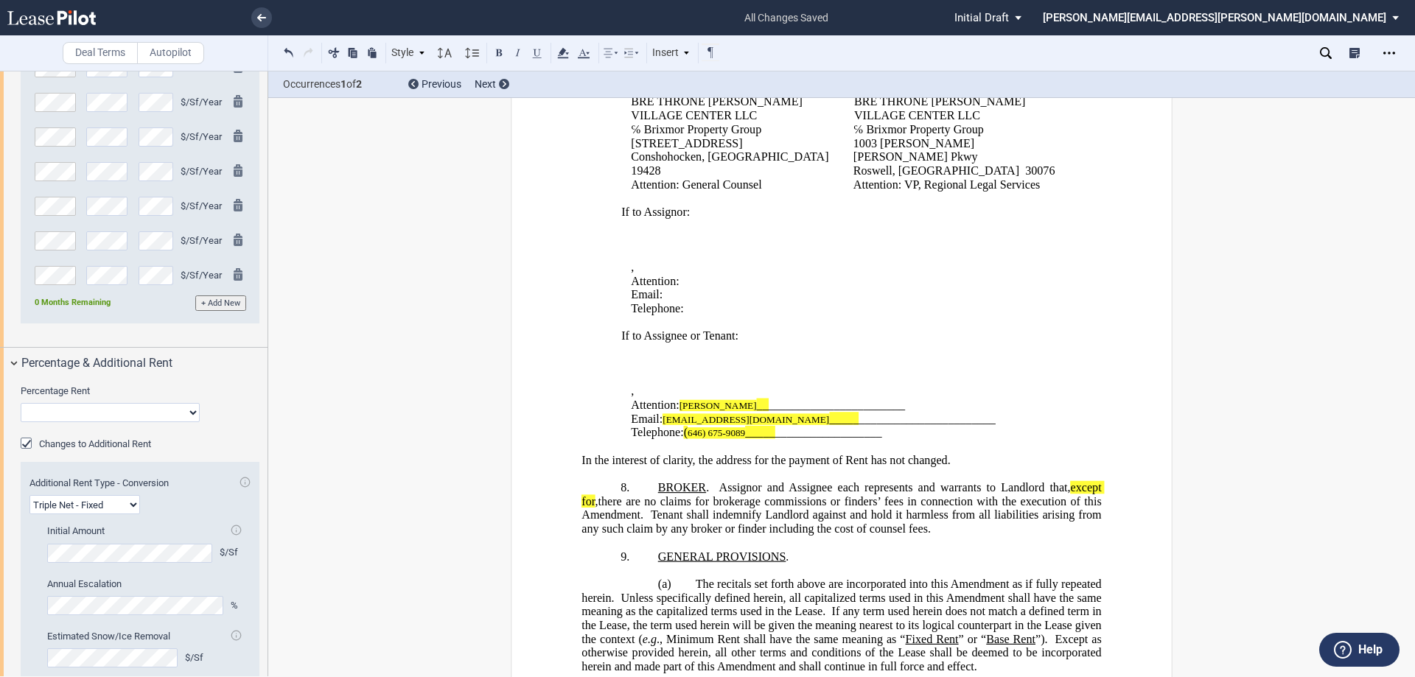
scroll to position [1721, 0]
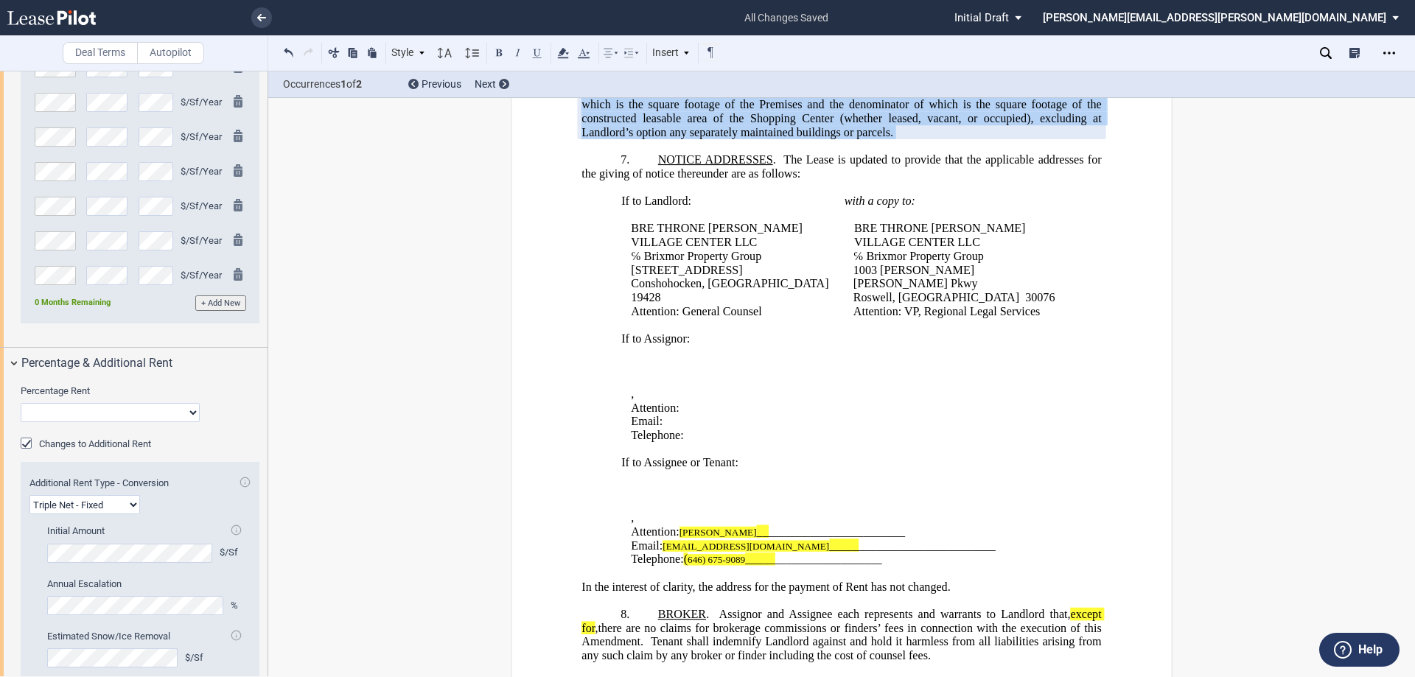
drag, startPoint x: 646, startPoint y: 238, endPoint x: 789, endPoint y: 246, distance: 143.2
click at [1159, 306] on div "!!CUSTOM_FOOTER_DISTANCE_0.1!! !!CUSTOM_FOOTER_START!! ﻿ !!CUSTOM_PAGE_NUMBER:T…" at bounding box center [842, 156] width 662 height 3519
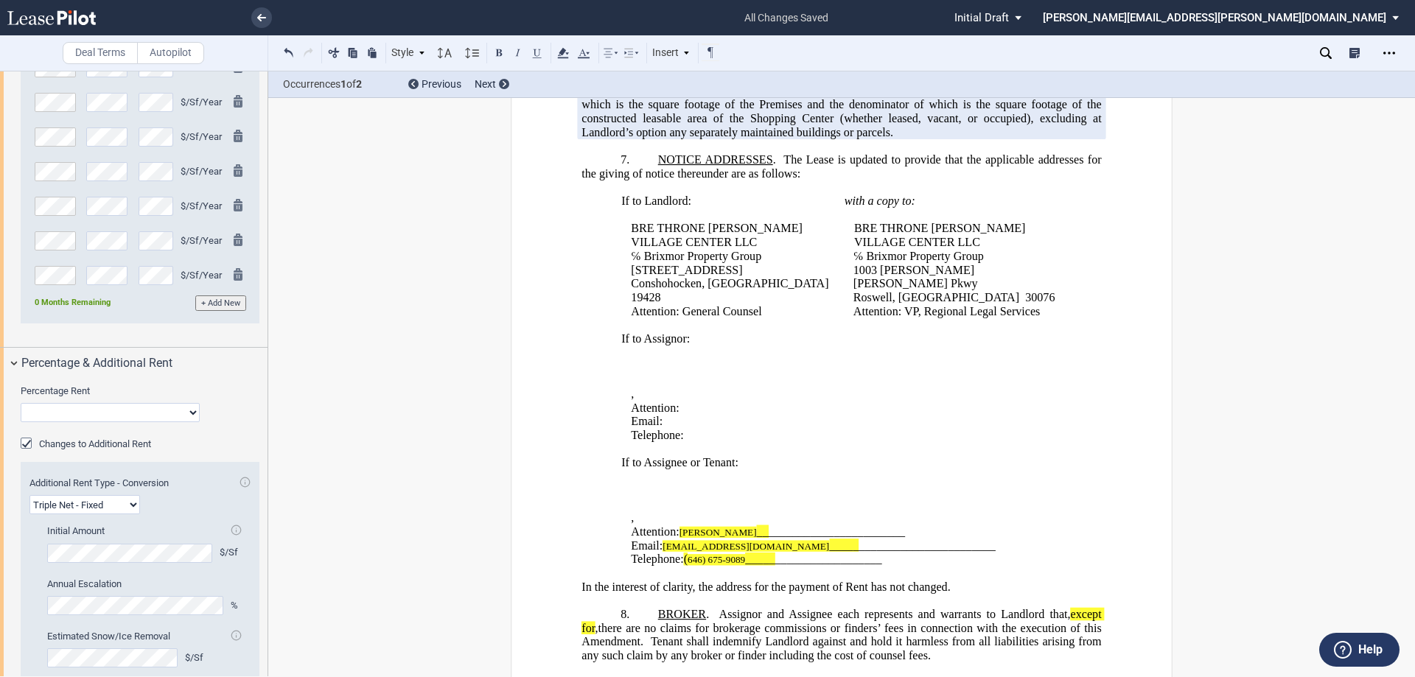
drag, startPoint x: 830, startPoint y: 177, endPoint x: 1077, endPoint y: 239, distance: 254.5
click at [1077, 85] on p at bounding box center [841, 78] width 520 height 14
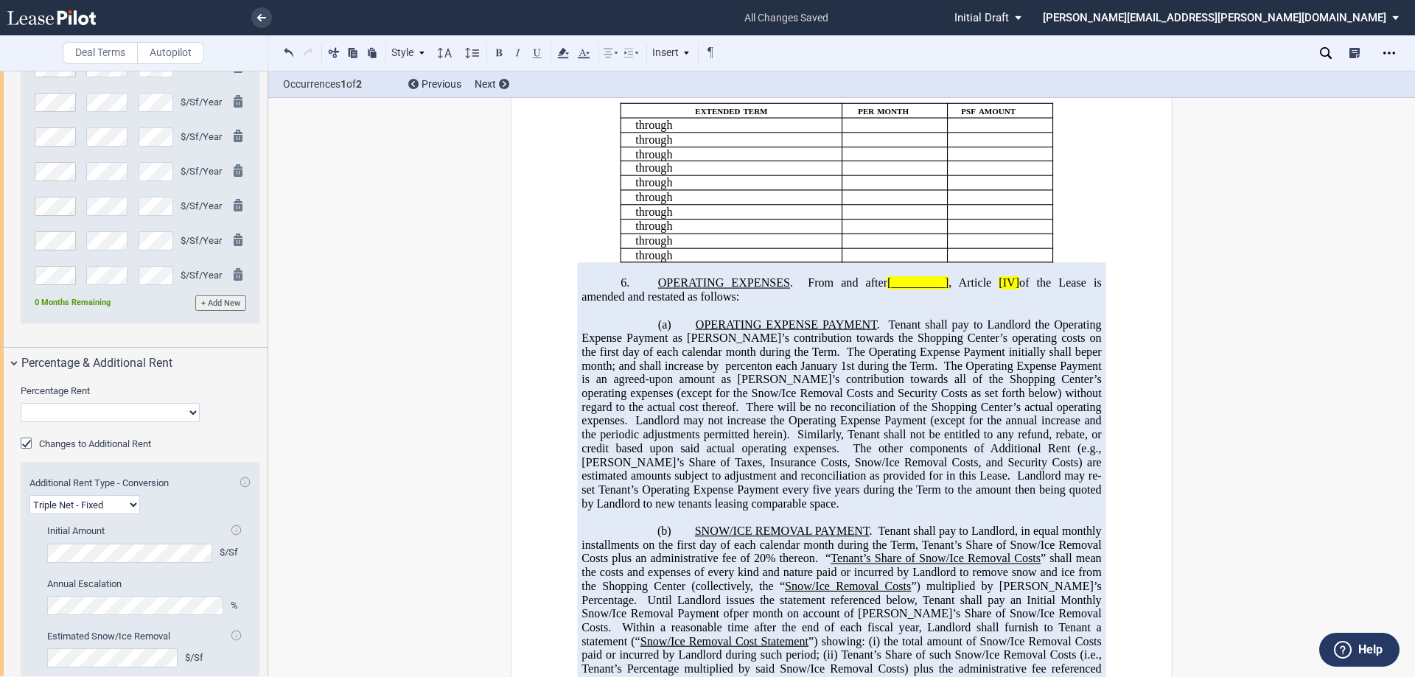
scroll to position [836, 0]
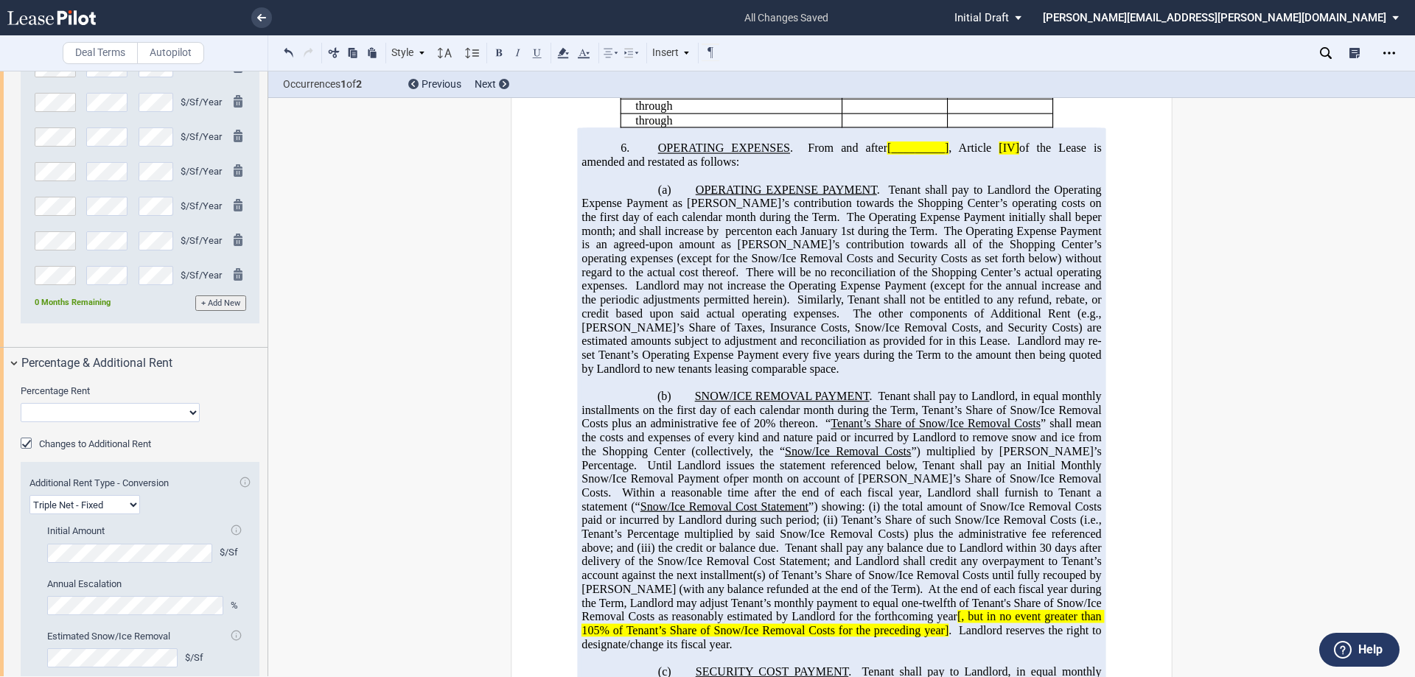
click at [706, 293] on span "There will be no reconciliation of the Shopping Center’s actual operating expen…" at bounding box center [842, 279] width 522 height 27
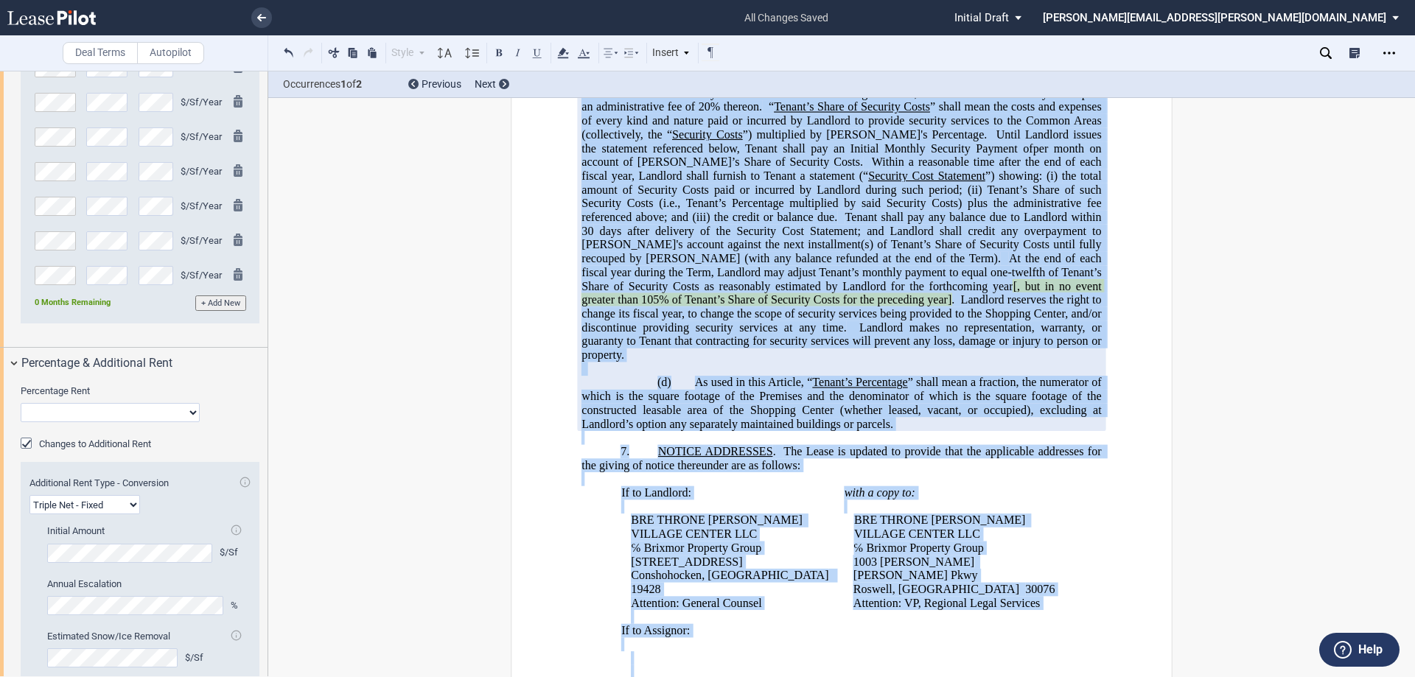
scroll to position [1738, 0]
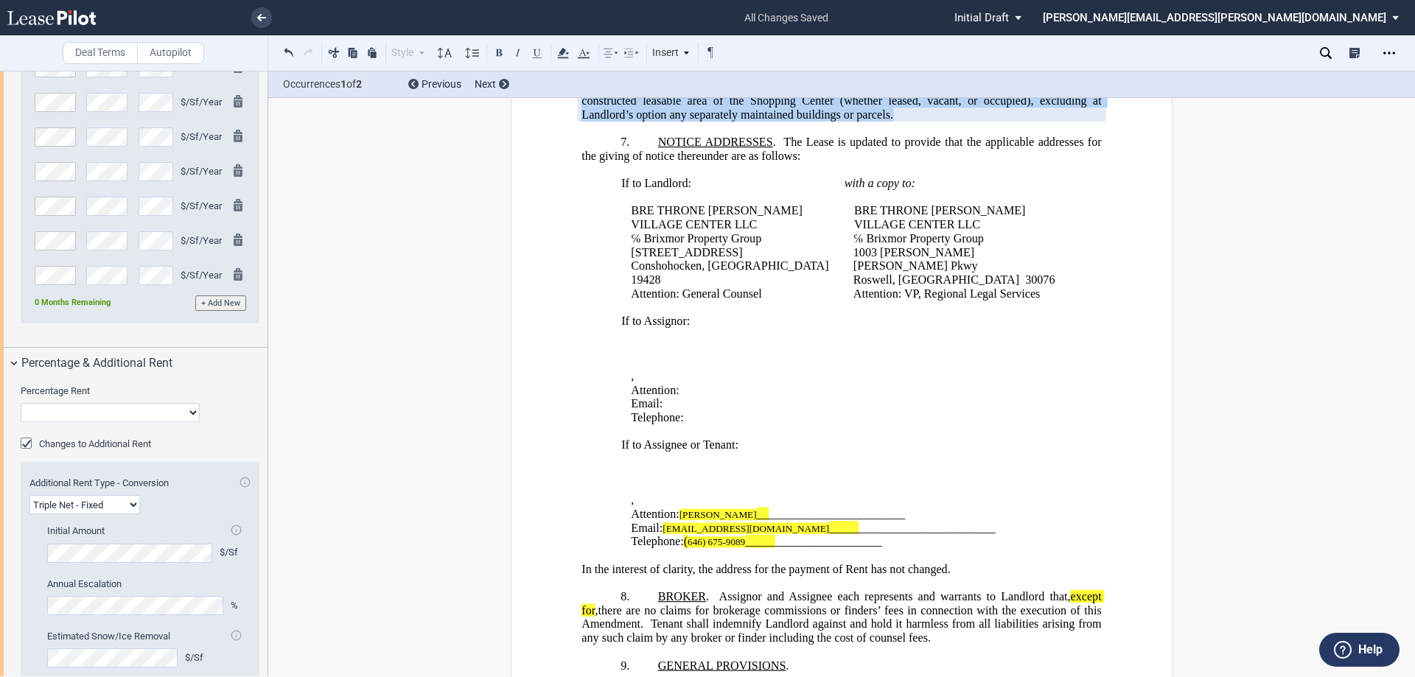
drag, startPoint x: 650, startPoint y: 327, endPoint x: 918, endPoint y: 275, distance: 273.3
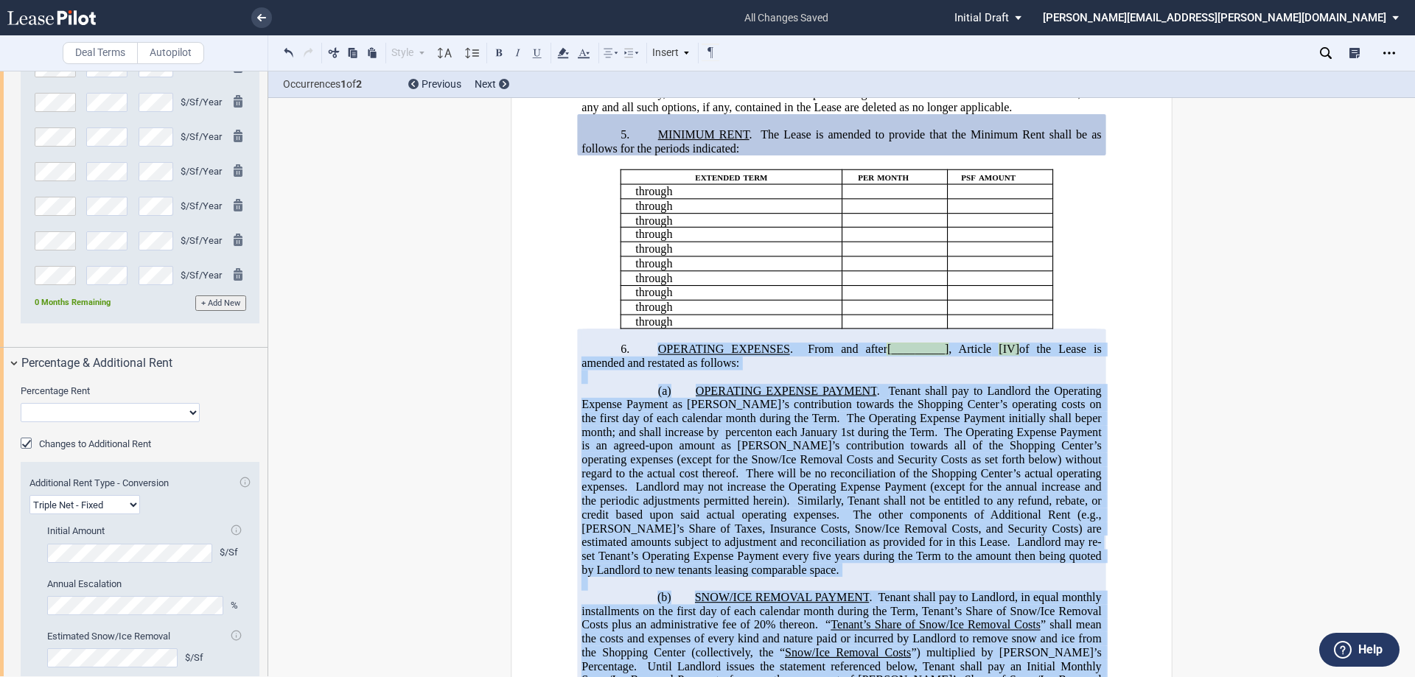
scroll to position [633, 0]
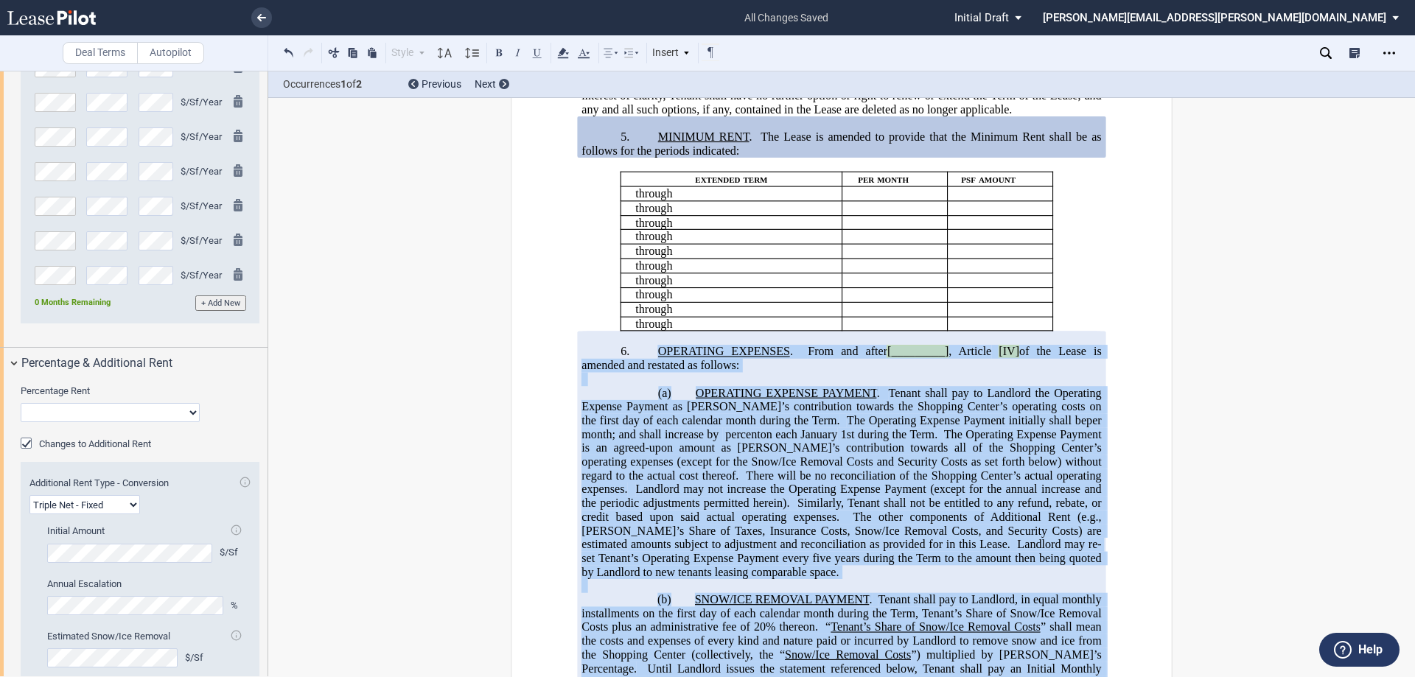
copy div "LOREMIPSU DOLORSIT . Amet con adipi [_________] , Elitsed [DO] ei tem Incid ut …"
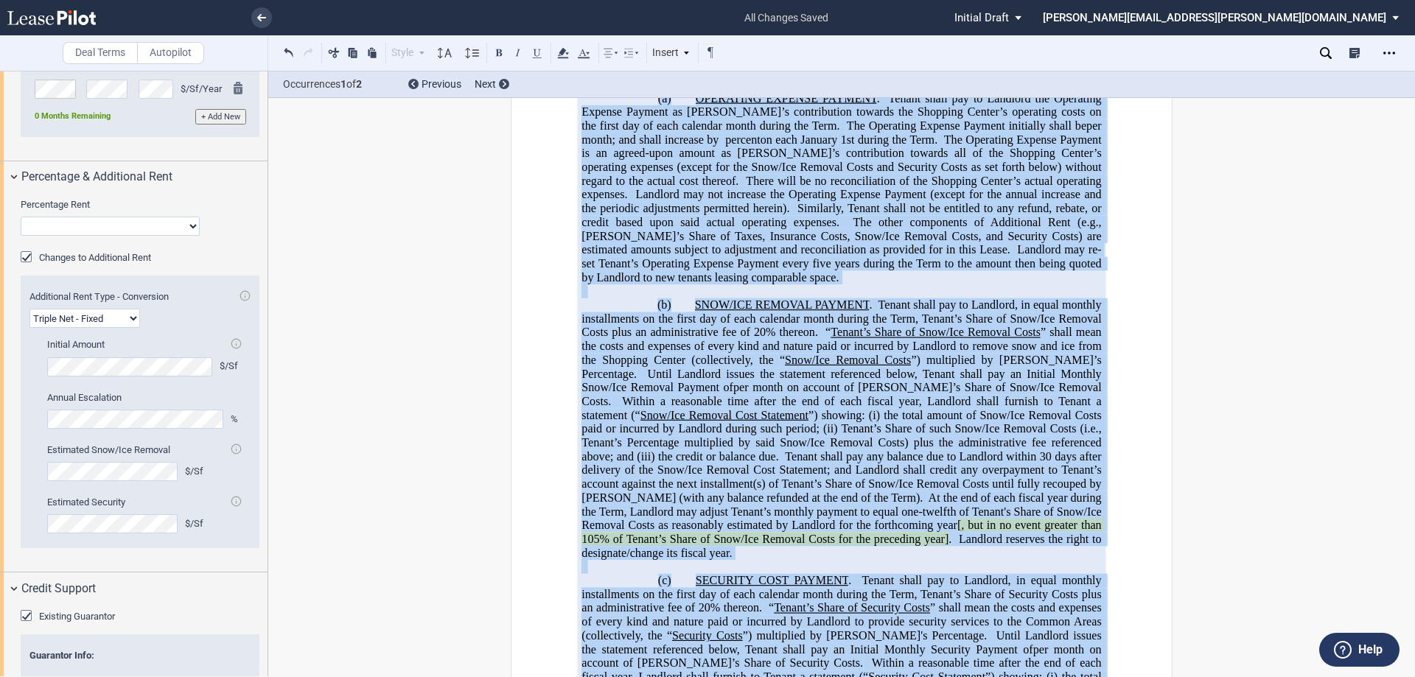
scroll to position [2209, 0]
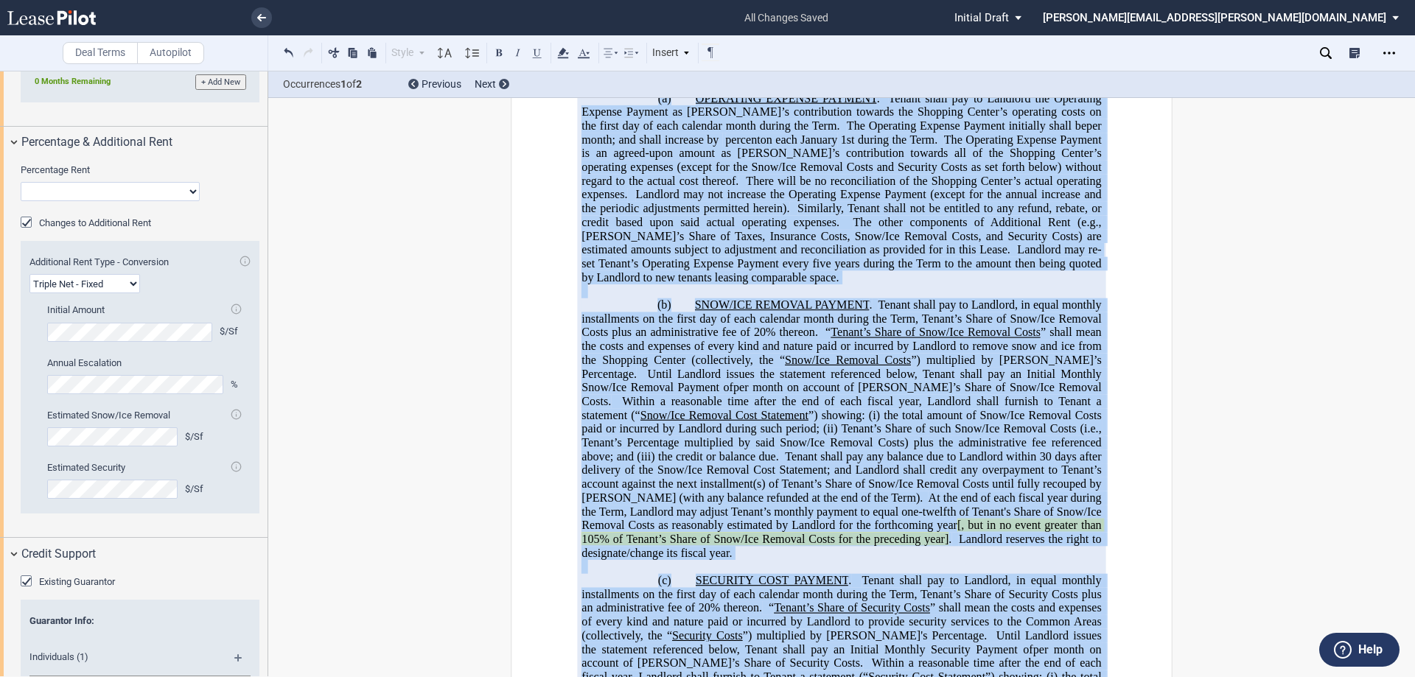
click at [748, 201] on span "There will be no reconciliation of the Shopping Center’s actual operating expen…" at bounding box center [842, 188] width 522 height 27
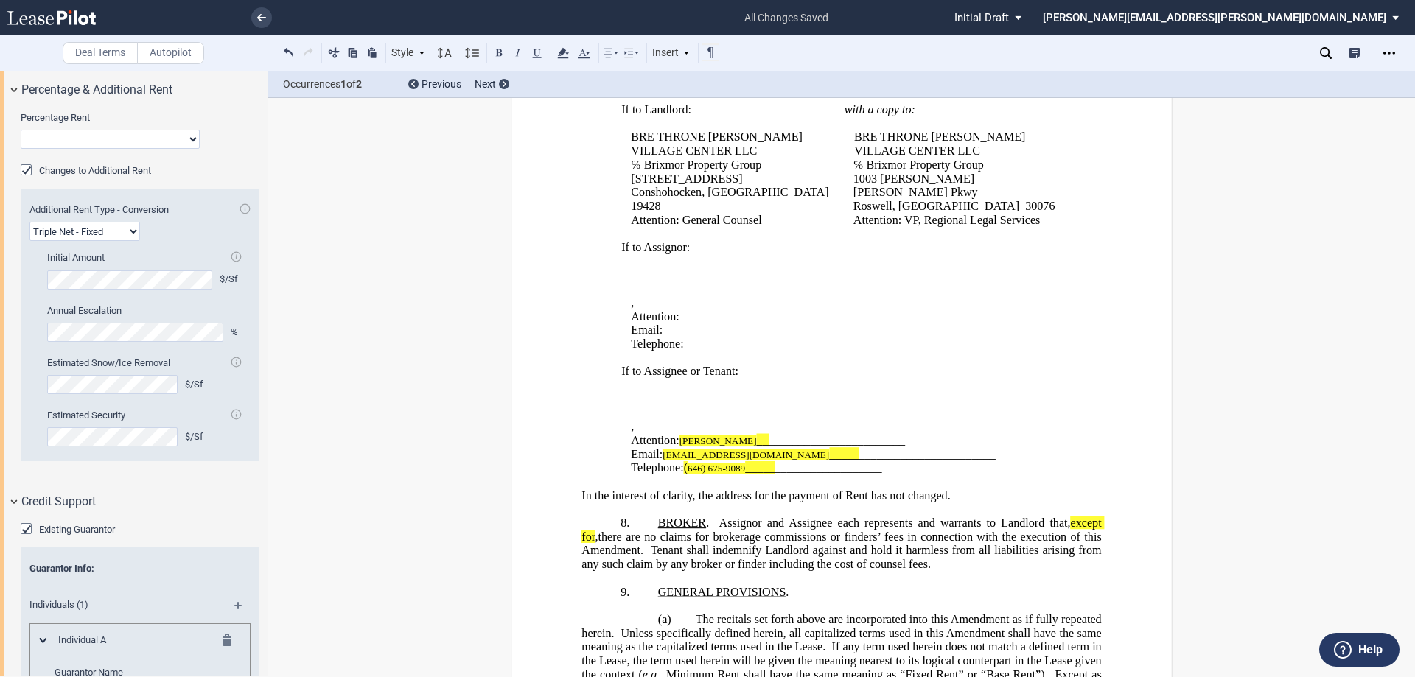
scroll to position [2282, 0]
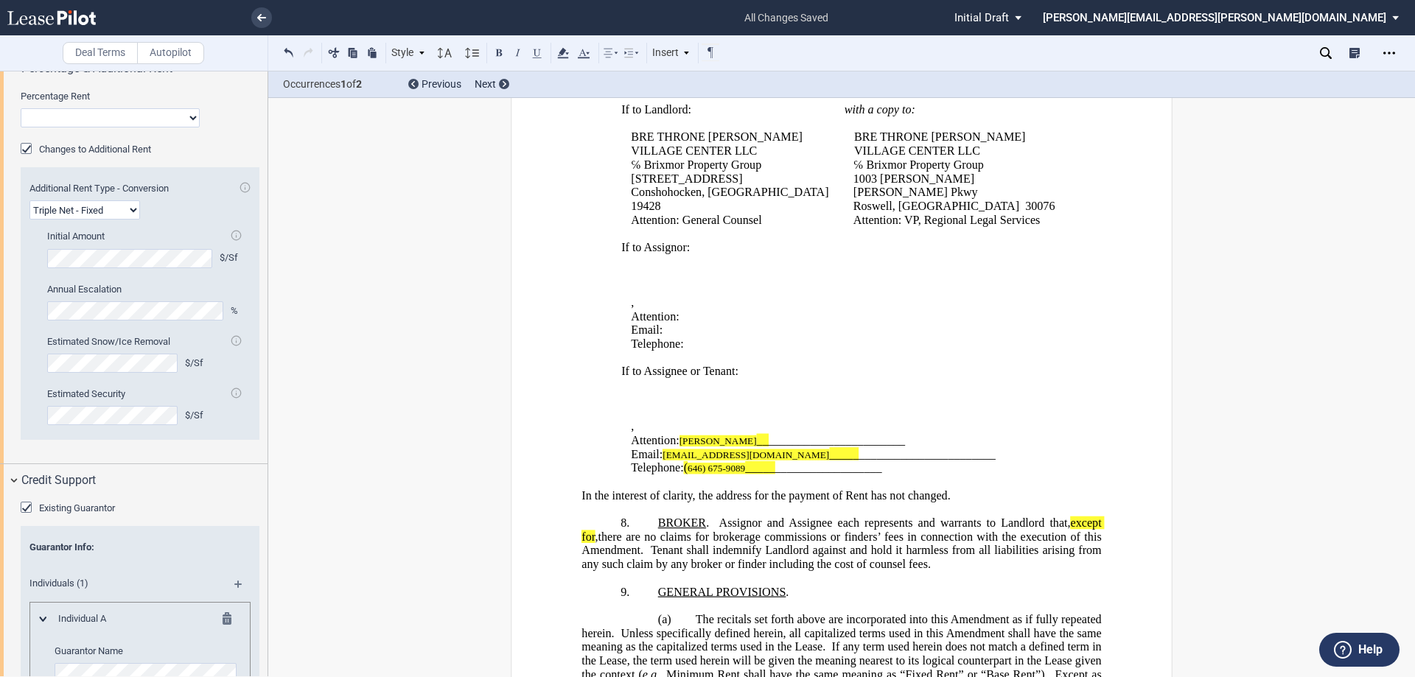
click at [133, 208] on select "Gross Triple Net - Fixed" at bounding box center [84, 209] width 111 height 19
click at [29, 200] on select "Gross Triple Net - Fixed" at bounding box center [84, 209] width 111 height 19
click at [191, 192] on label "Additional Rent Type - Conversion" at bounding box center [139, 188] width 221 height 13
click at [140, 200] on select "Gross Triple Net - Fixed" at bounding box center [84, 209] width 111 height 19
drag, startPoint x: 232, startPoint y: 444, endPoint x: 227, endPoint y: 411, distance: 33.6
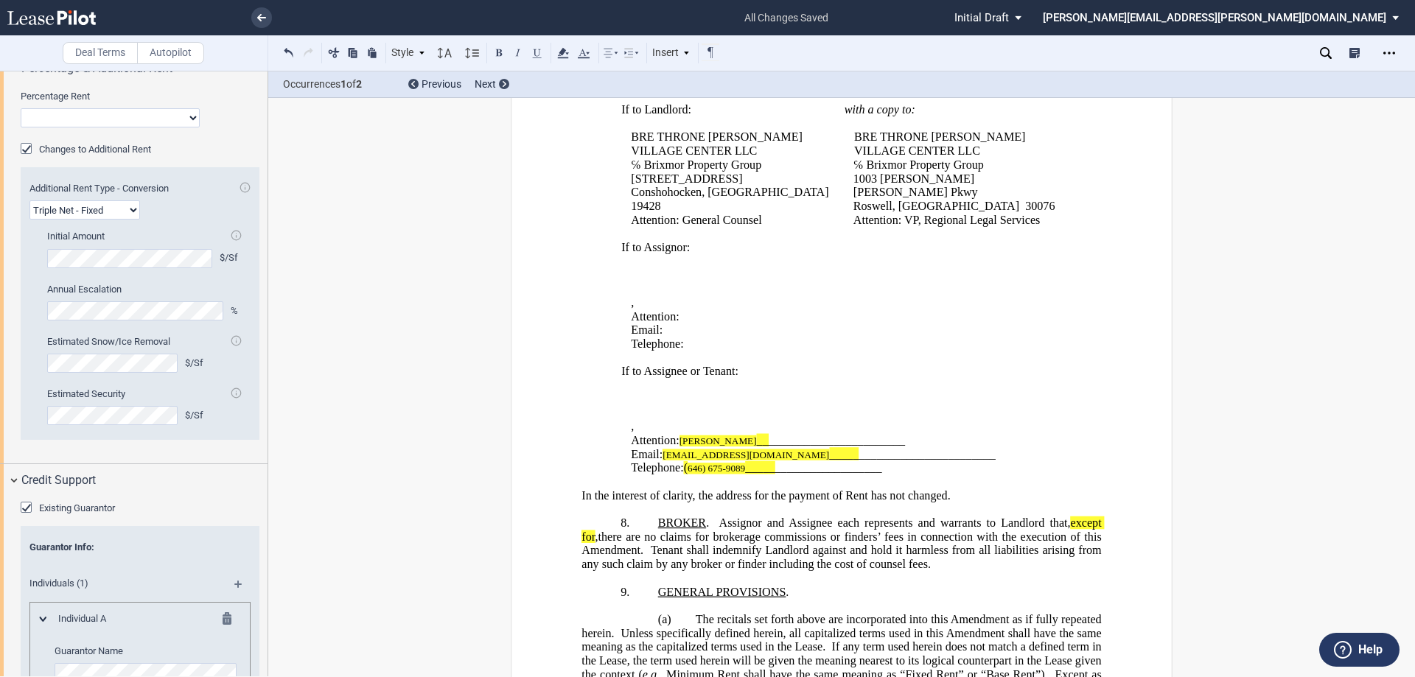
click at [233, 444] on div "Additional Rent Type - Conversion Gross Triple Net - Fixed Initial Amount $/Sf …" at bounding box center [140, 313] width 239 height 283
click at [231, 393] on md-icon at bounding box center [236, 393] width 11 height 11
click at [233, 338] on md-icon at bounding box center [236, 340] width 11 height 11
click at [32, 148] on div "Changes to Additional Rent" at bounding box center [28, 150] width 15 height 15
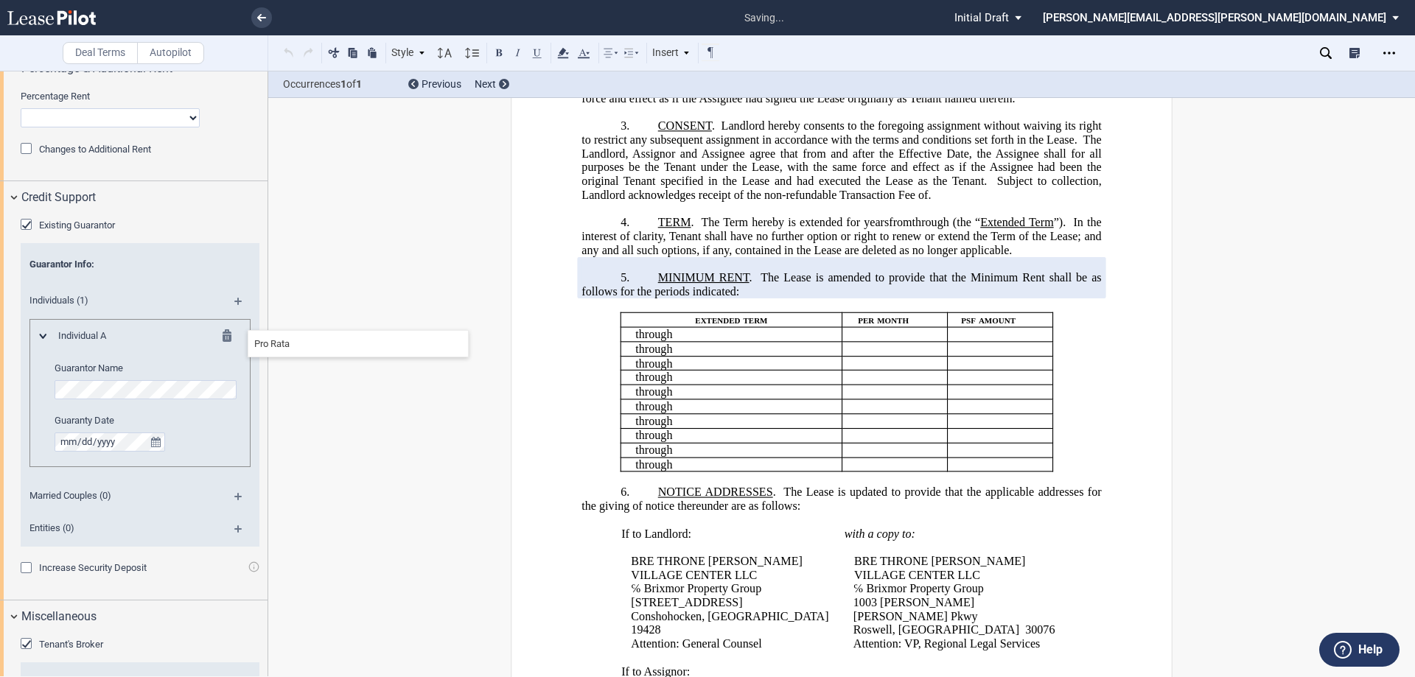
scroll to position [483, 0]
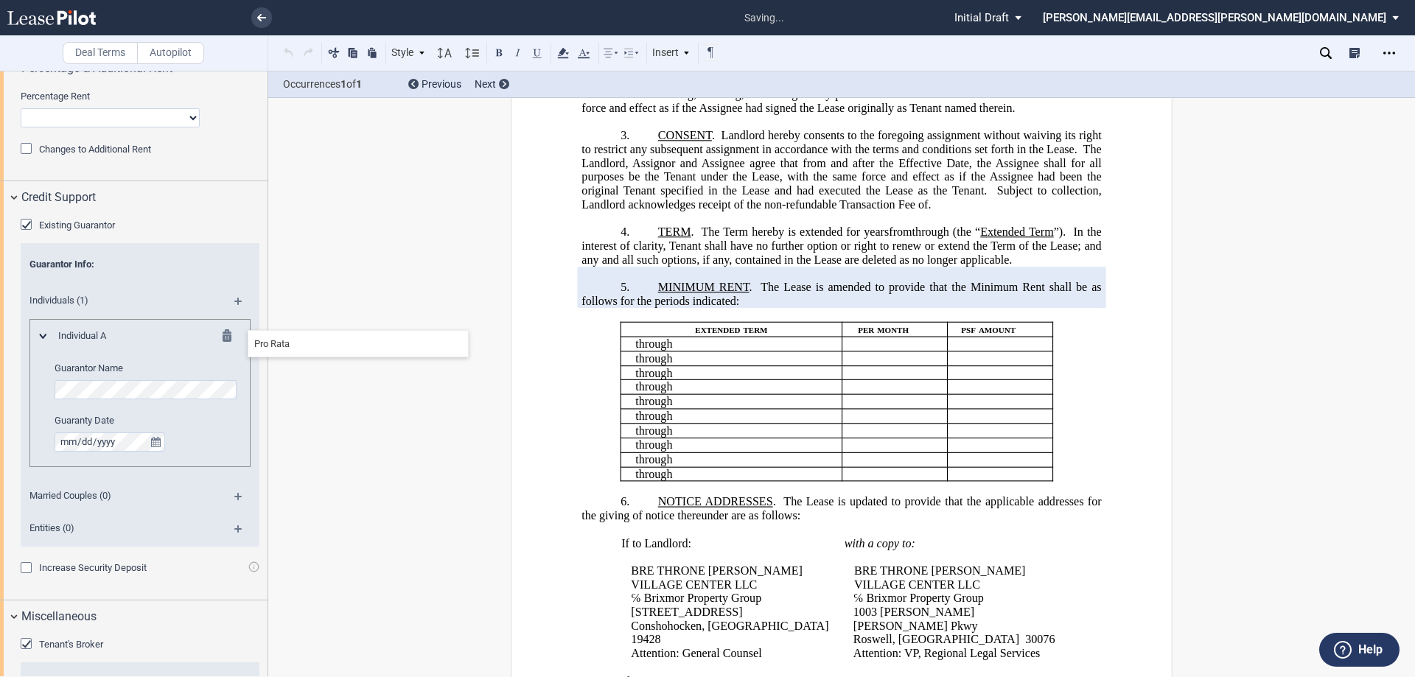
click at [24, 150] on div "Changes to Additional Rent" at bounding box center [28, 150] width 15 height 15
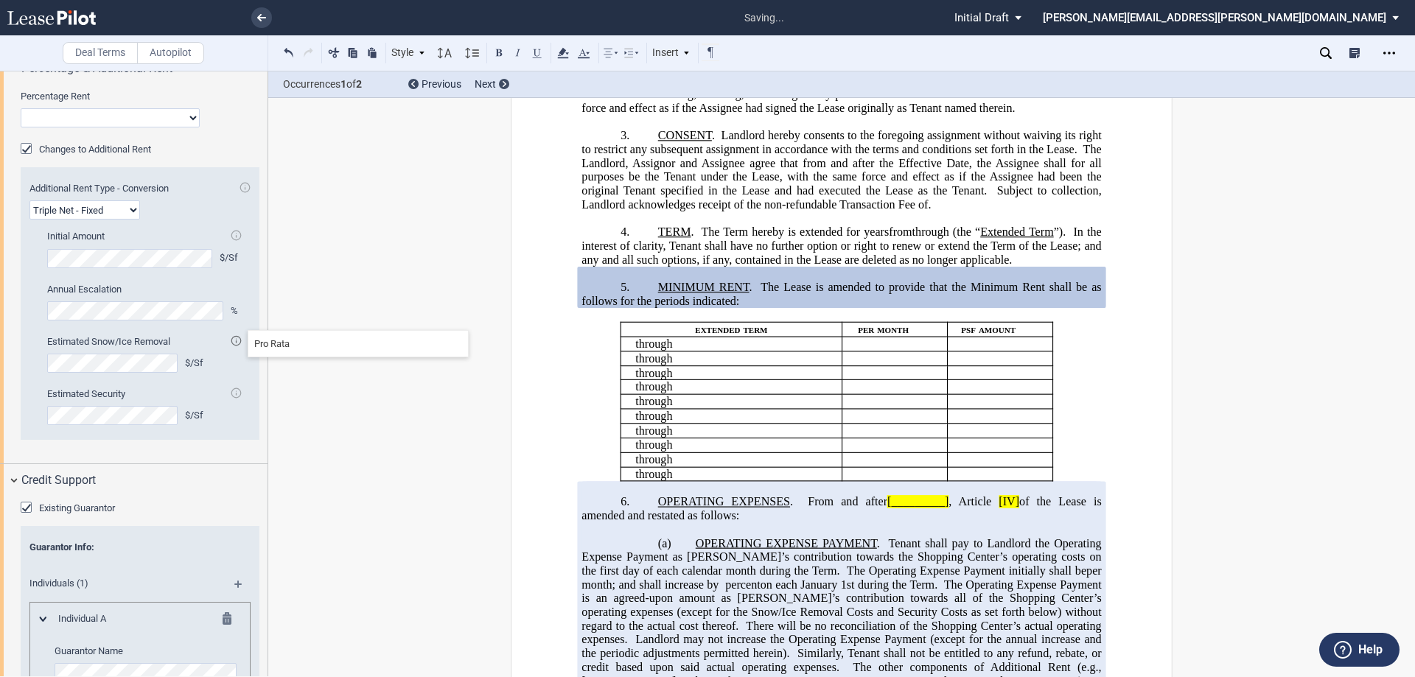
drag, startPoint x: 870, startPoint y: 251, endPoint x: 897, endPoint y: 242, distance: 28.4
click at [873, 225] on p at bounding box center [841, 218] width 520 height 14
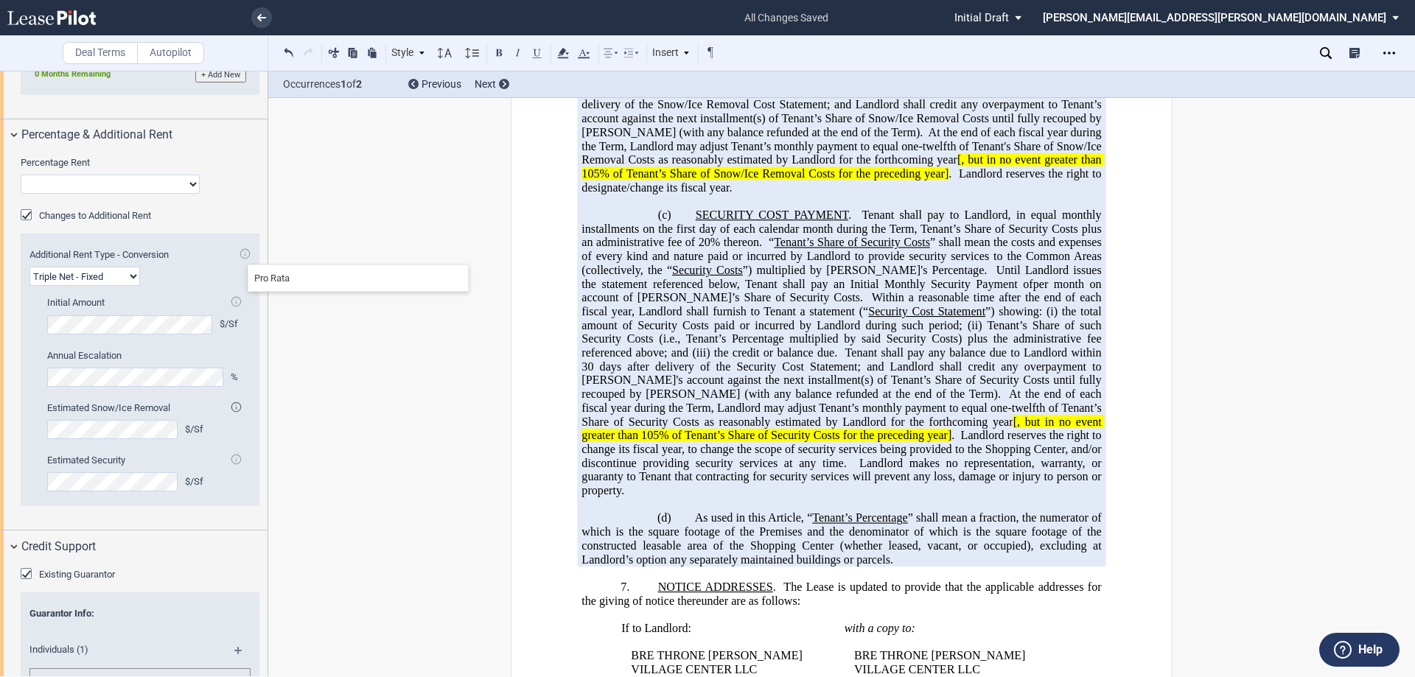
scroll to position [1979, 0]
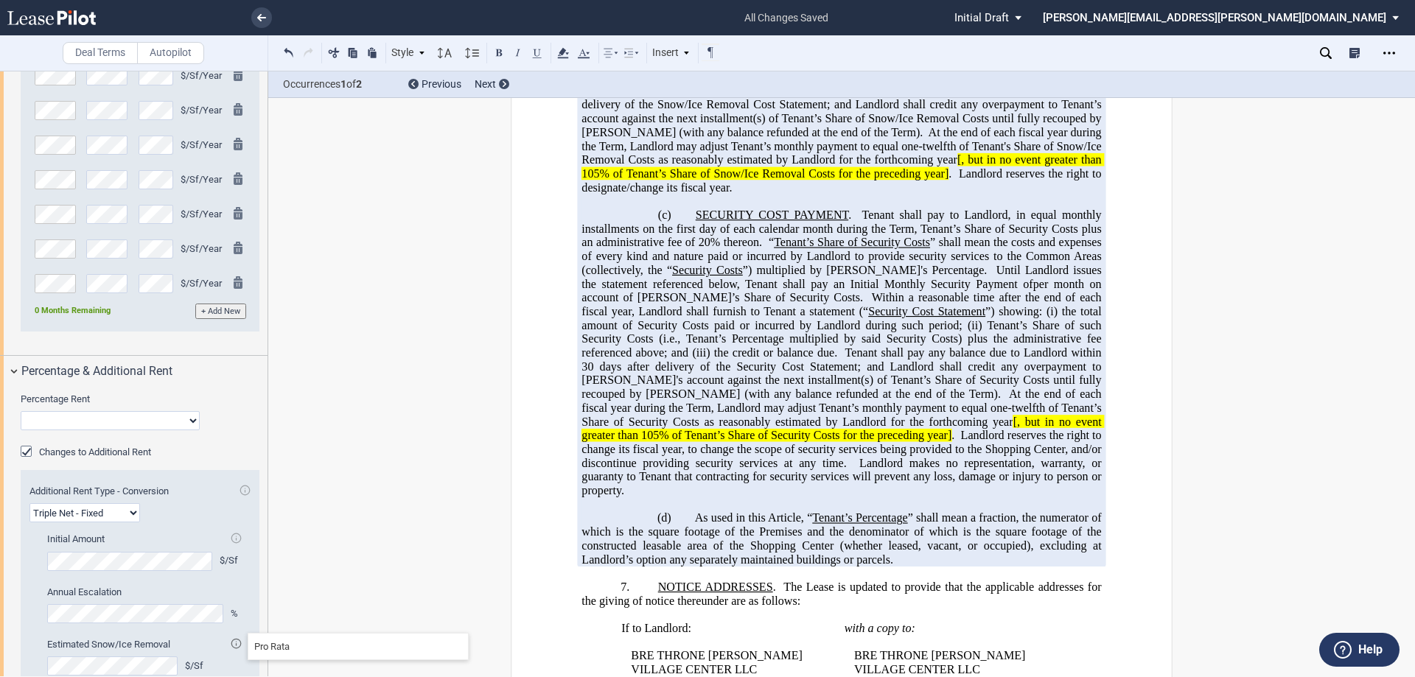
click at [186, 421] on select "No Change Add Percentage Rent Reset Breakpoint" at bounding box center [110, 420] width 179 height 19
select select "add"
click at [21, 411] on select "No Change Add Percentage Rent Reset Breakpoint" at bounding box center [110, 420] width 179 height 19
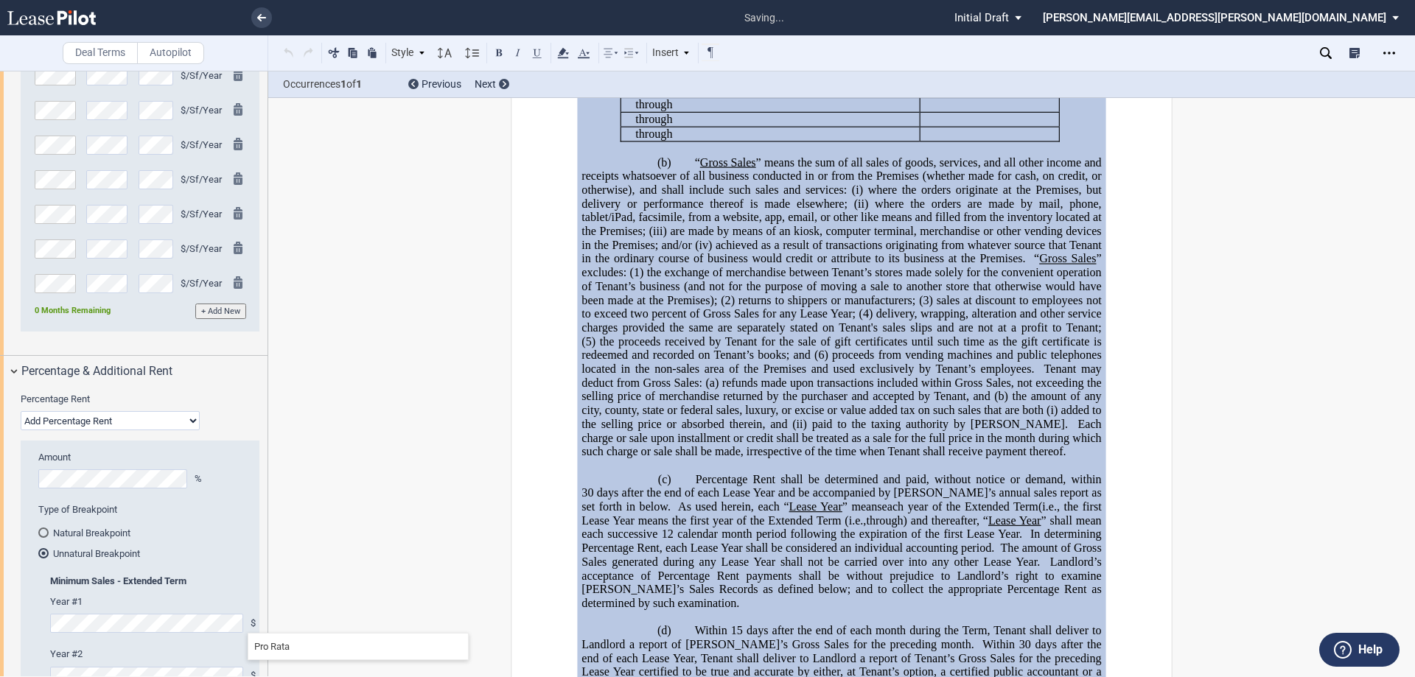
scroll to position [1071, 0]
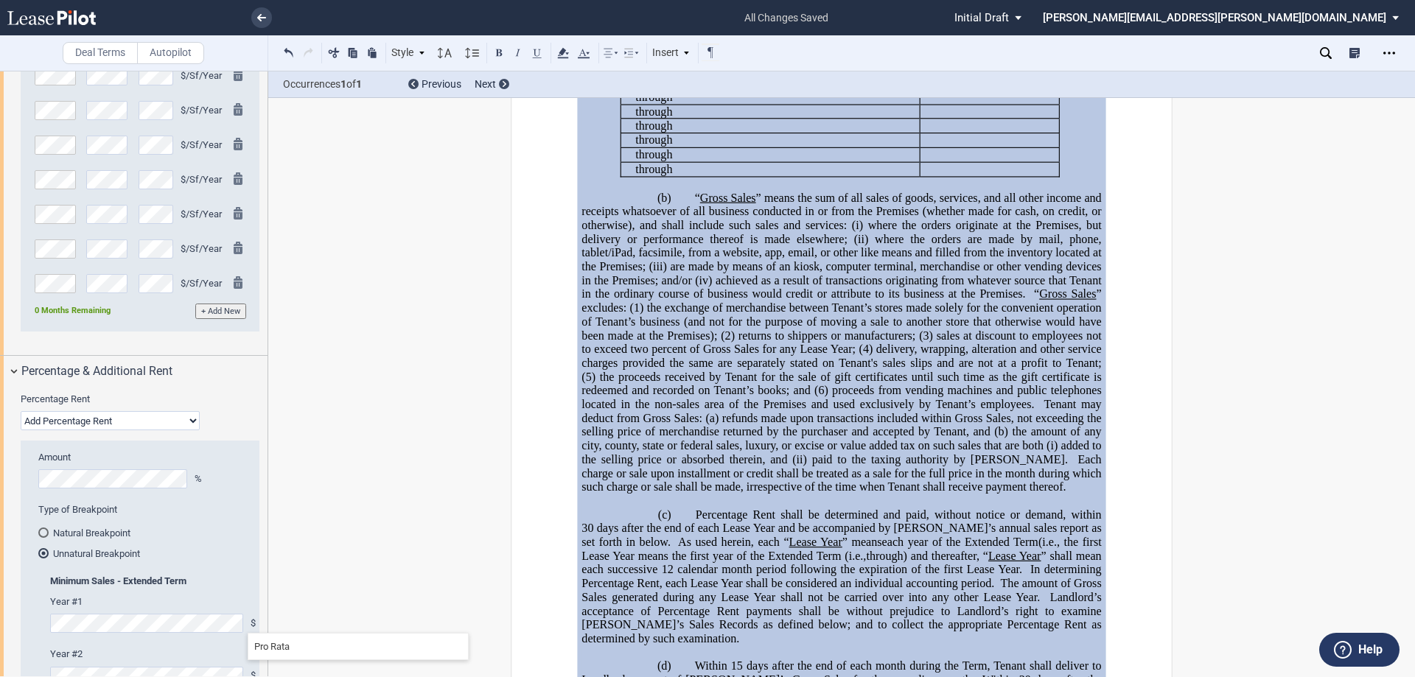
drag, startPoint x: 43, startPoint y: 531, endPoint x: 489, endPoint y: 450, distance: 452.5
click at [43, 531] on div "Natural Breakpoint" at bounding box center [43, 533] width 10 height 10
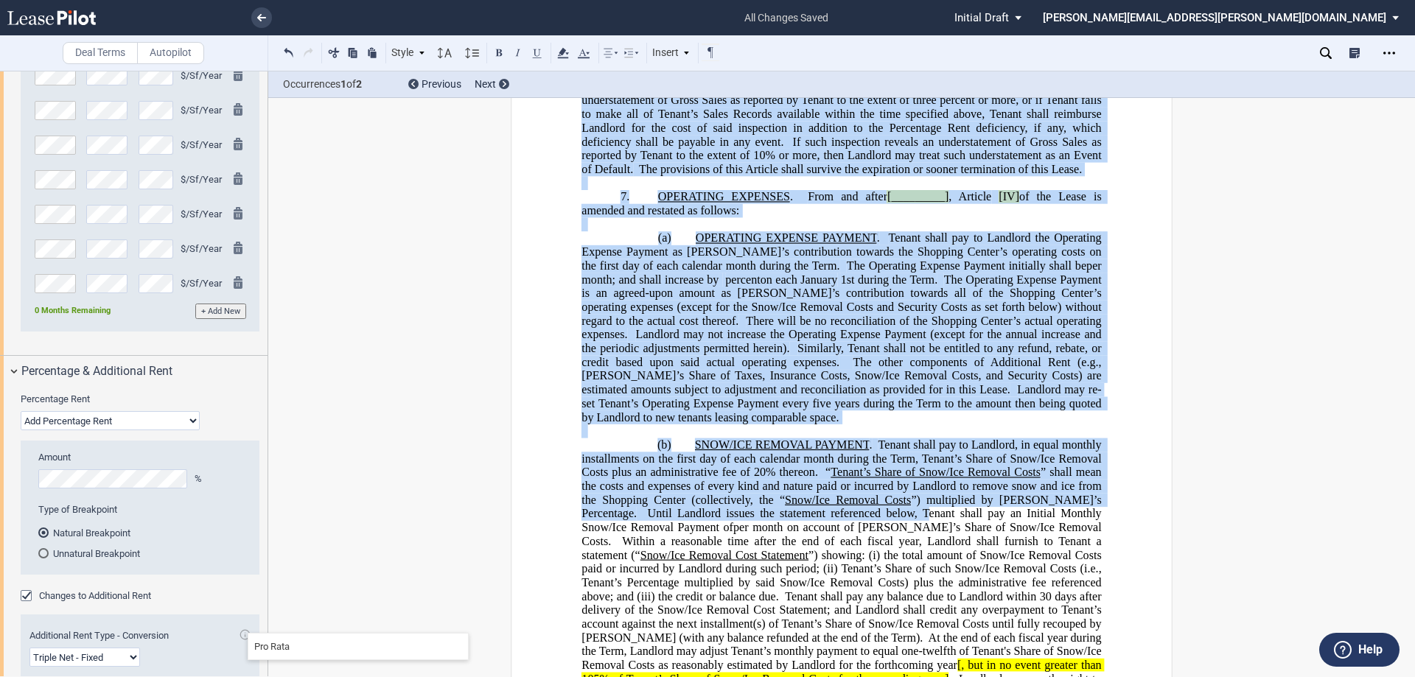
scroll to position [2025, 0]
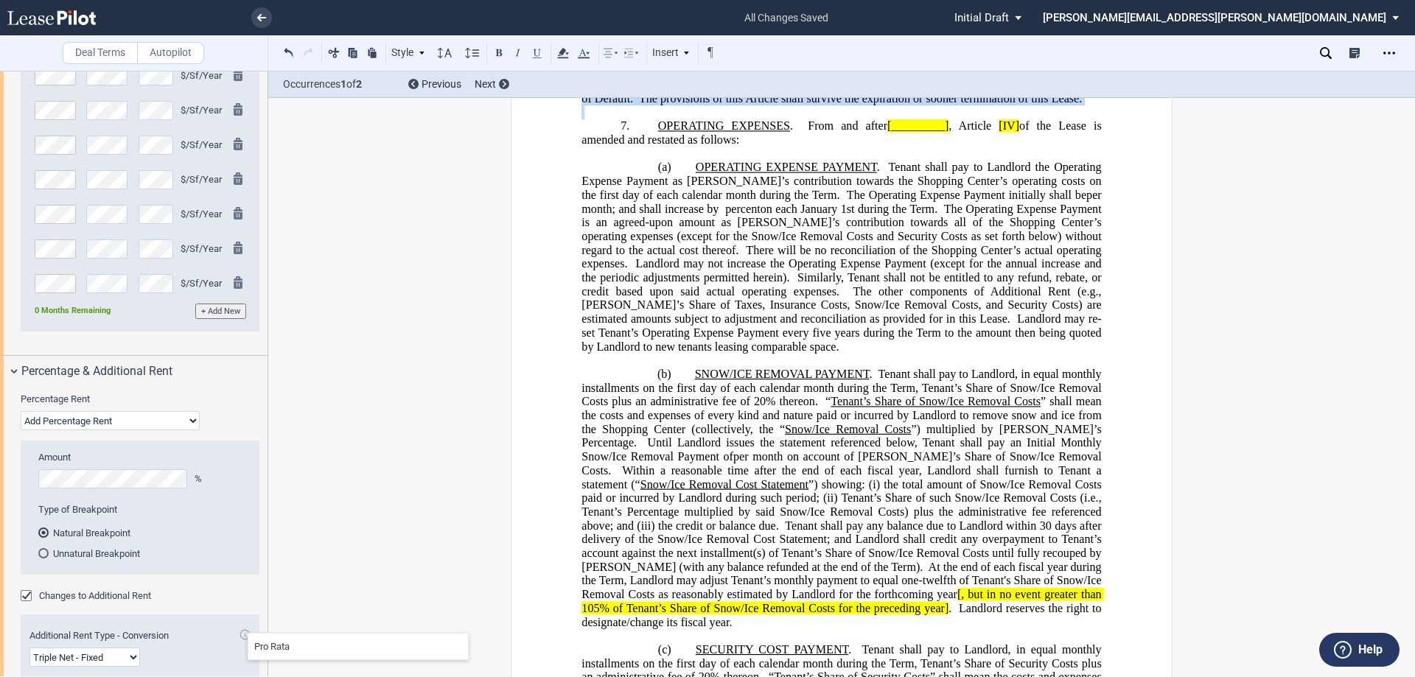
drag, startPoint x: 645, startPoint y: 459, endPoint x: 929, endPoint y: 250, distance: 352.5
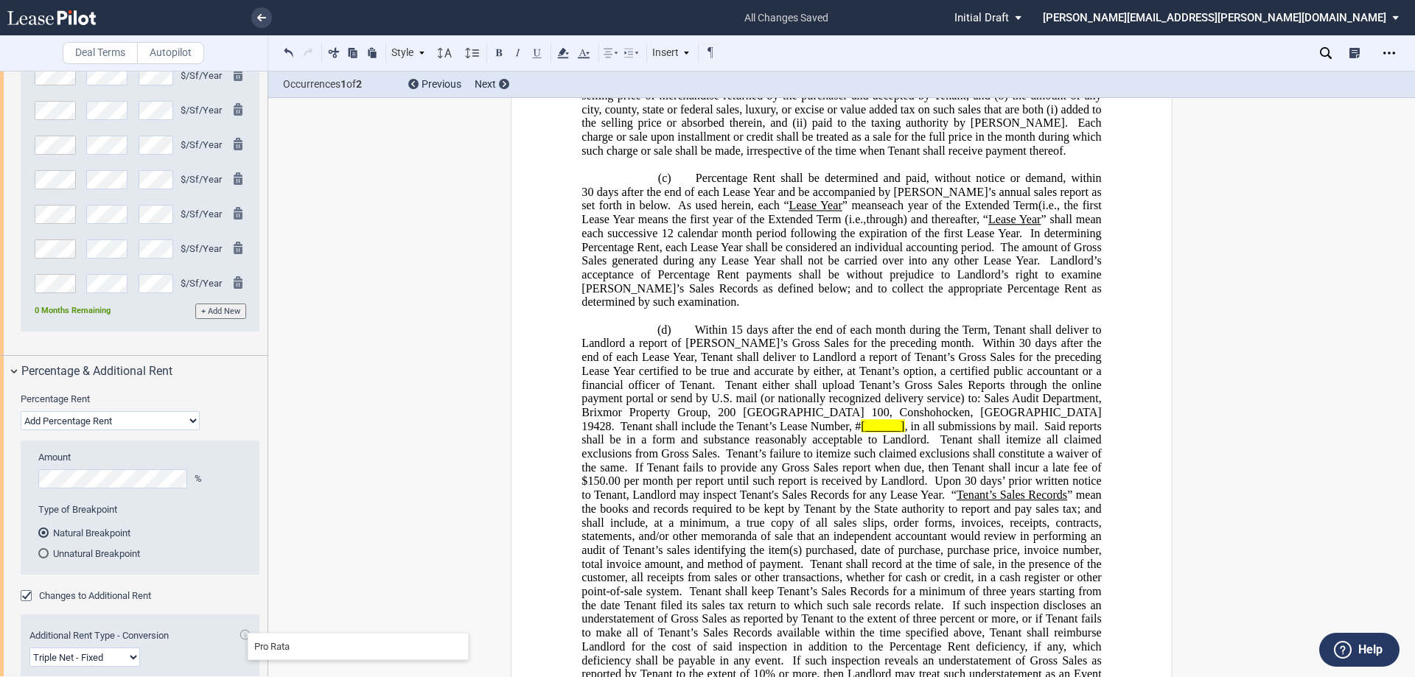
scroll to position [920, 0]
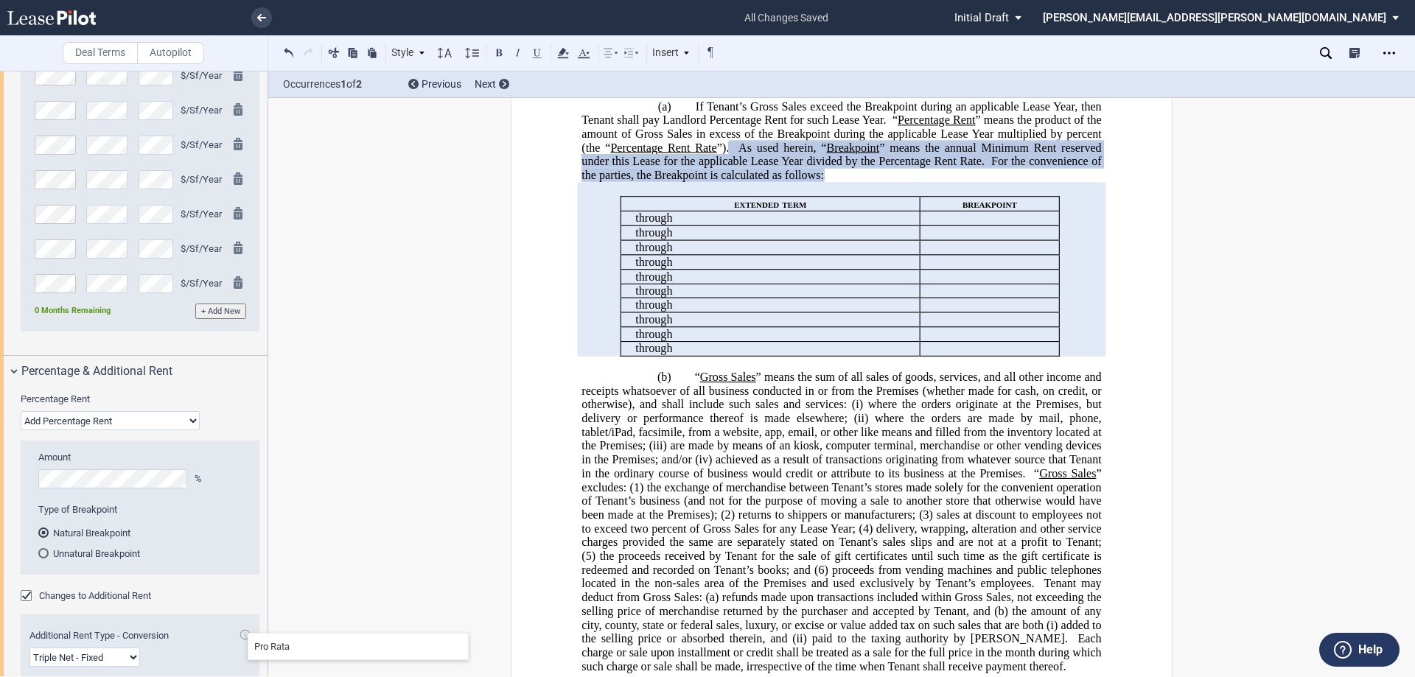
drag, startPoint x: 752, startPoint y: 298, endPoint x: 744, endPoint y: 288, distance: 12.1
click at [751, 127] on span "If Tenant’s Gross Sales exceed the Breakpoint during an applicable Lease Year, …" at bounding box center [842, 113] width 522 height 27
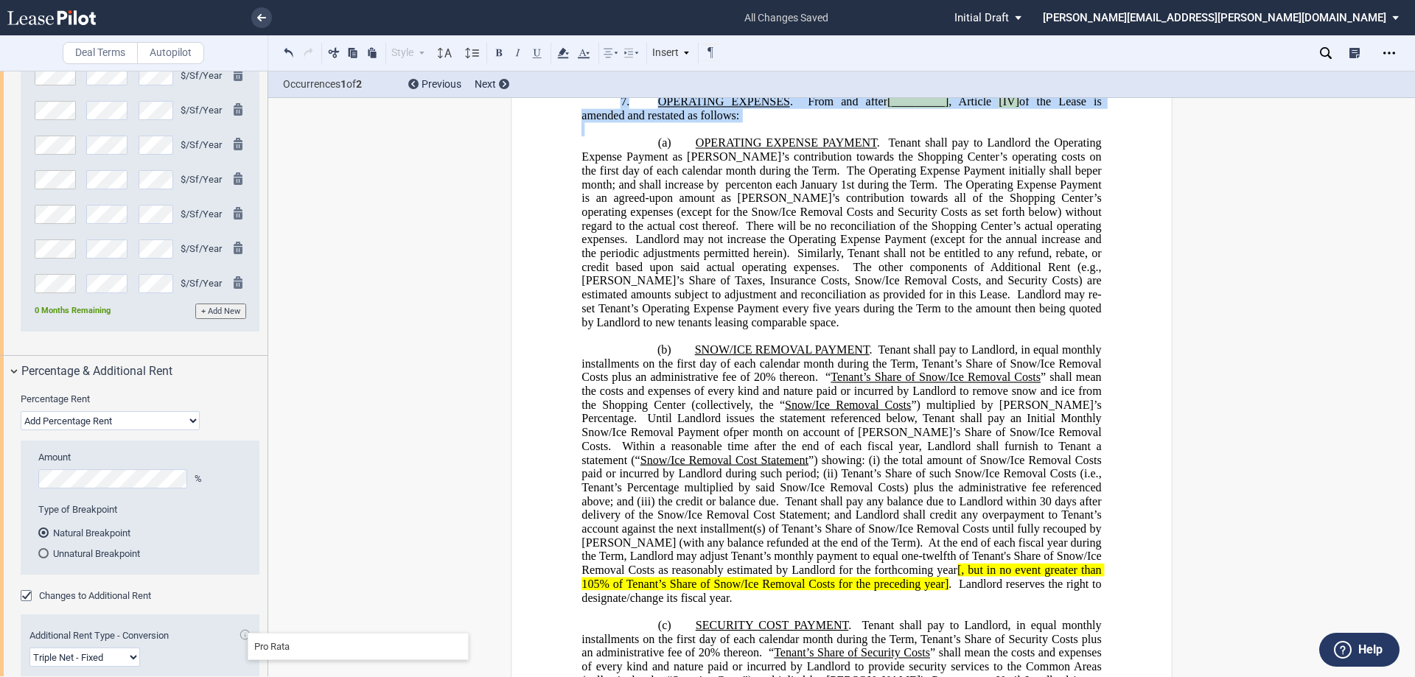
scroll to position [1737, 0]
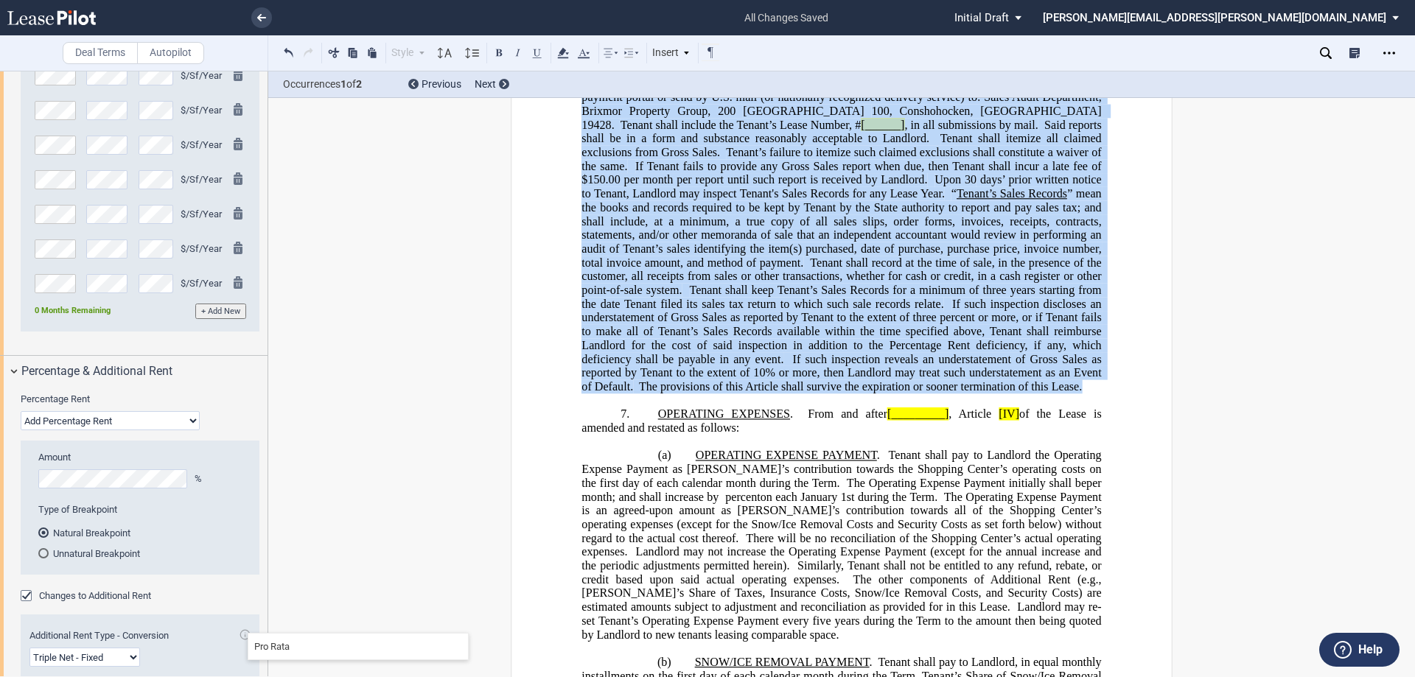
drag, startPoint x: 668, startPoint y: 214, endPoint x: 953, endPoint y: 563, distance: 450.4
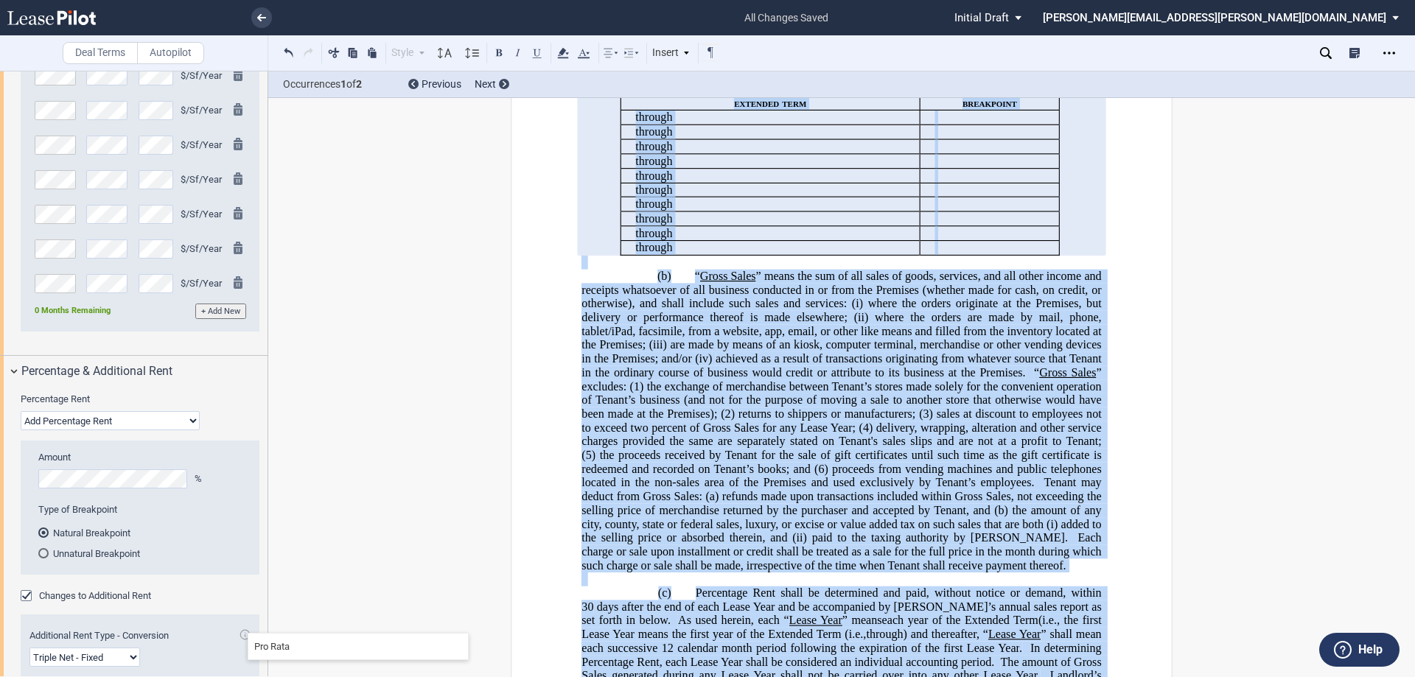
scroll to position [705, 0]
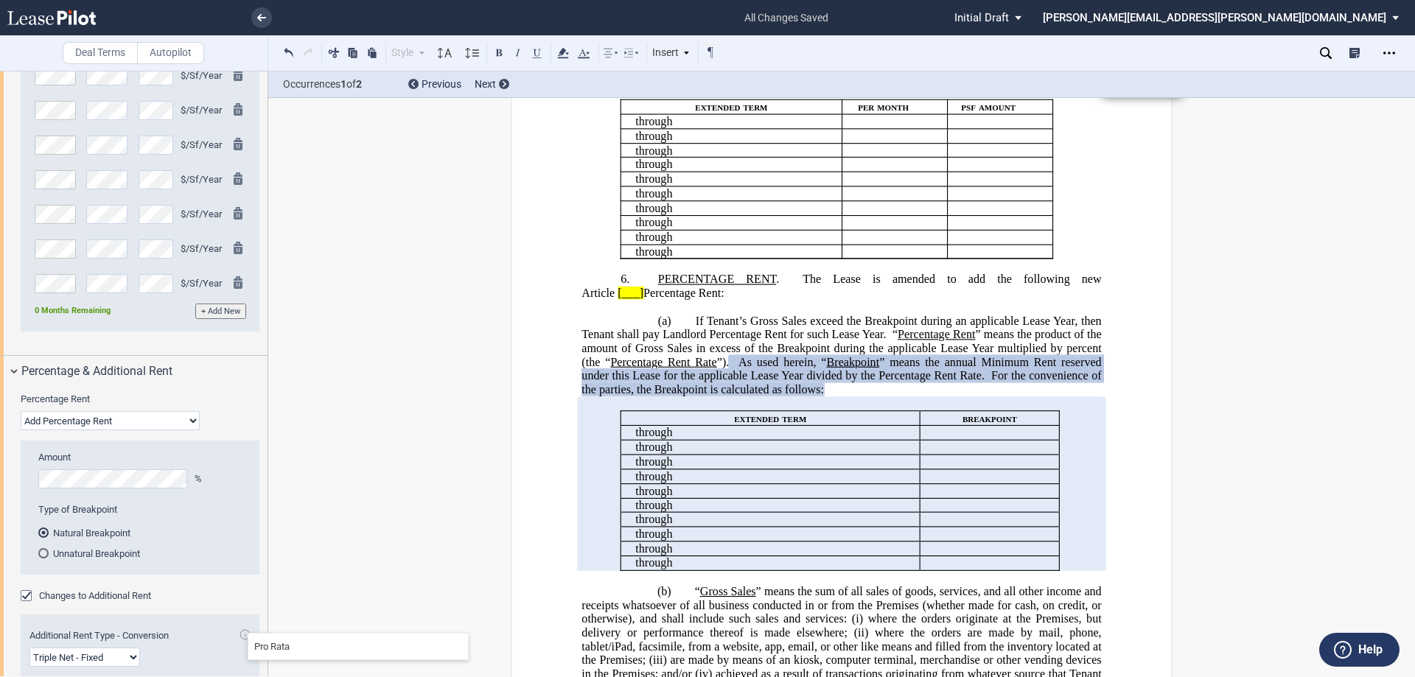
drag, startPoint x: 788, startPoint y: 455, endPoint x: 657, endPoint y: 456, distance: 131.2
click at [660, 287] on span "﻿ PERCENTAGE RENT" at bounding box center [717, 279] width 118 height 13
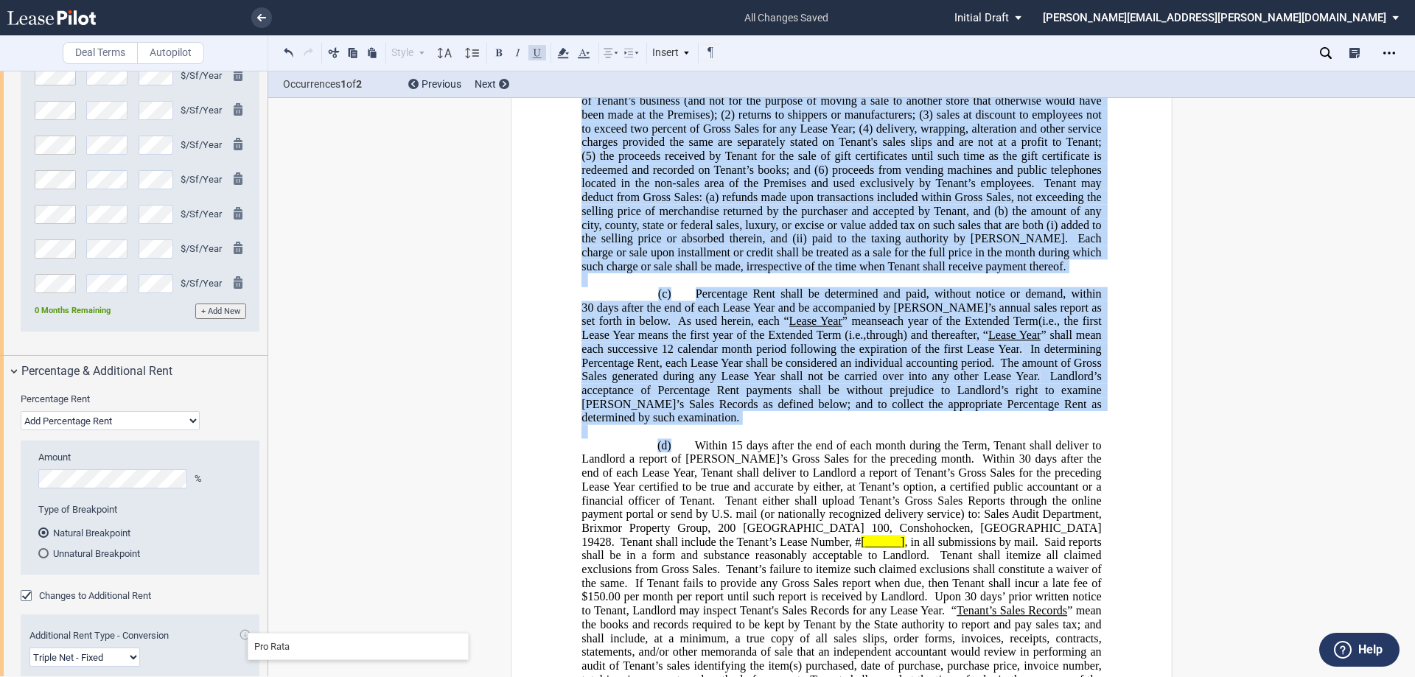
drag, startPoint x: 662, startPoint y: 478, endPoint x: 786, endPoint y: 510, distance: 128.0
click at [991, 676] on html ".bocls-1{fill:#26354a;fill-rule:evenodd} Loading... × all changes saved Pending…" at bounding box center [707, 338] width 1415 height 677
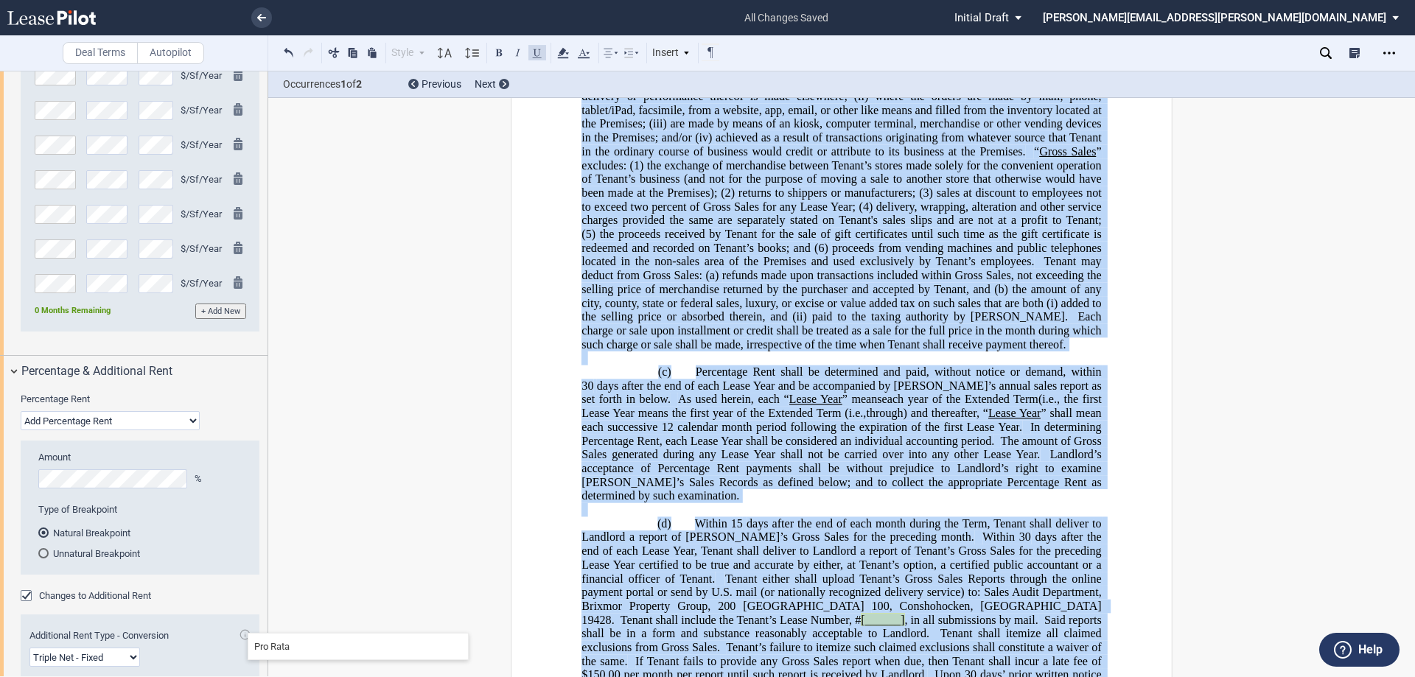
scroll to position [800, 0]
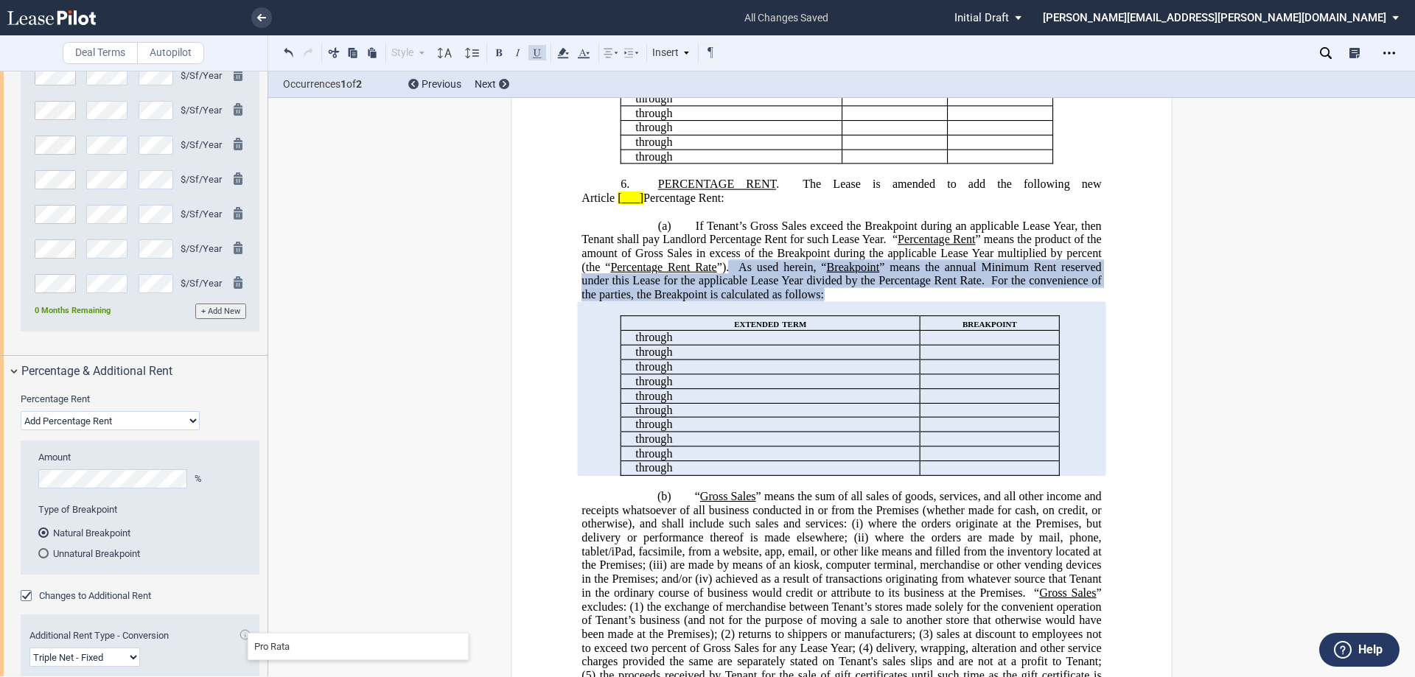
drag, startPoint x: 713, startPoint y: 391, endPoint x: 707, endPoint y: 376, distance: 16.3
click at [716, 220] on p at bounding box center [841, 213] width 520 height 14
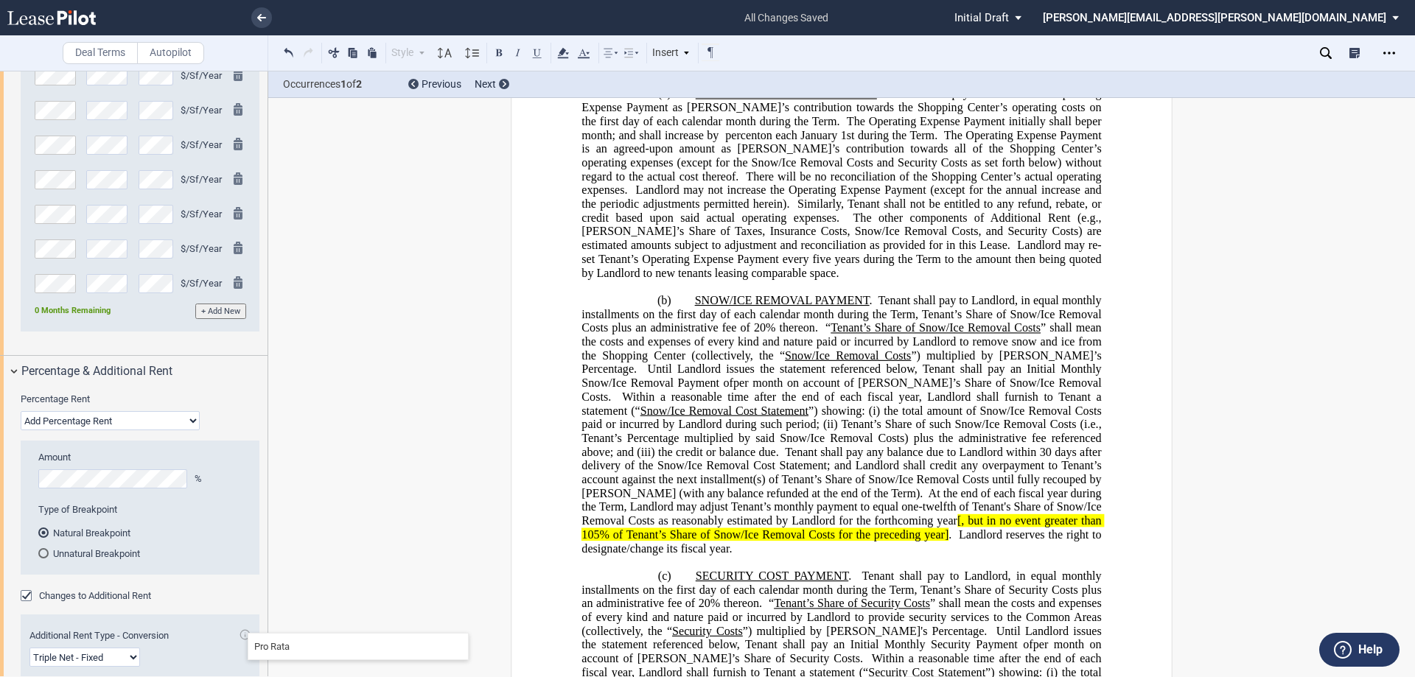
scroll to position [2096, 0]
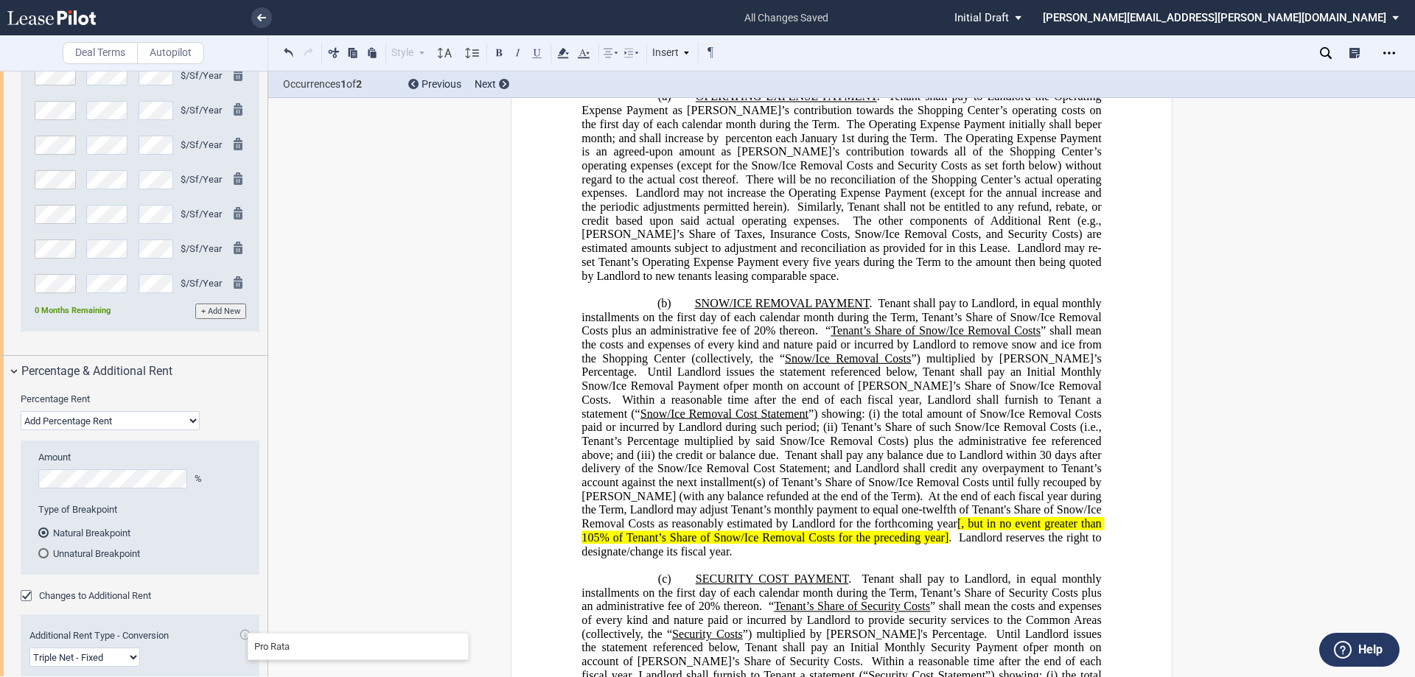
drag, startPoint x: 645, startPoint y: 399, endPoint x: 940, endPoint y: 209, distance: 351.2
click at [940, 209] on div "!!CUSTOM_FOOTER_DISTANCE_0.1!! !!CUSTOM_FOOTER_START!! ﻿ !!CUSTOM_PAGE_NUMBER:T…" at bounding box center [841, 365] width 520 height 4580
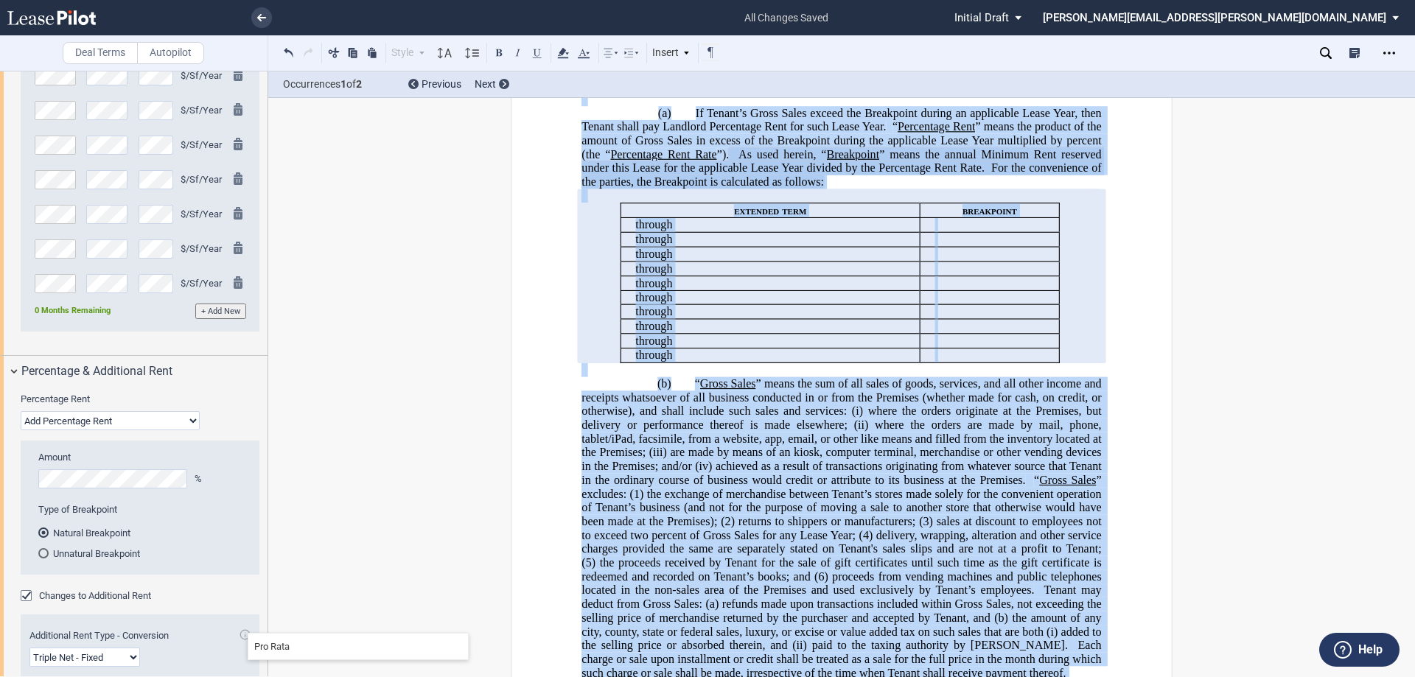
scroll to position [622, 0]
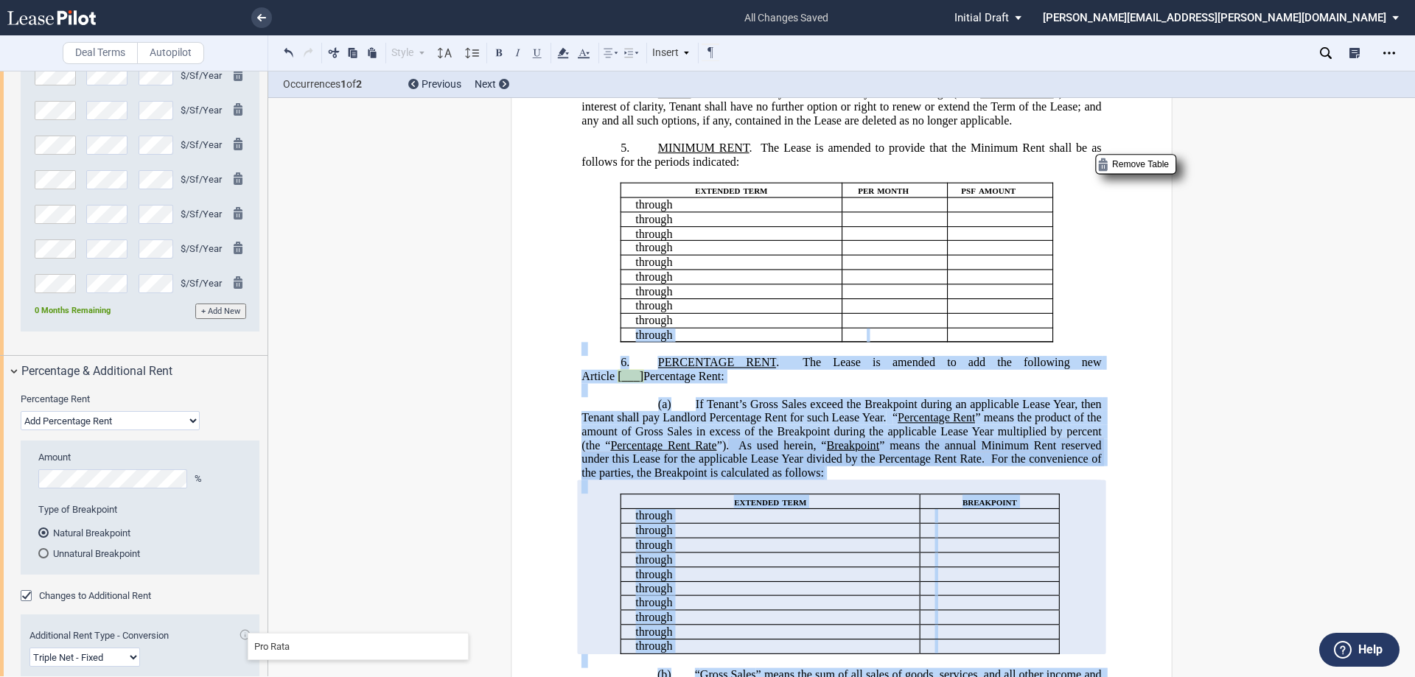
copy div "﻿ ﻿ ﻿ loremip ﻿ ﻿ ﻿ ﻿ ﻿ ﻿ ﻿ Dolors Ametc Adipi Elit se d eiusm tempor inc ut la…"
